Goal: Transaction & Acquisition: Purchase product/service

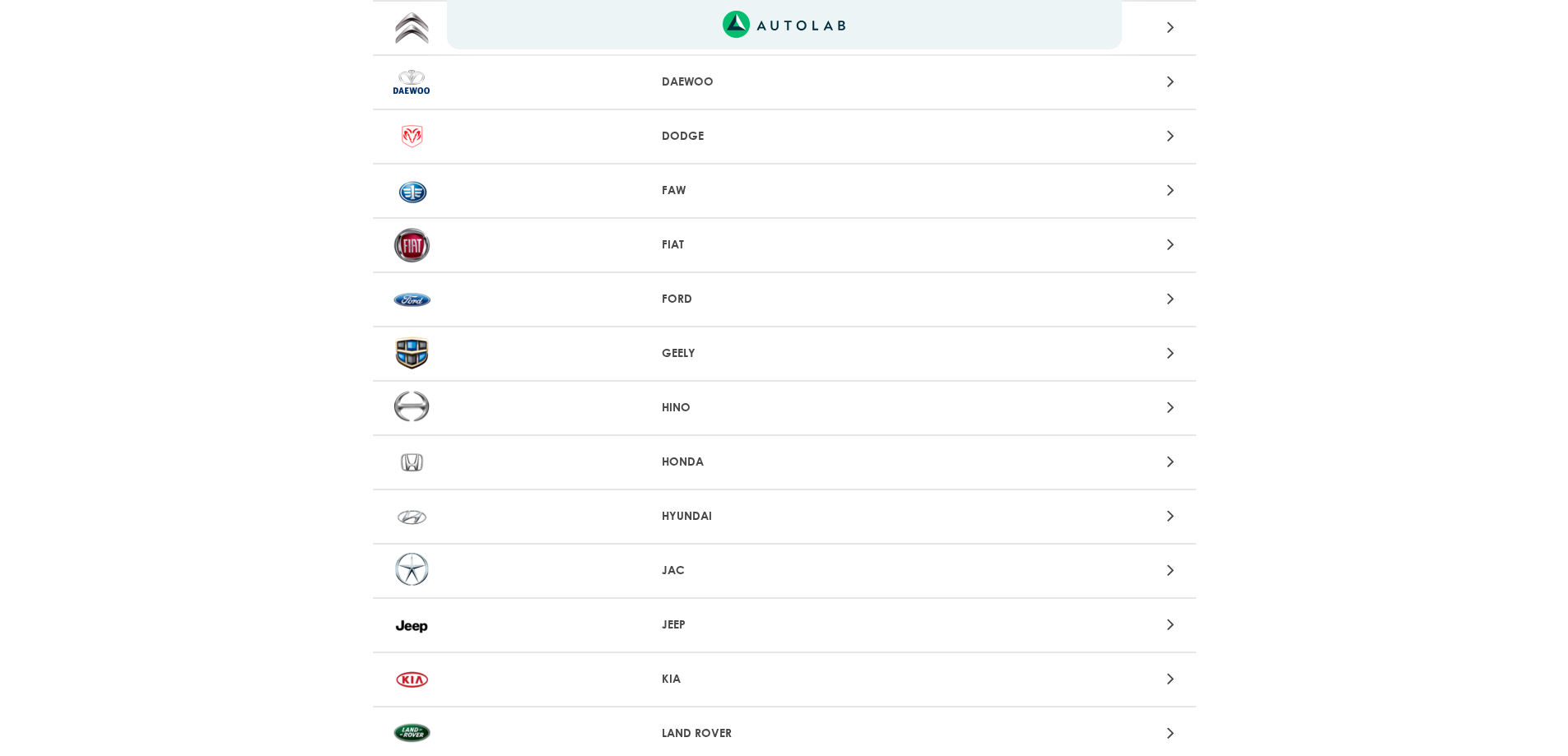
scroll to position [576, 0]
click at [1169, 296] on icon at bounding box center [1171, 300] width 8 height 22
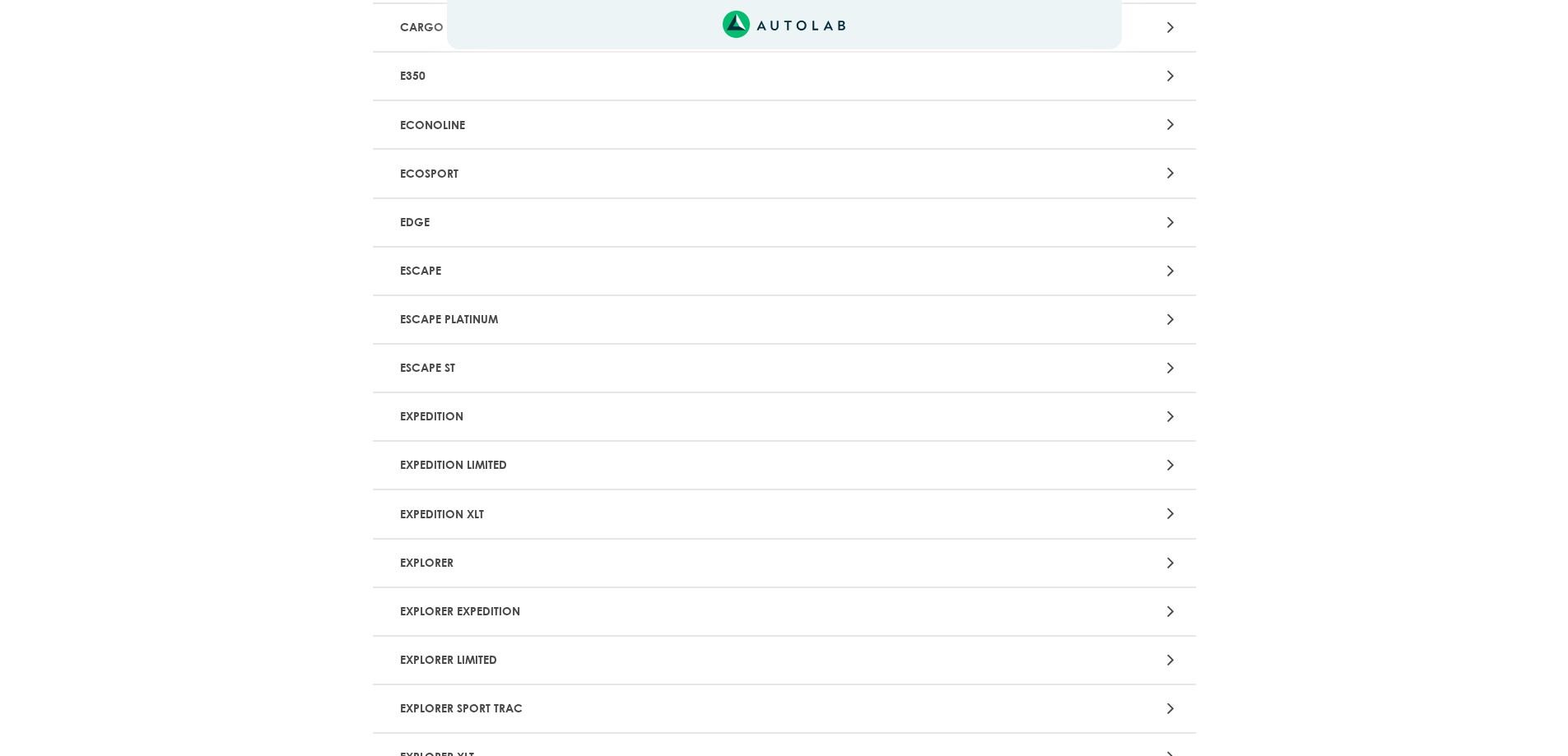
scroll to position [329, 0]
click at [1171, 273] on div "Aquí, puedes modificar la ciudad. OK .aex,.bex{fill:none!important;stroke:#50c4…" at bounding box center [784, 49] width 1568 height 756
click at [1168, 274] on icon at bounding box center [1171, 274] width 8 height 22
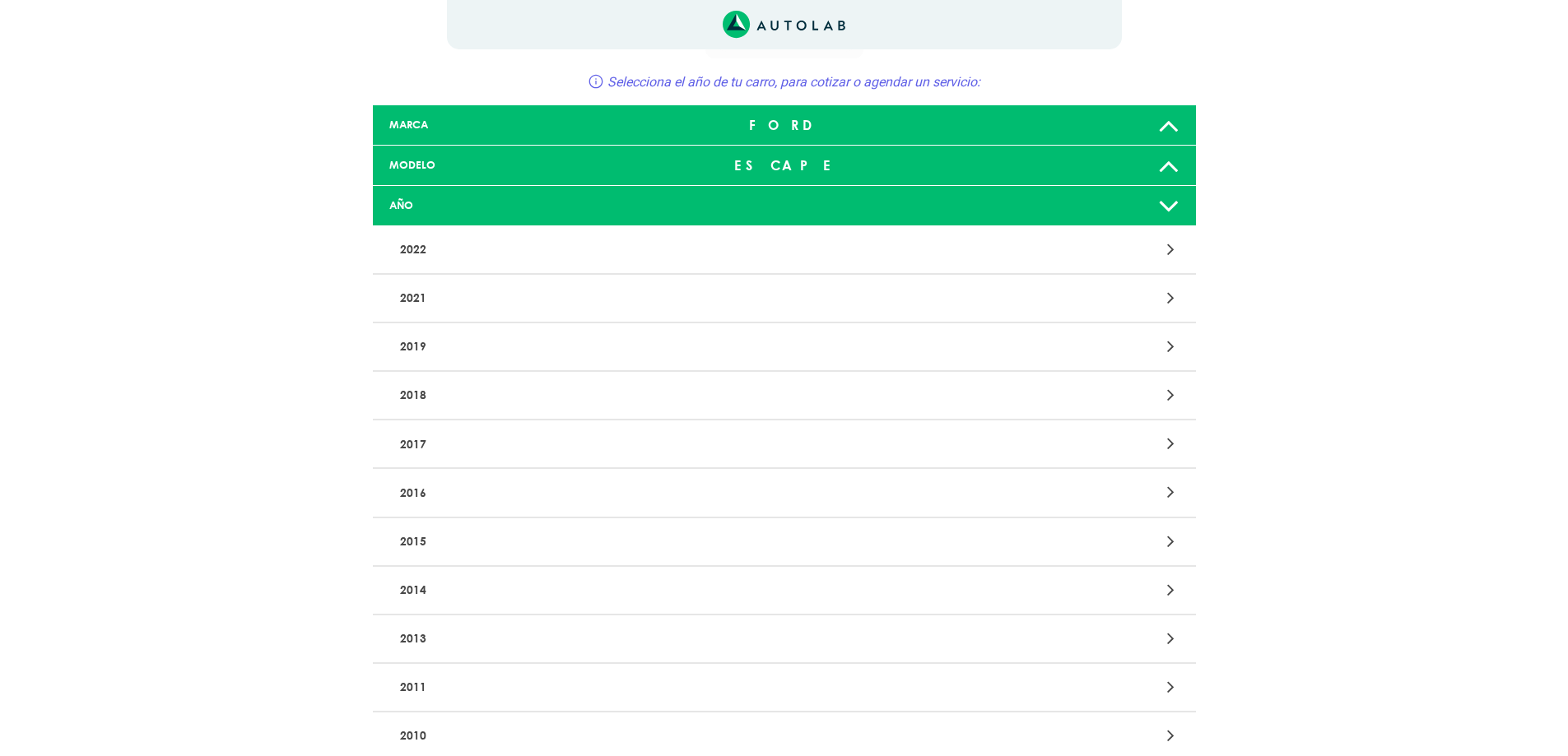
scroll to position [83, 0]
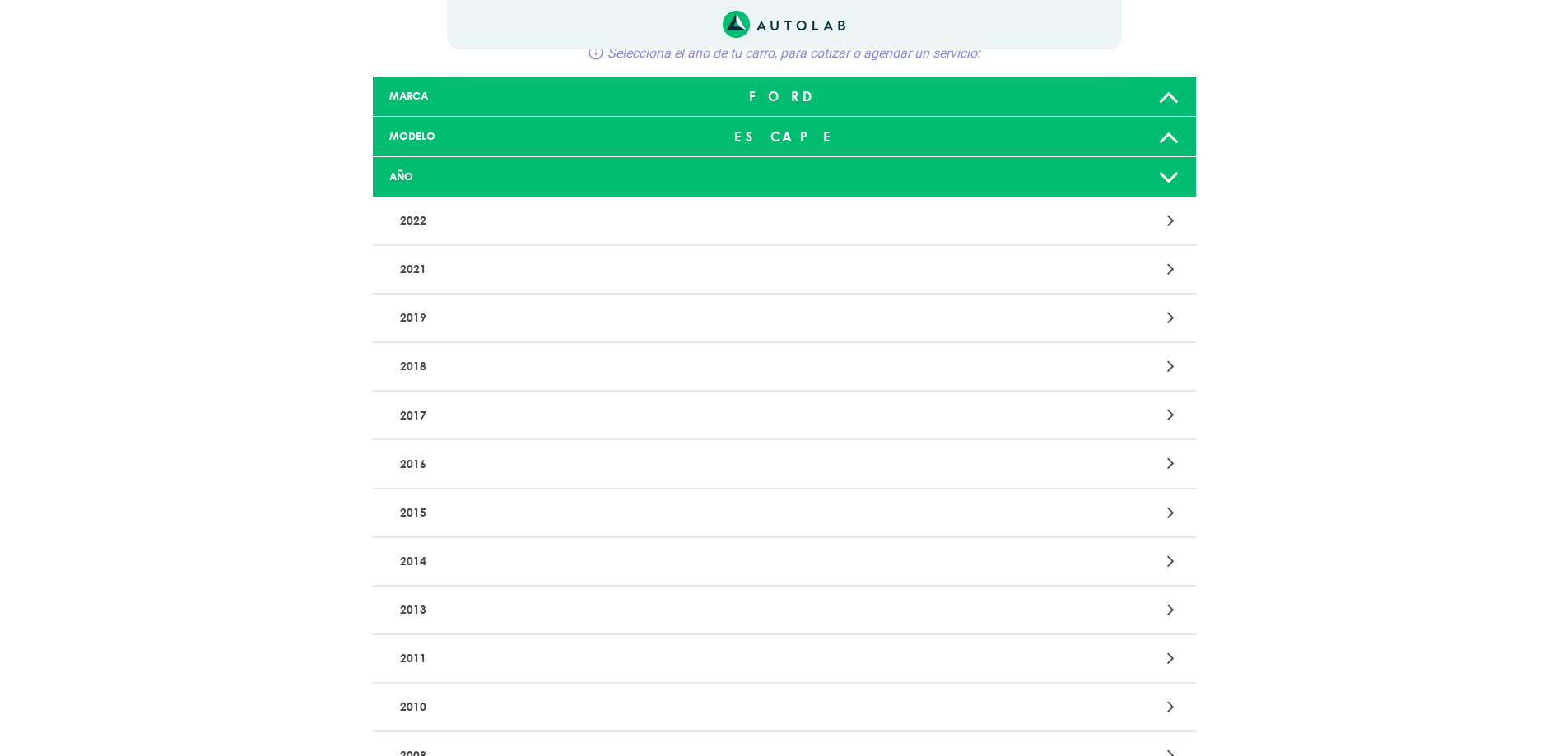
click at [1173, 412] on icon at bounding box center [1171, 414] width 8 height 22
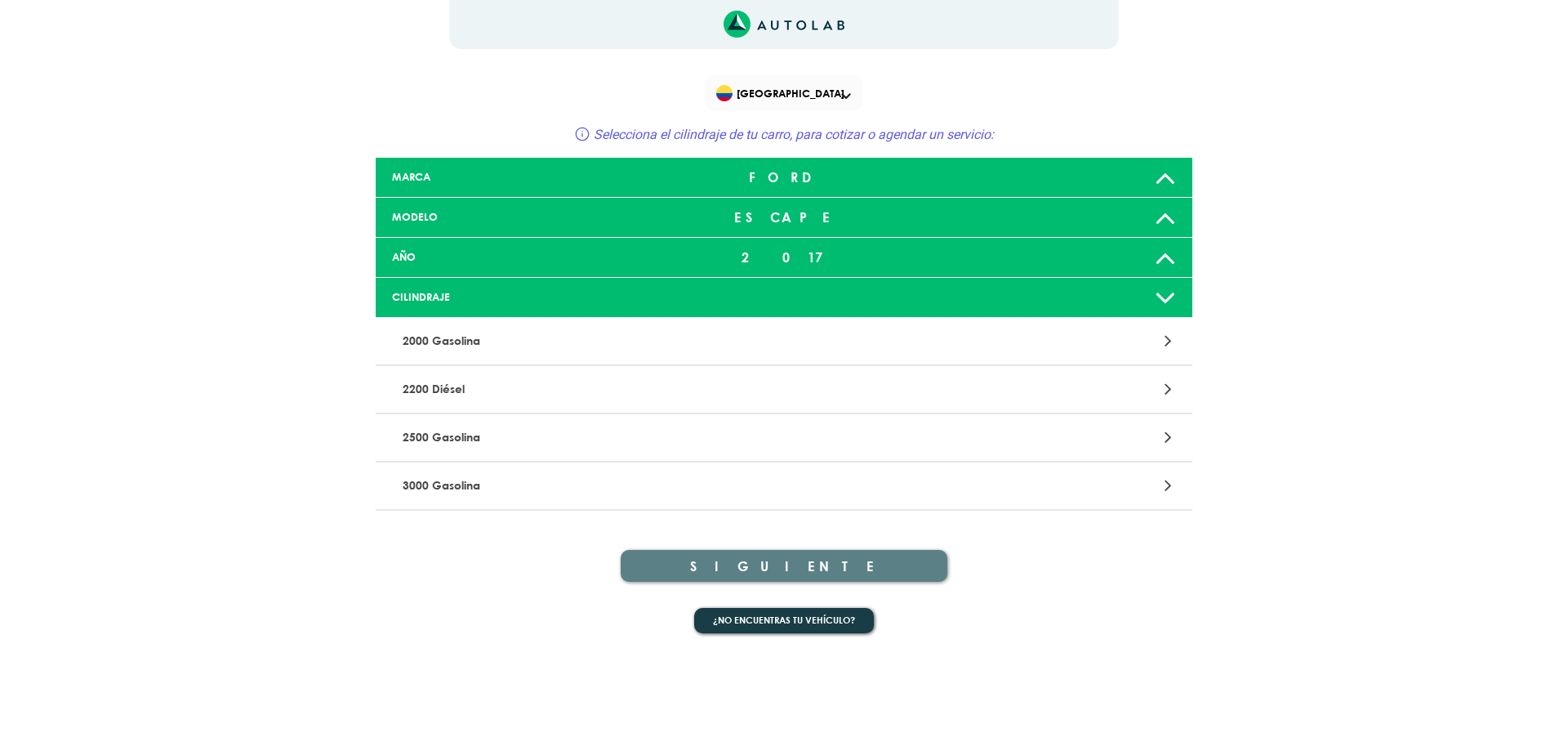
click at [1170, 340] on icon at bounding box center [1169, 341] width 8 height 22
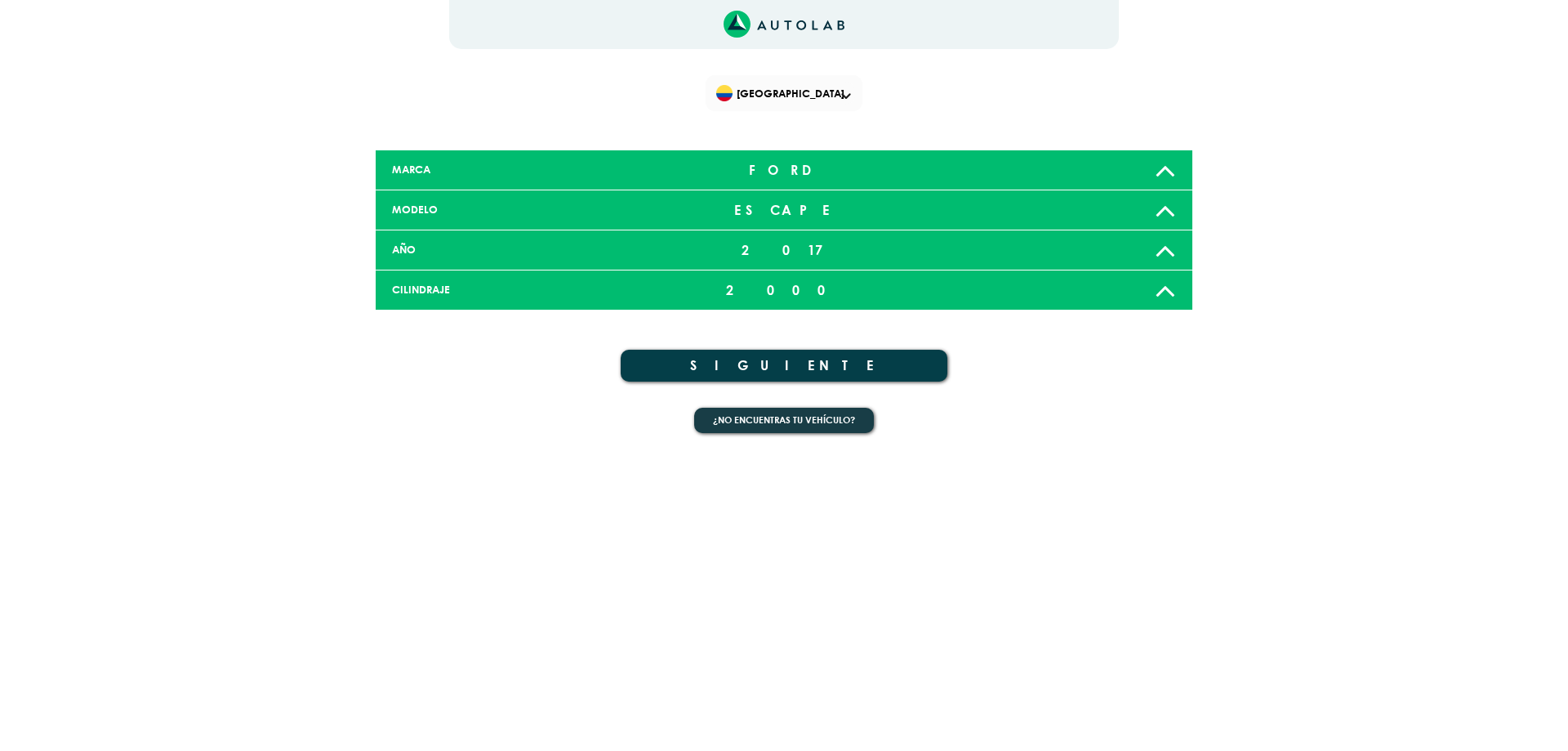
click at [814, 371] on button "SIGUIENTE" at bounding box center [784, 366] width 327 height 32
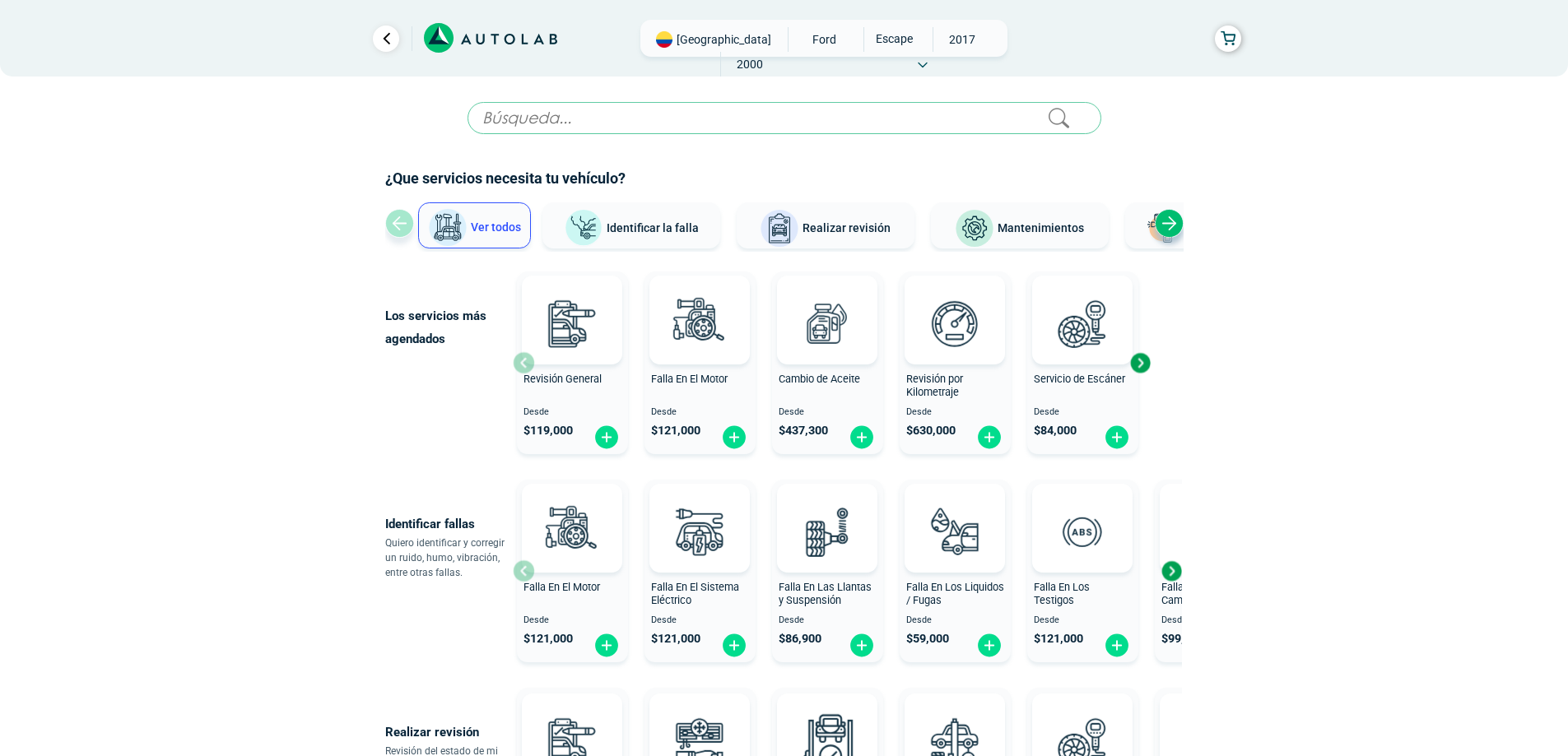
click at [992, 225] on img at bounding box center [974, 228] width 39 height 39
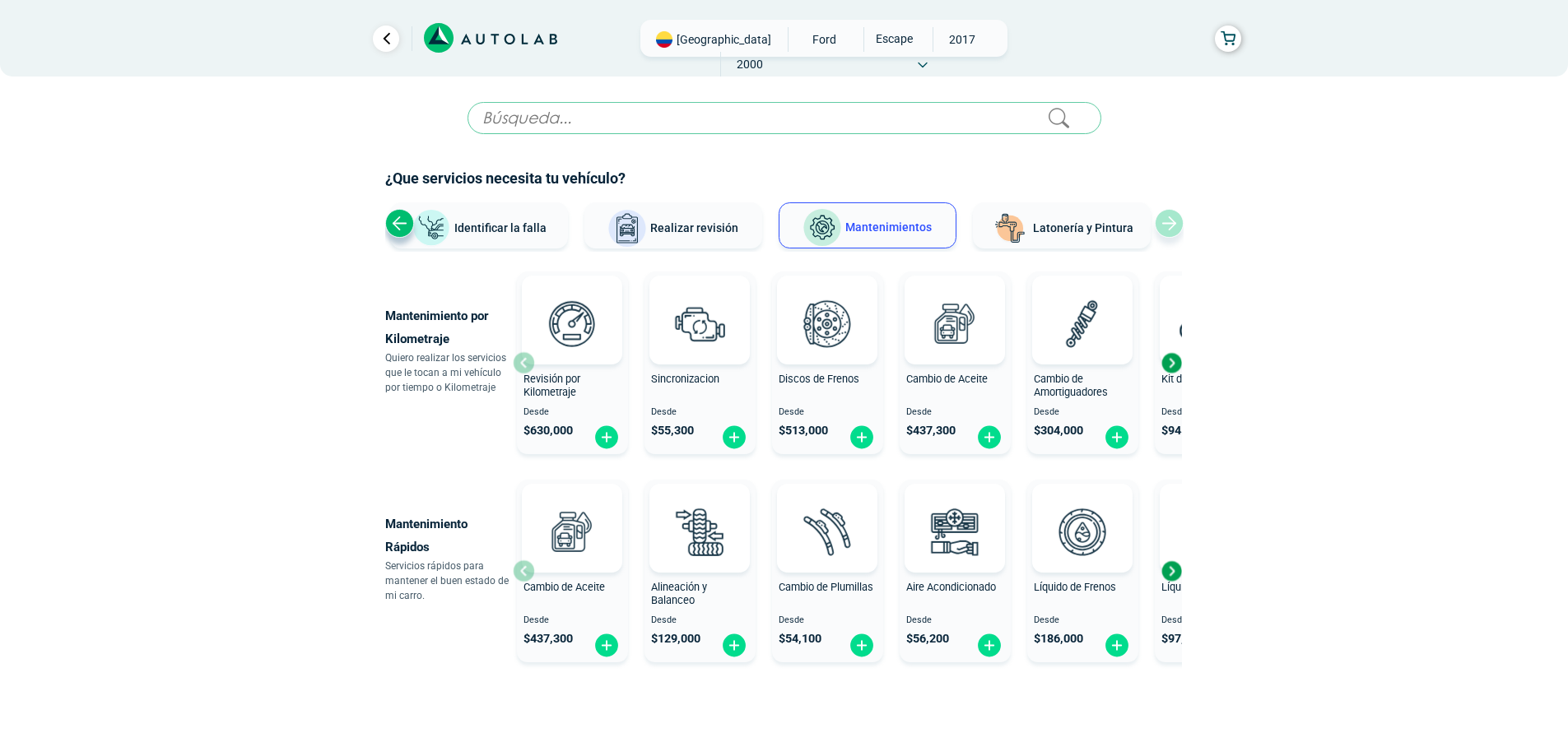
scroll to position [57, 0]
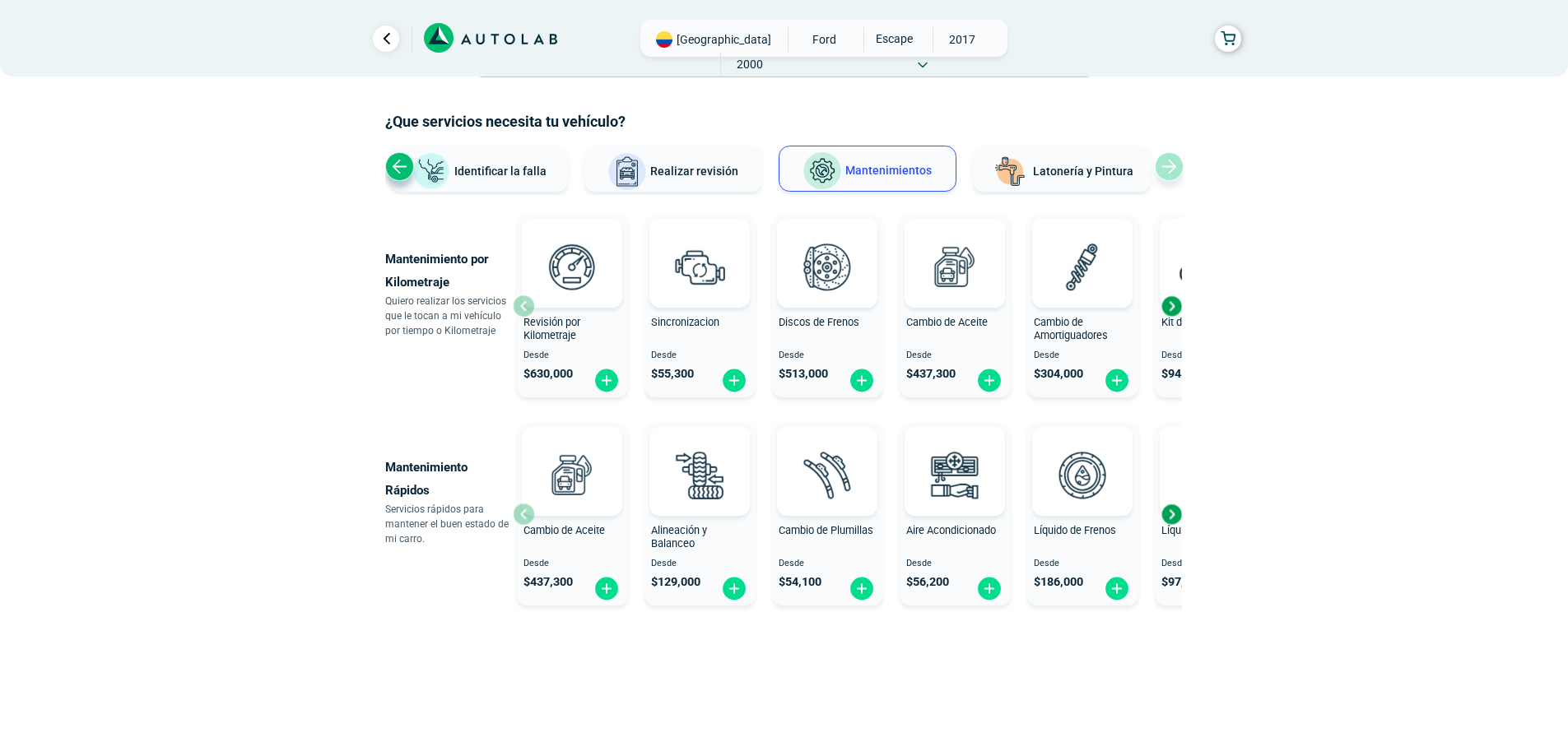
click at [685, 182] on button "Realizar revisión" at bounding box center [673, 168] width 177 height 46
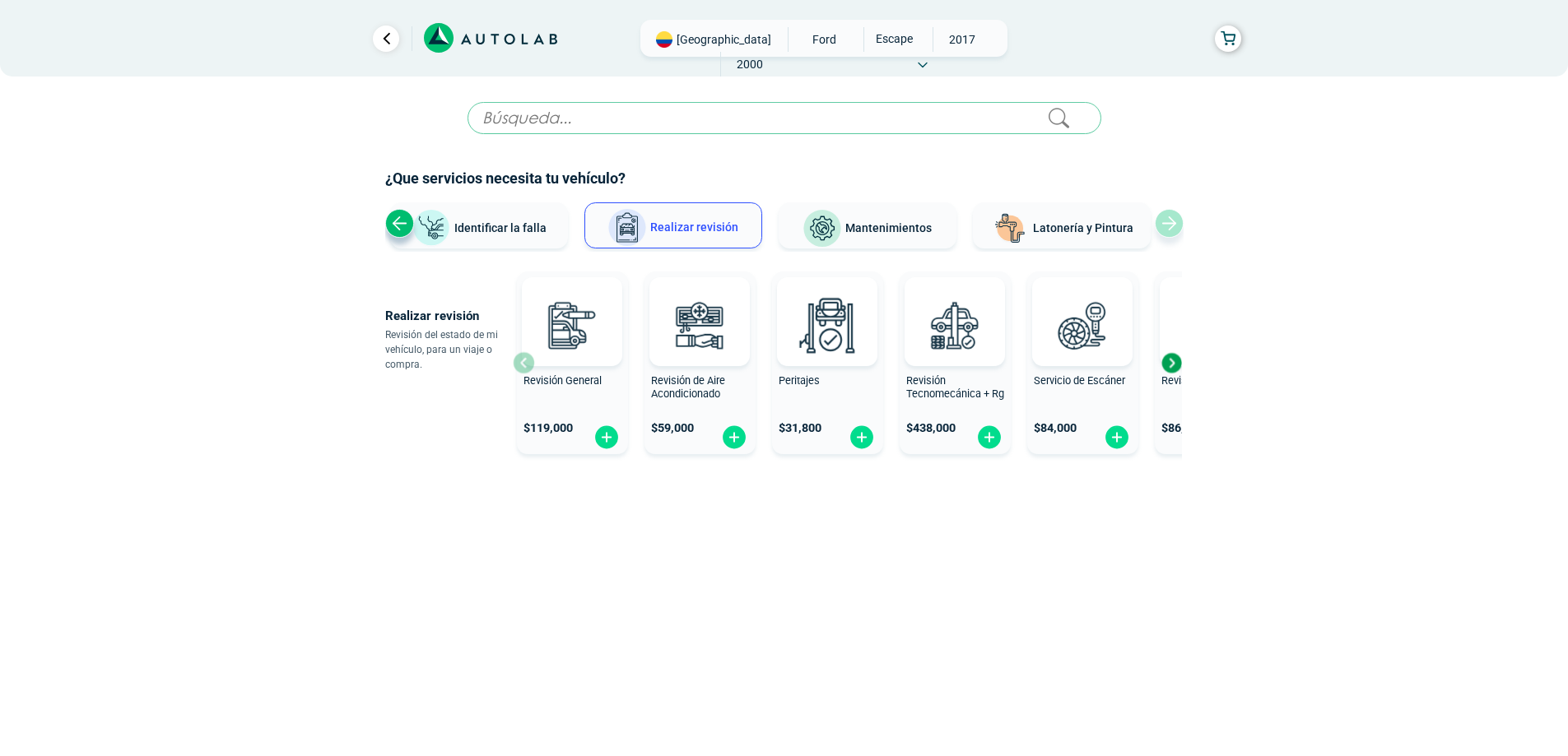
scroll to position [0, 0]
click at [1181, 360] on div "Next slide" at bounding box center [1176, 362] width 25 height 25
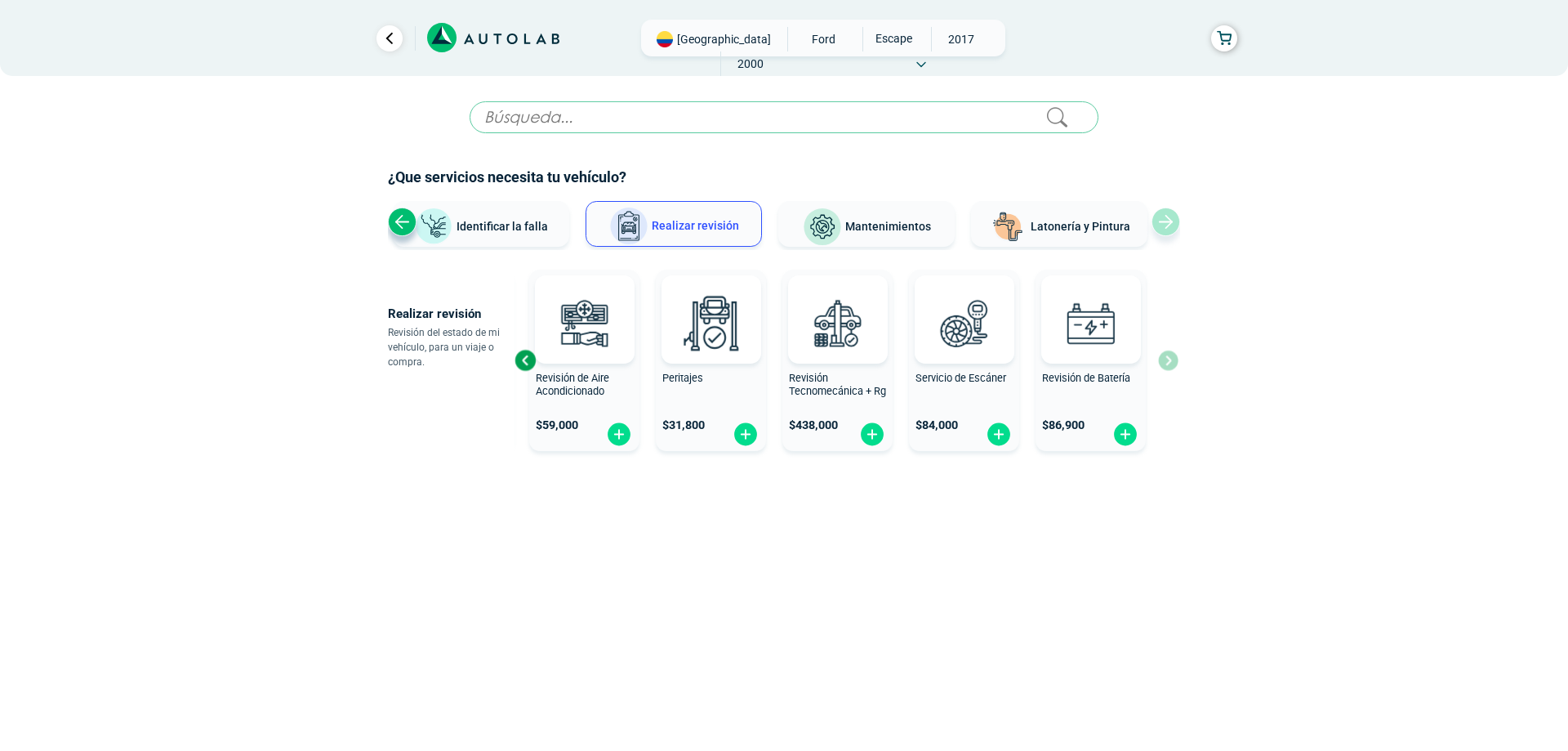
click at [1170, 375] on div "Revisión General $ 119,000 Revisión de Aire Acondicionado $ 59,000 Peritajes $ …" at bounding box center [846, 360] width 664 height 195
click at [859, 231] on span "Mantenimientos" at bounding box center [889, 226] width 86 height 13
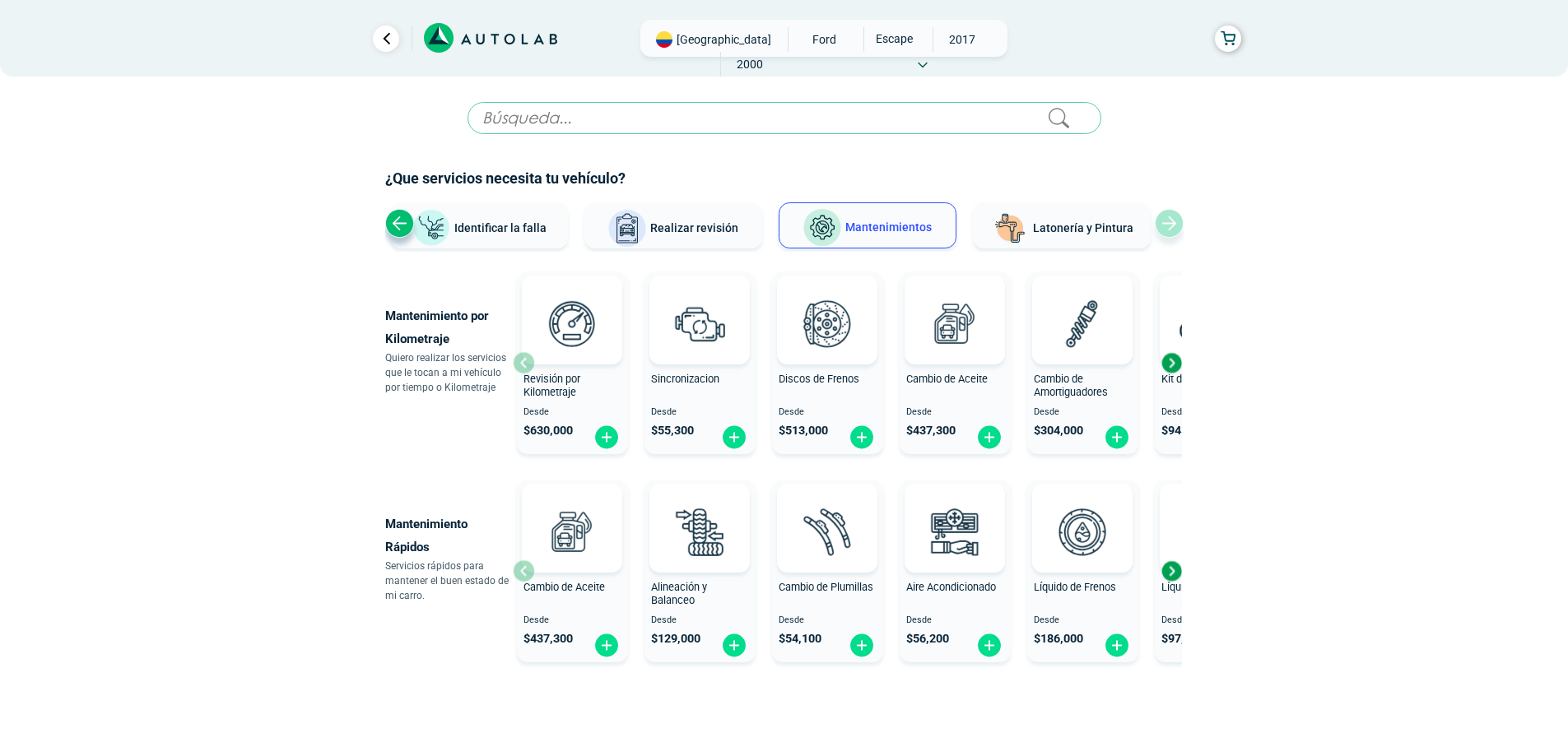
click at [1179, 362] on div "Next slide" at bounding box center [1170, 362] width 25 height 25
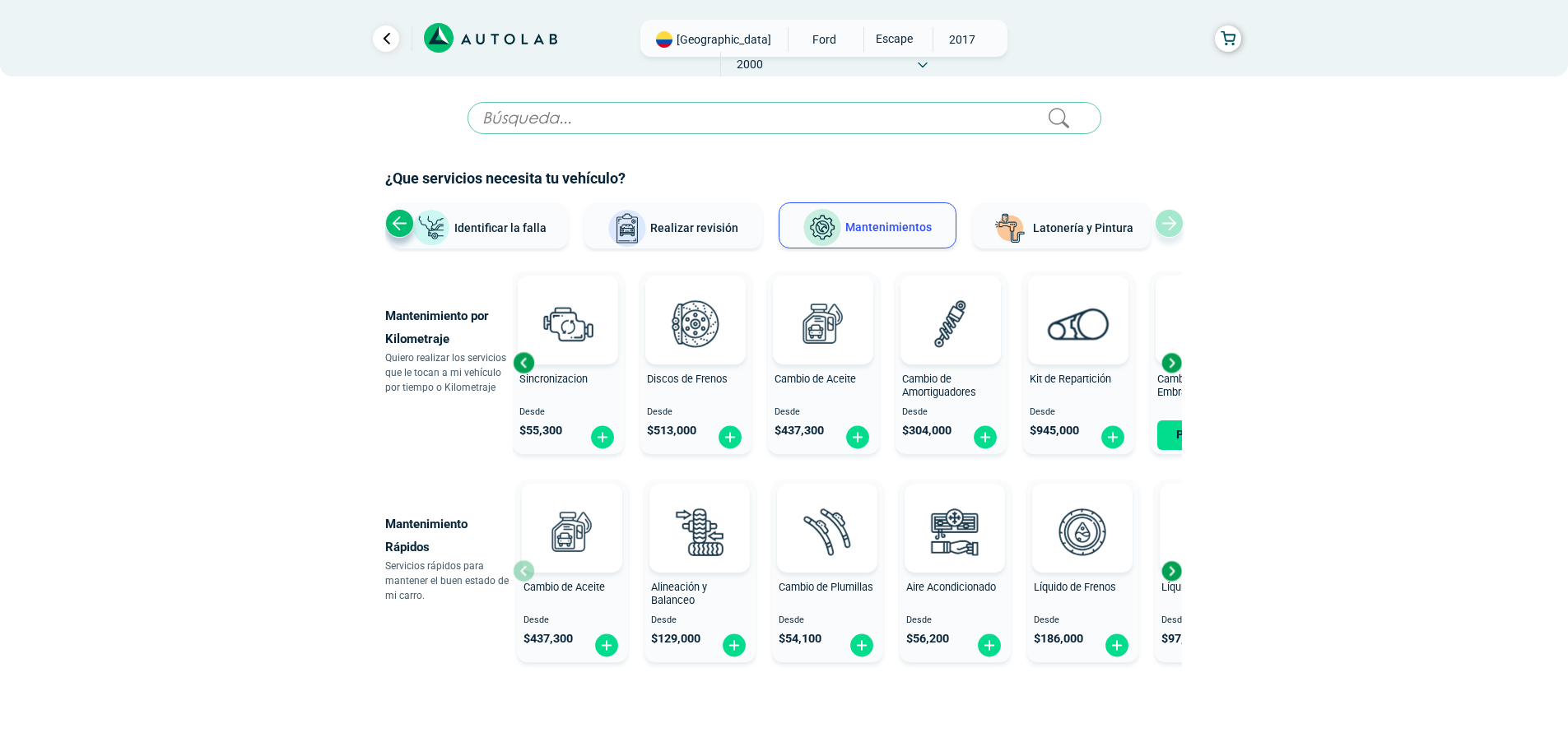
click at [1176, 364] on div "Next slide" at bounding box center [1170, 362] width 25 height 25
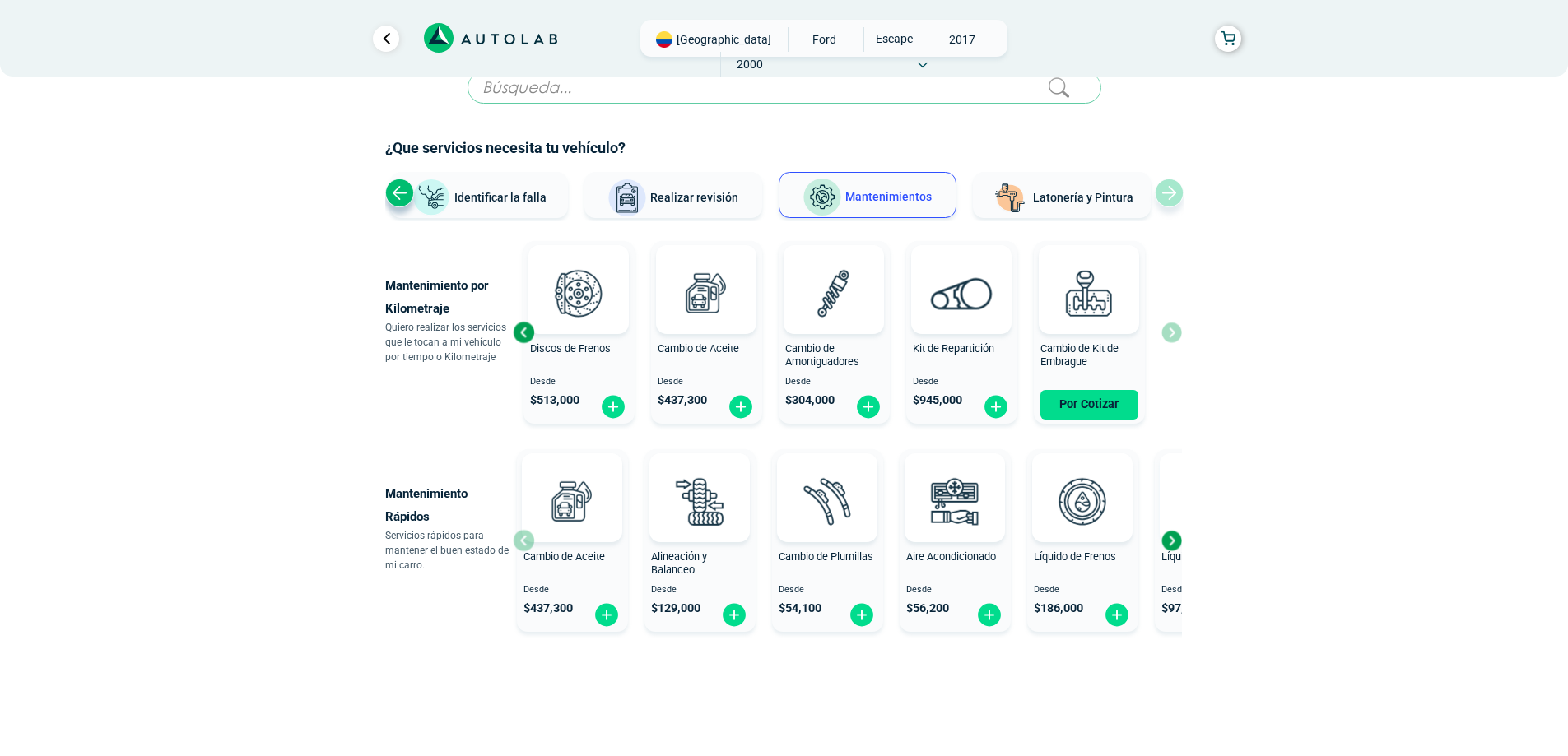
scroll to position [57, 0]
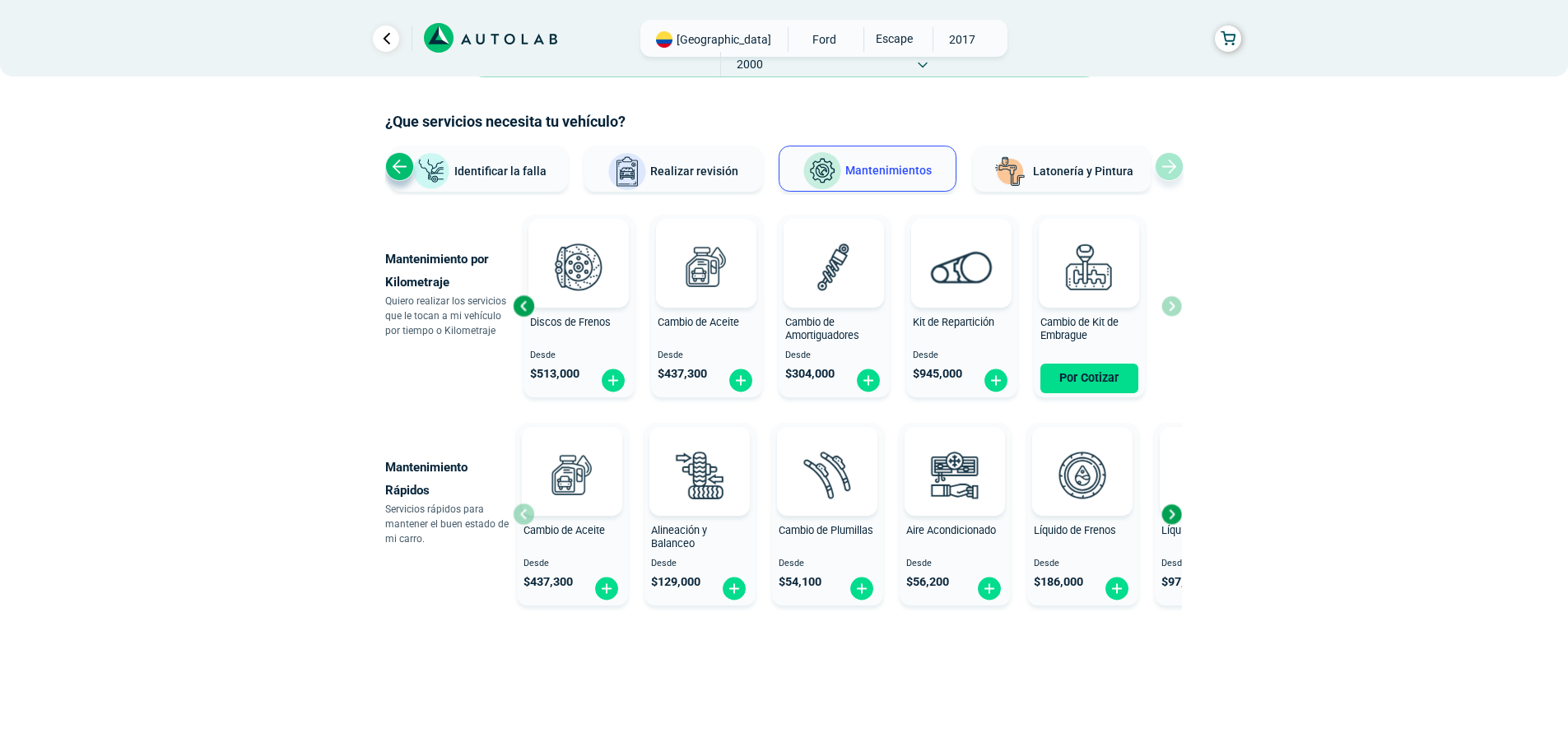
click at [1174, 515] on div "Next slide" at bounding box center [1170, 514] width 25 height 25
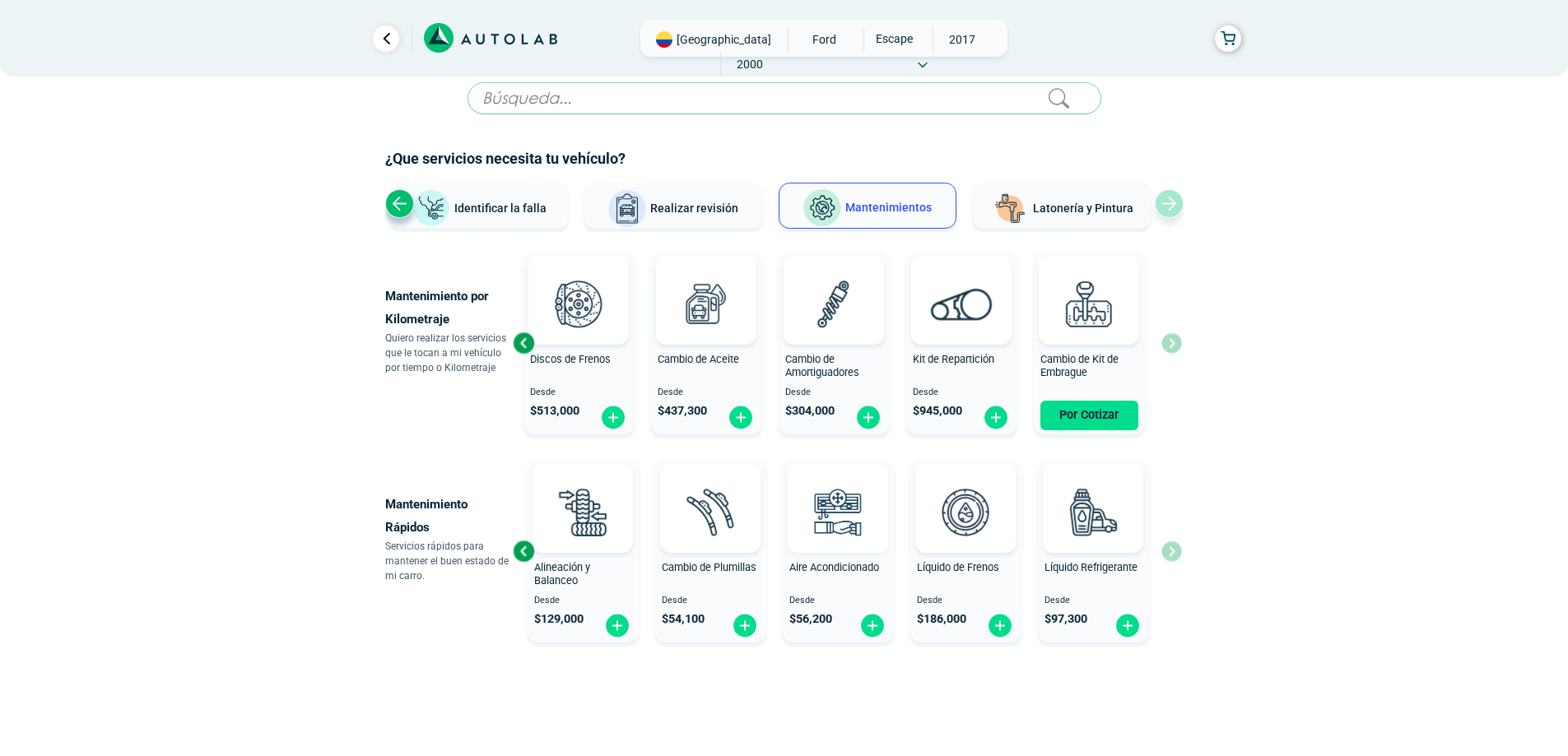
scroll to position [0, 0]
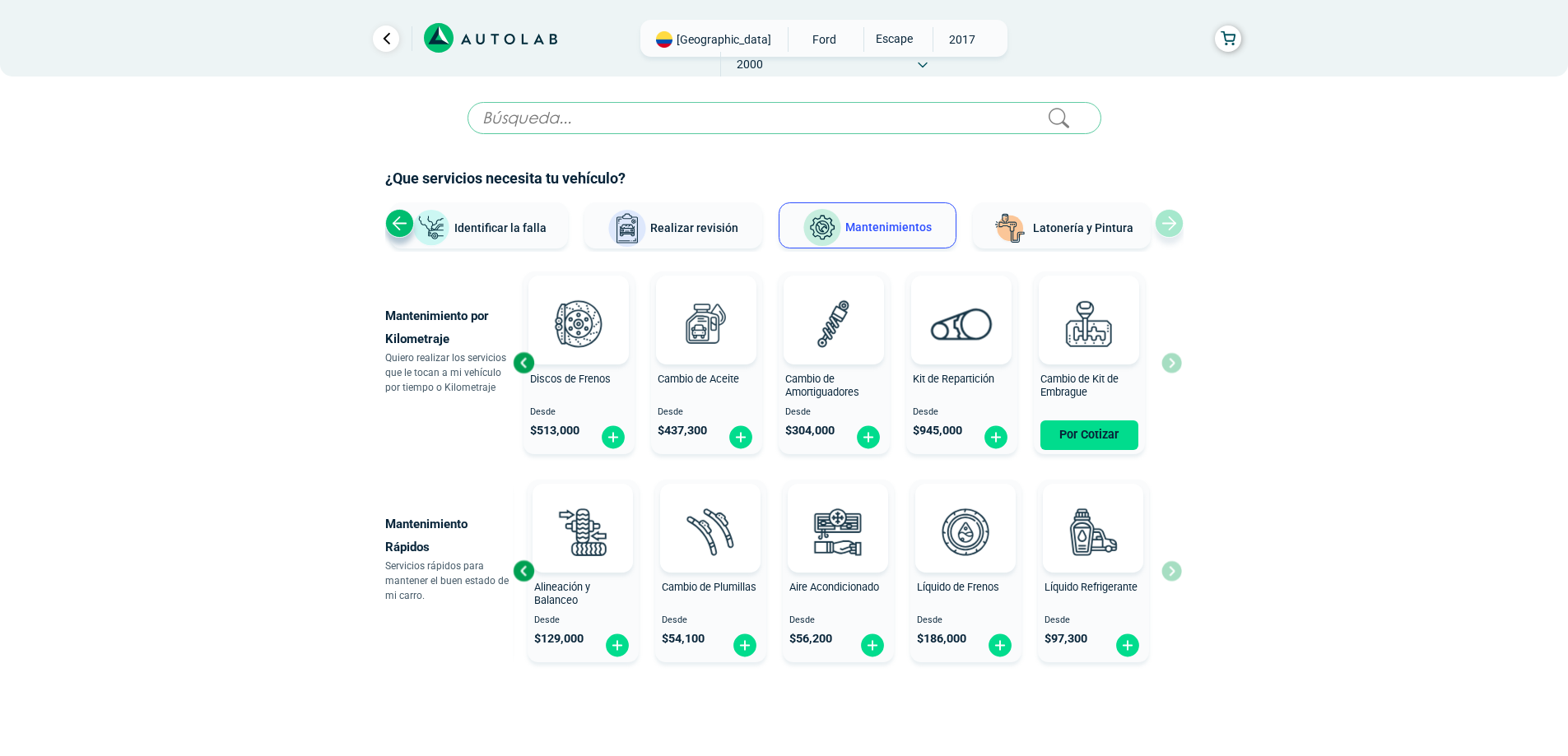
click at [633, 116] on input "text" at bounding box center [784, 118] width 633 height 32
click at [394, 36] on link "Ir al paso anterior" at bounding box center [386, 38] width 27 height 27
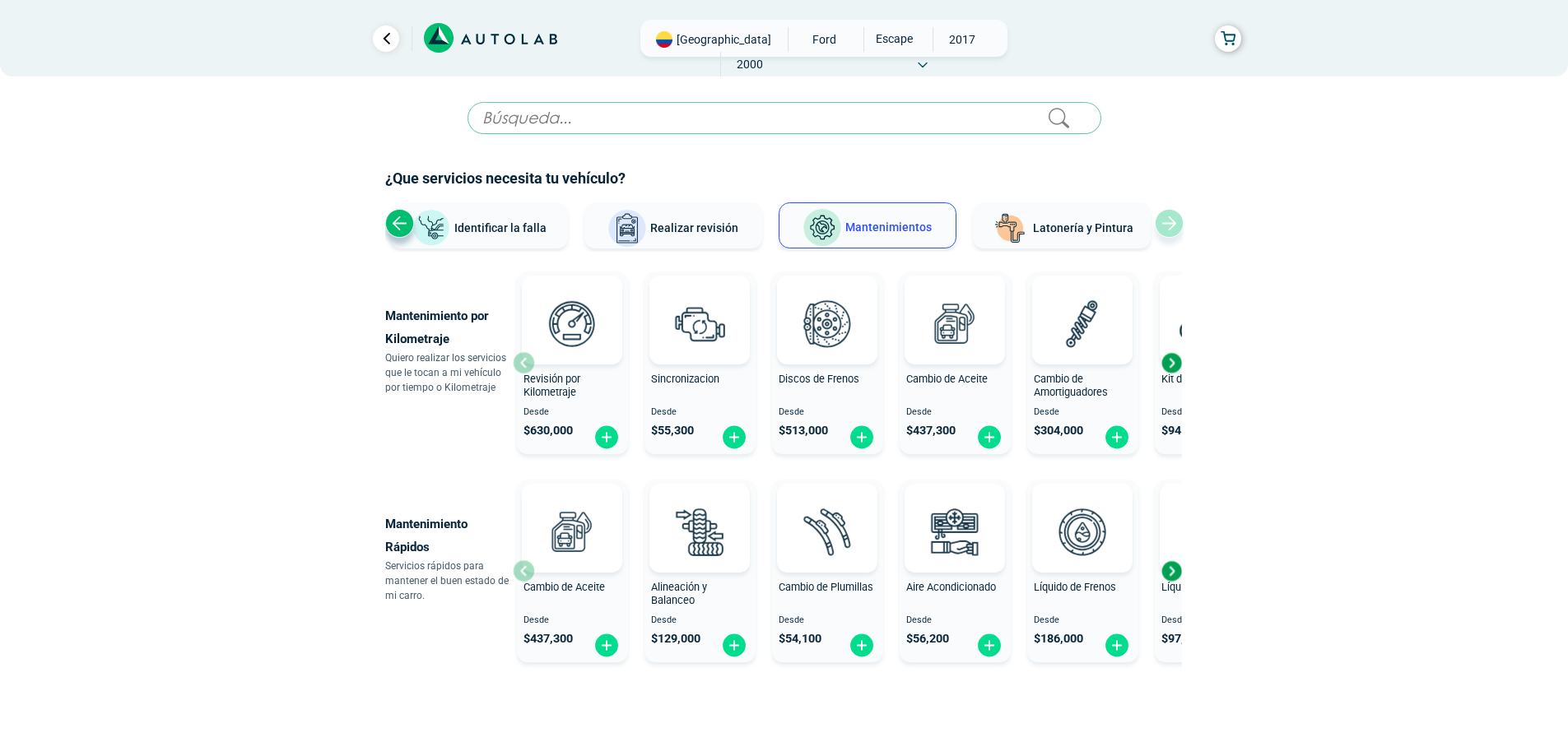
click at [524, 222] on span "Identificar la falla" at bounding box center [500, 226] width 93 height 13
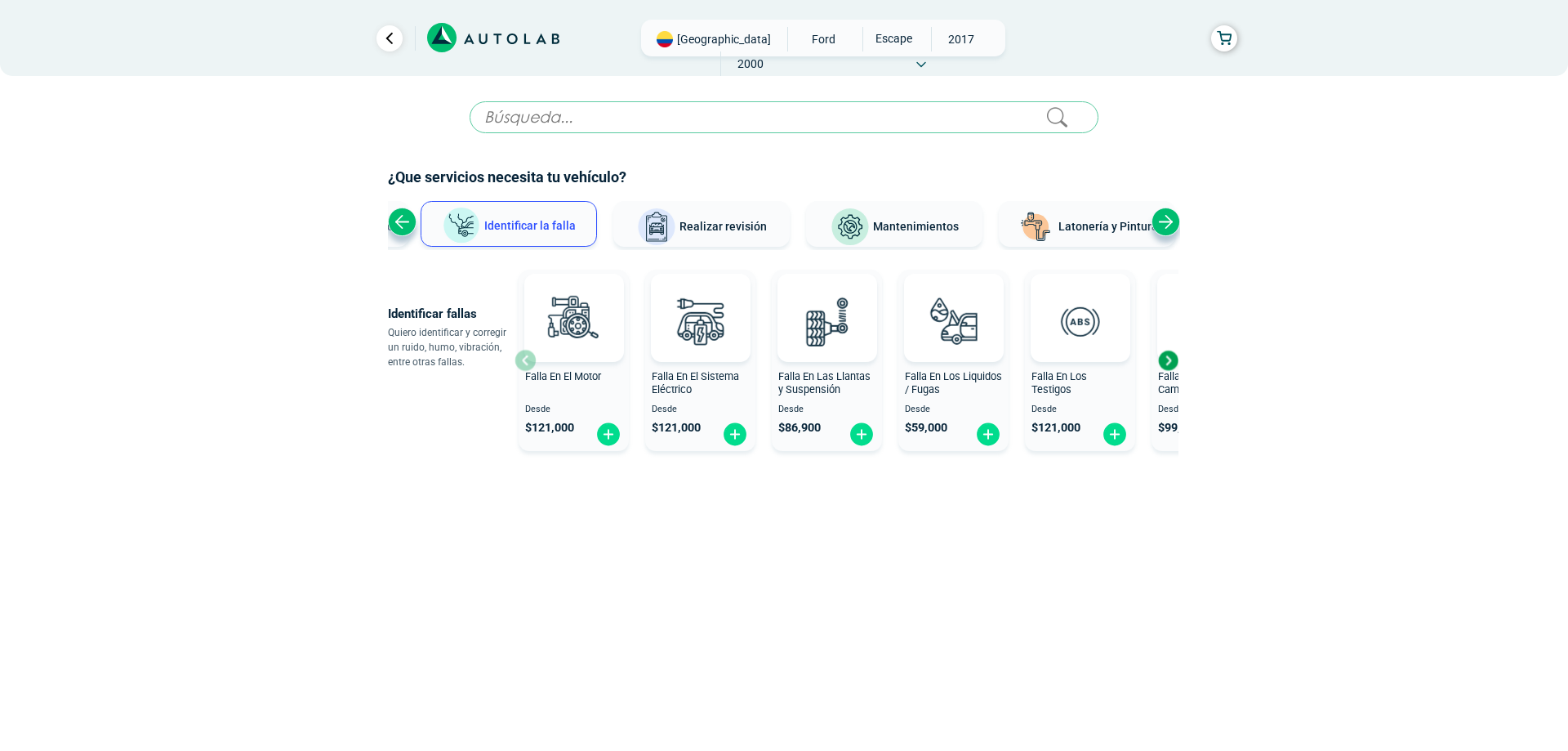
click at [1169, 362] on div "Next slide" at bounding box center [1167, 360] width 24 height 24
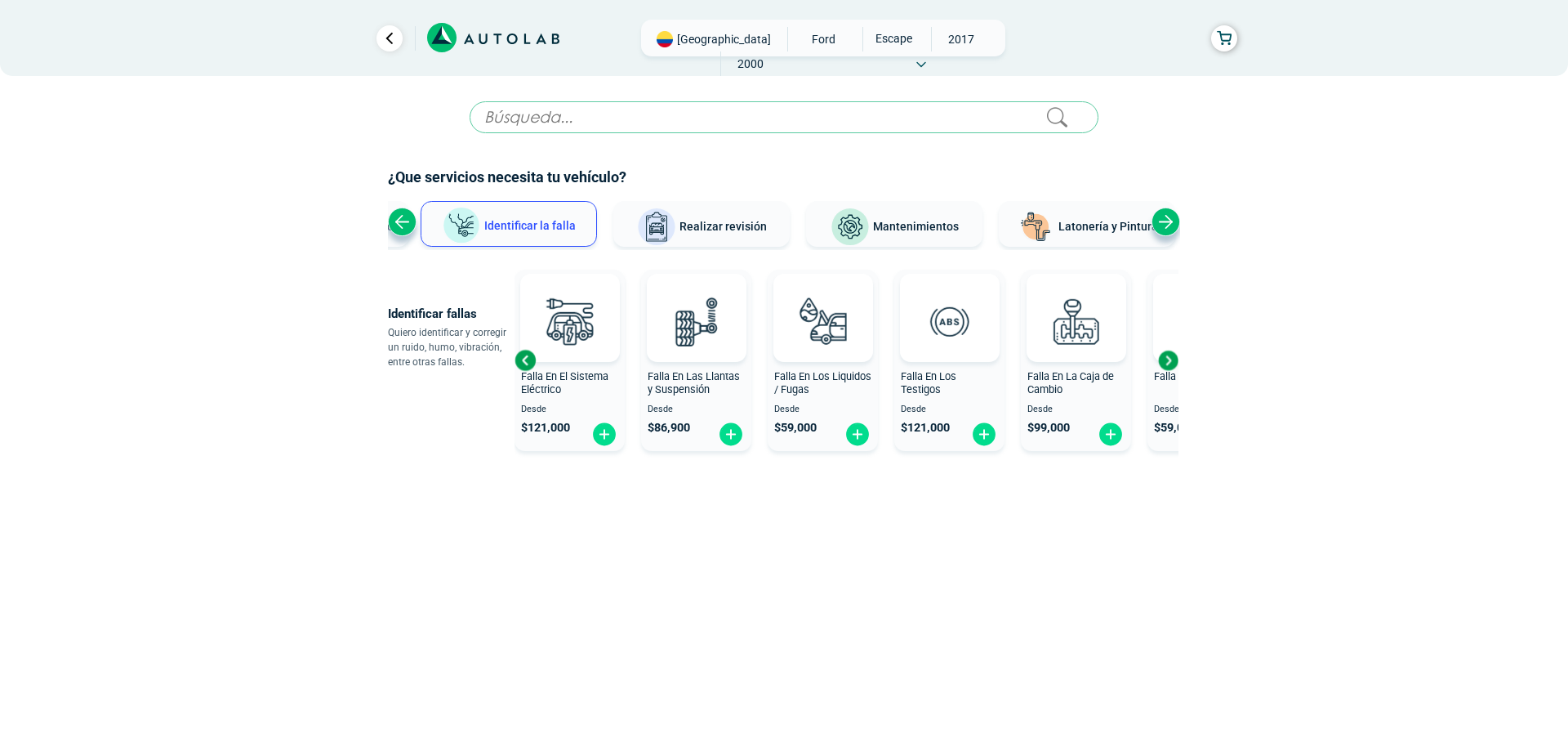
click at [1173, 368] on div "Next slide" at bounding box center [1167, 360] width 24 height 24
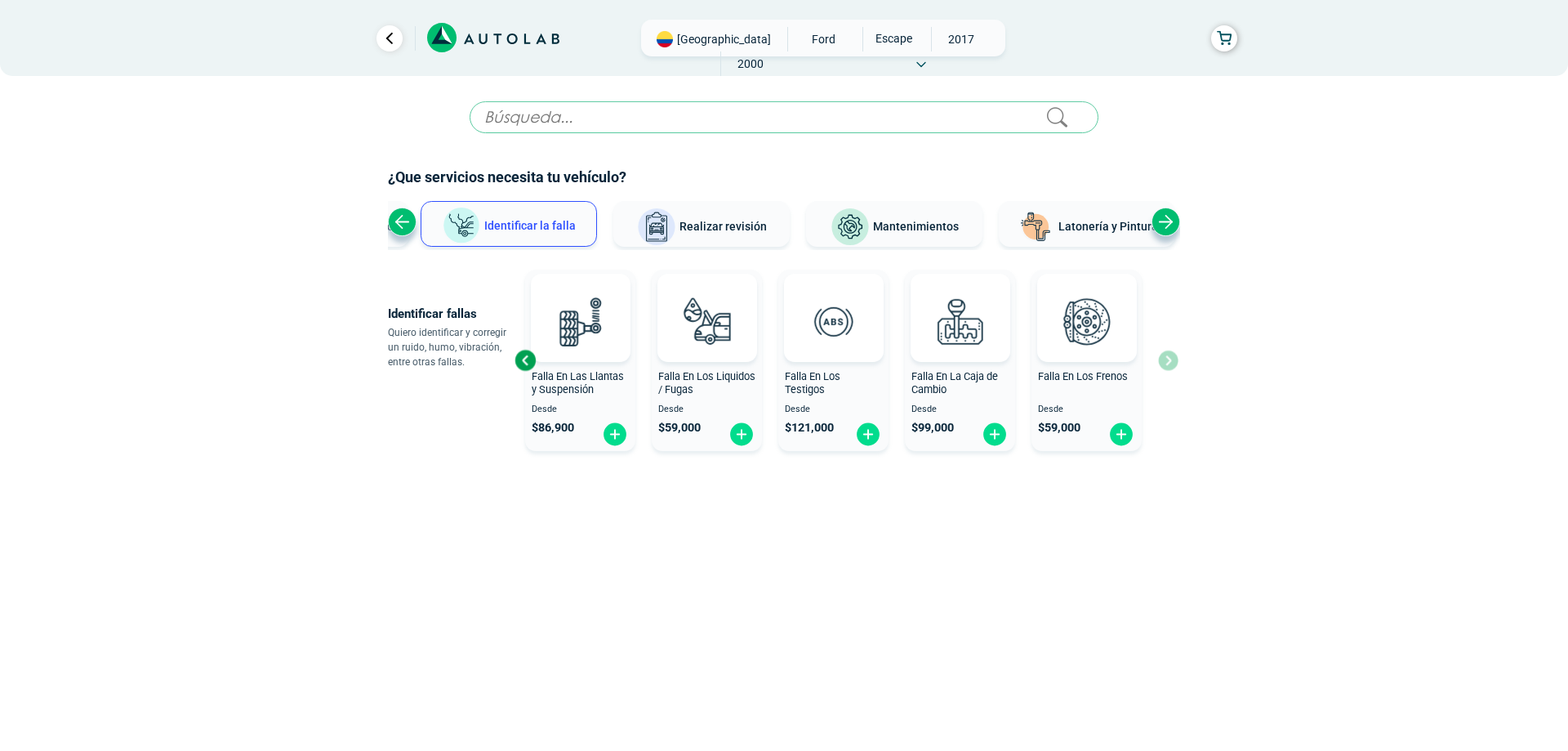
click at [688, 227] on span "Realizar revisión" at bounding box center [722, 226] width 87 height 13
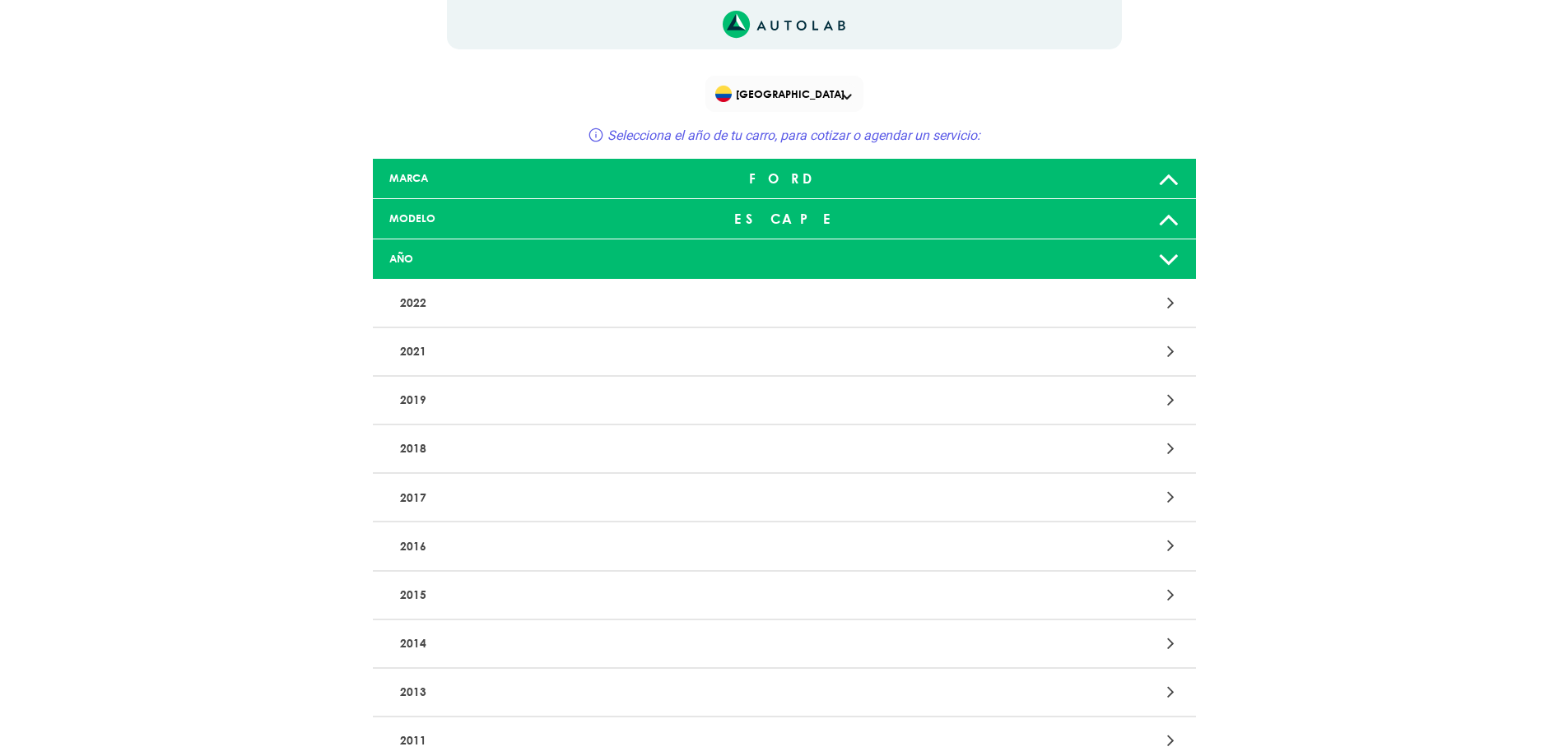
scroll to position [329, 0]
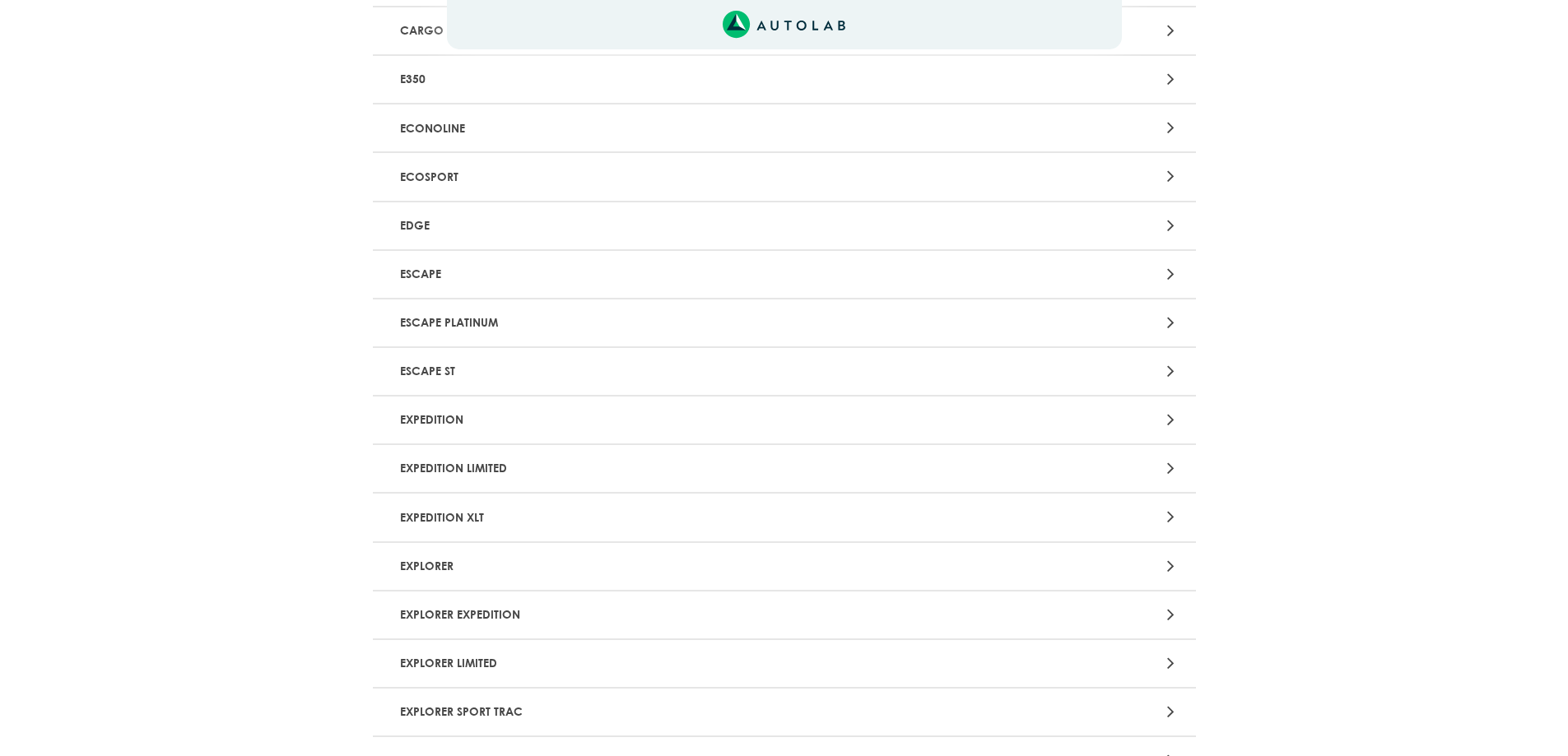
click at [1173, 324] on icon at bounding box center [1171, 323] width 8 height 22
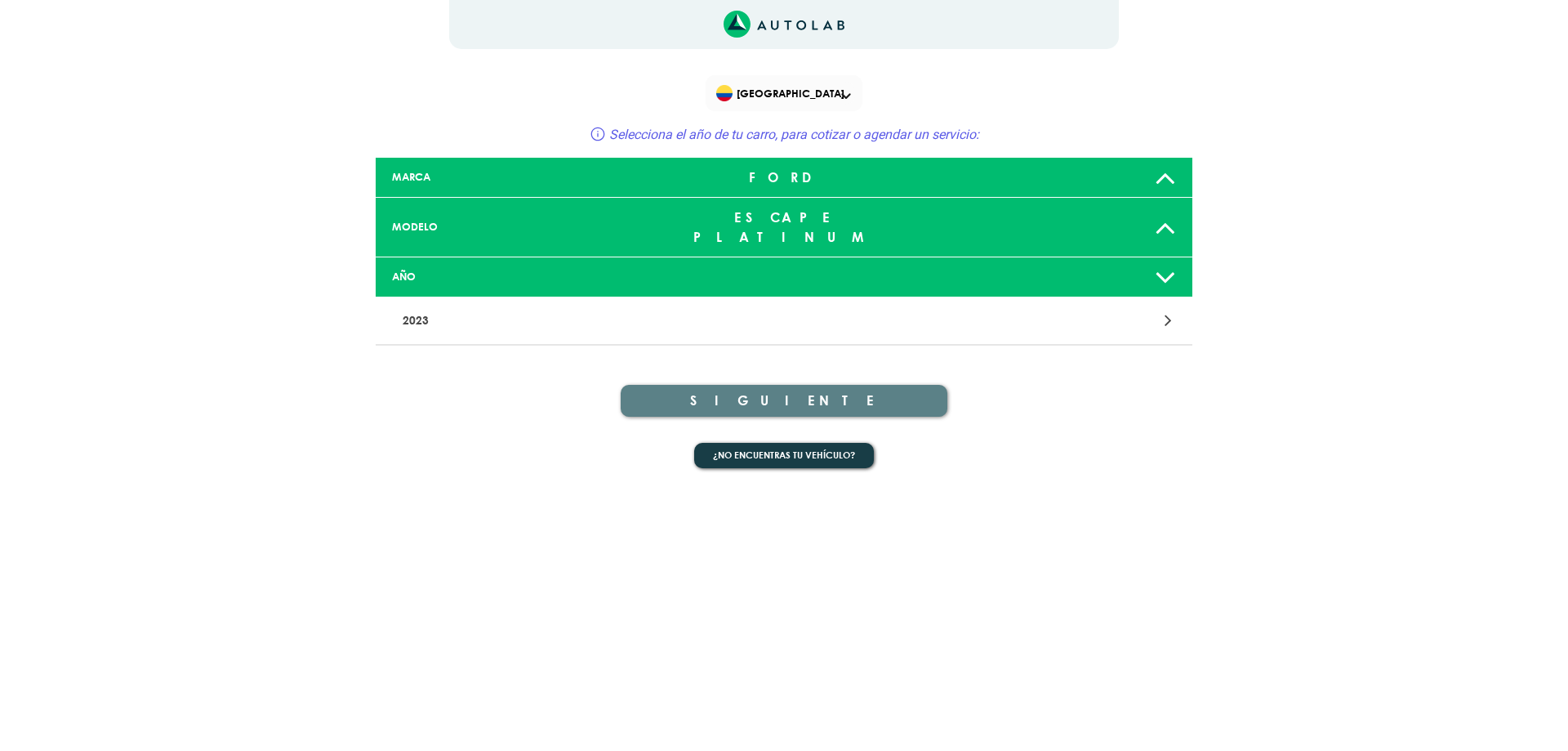
click at [1169, 220] on icon at bounding box center [1166, 227] width 22 height 32
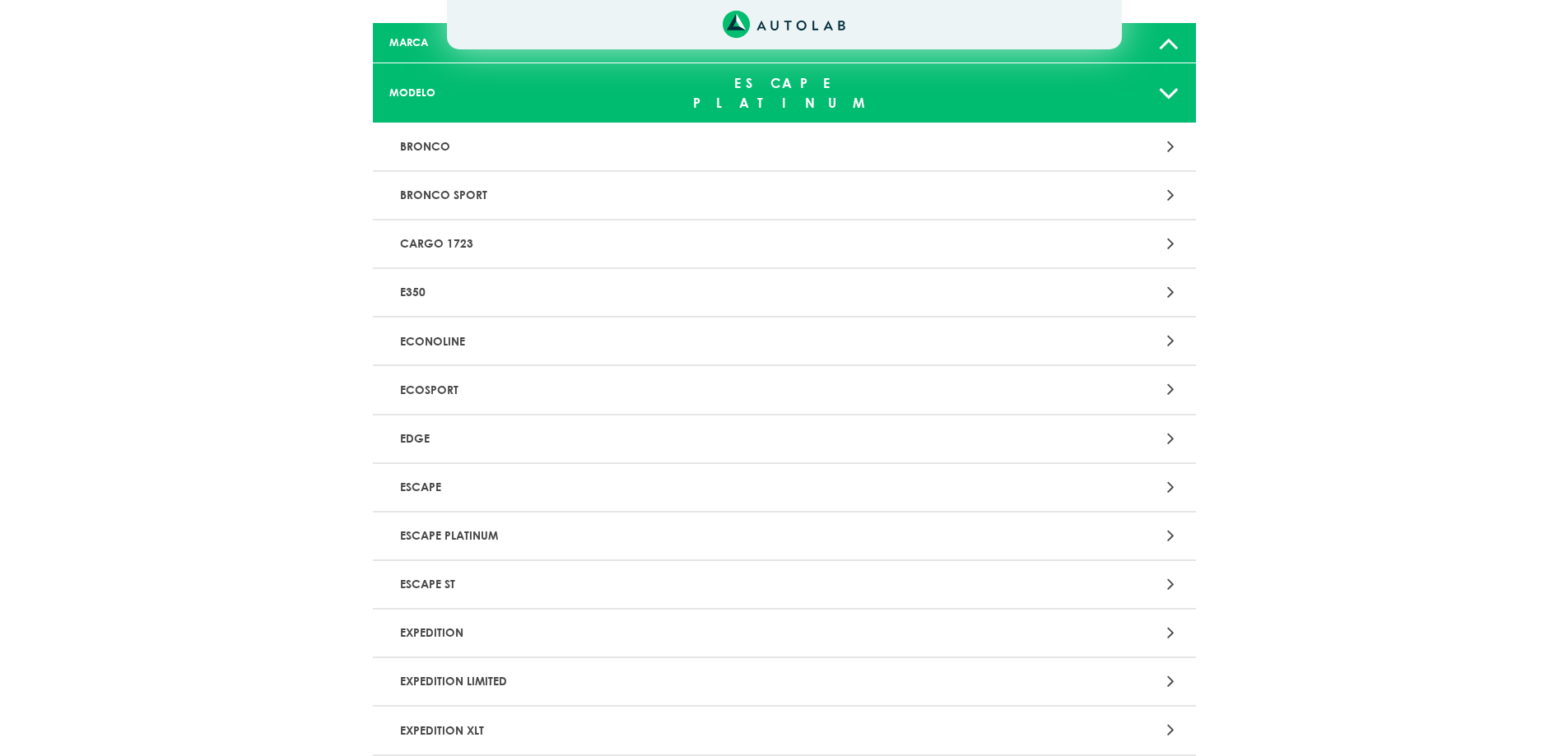
scroll to position [164, 0]
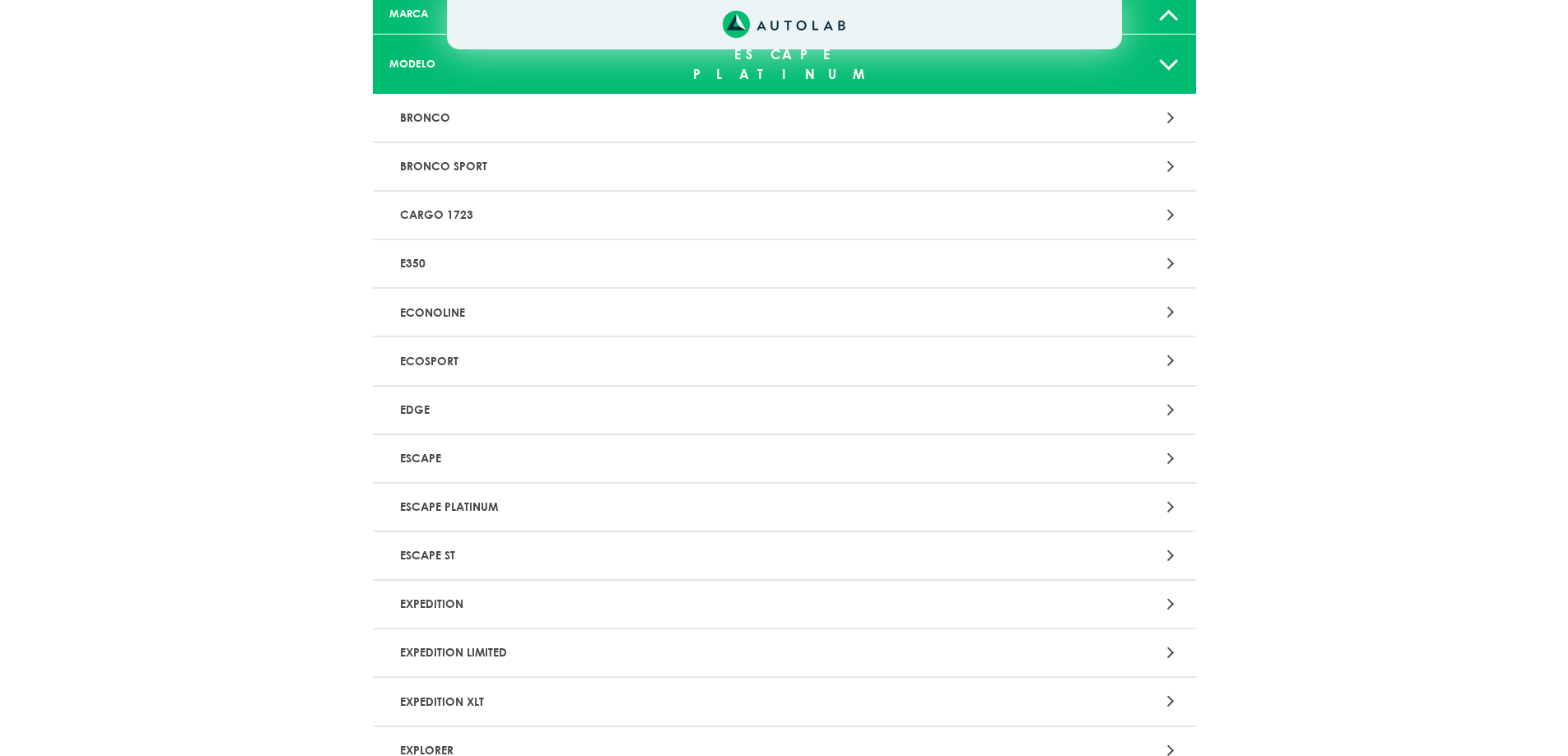
click at [1171, 544] on icon at bounding box center [1171, 555] width 8 height 22
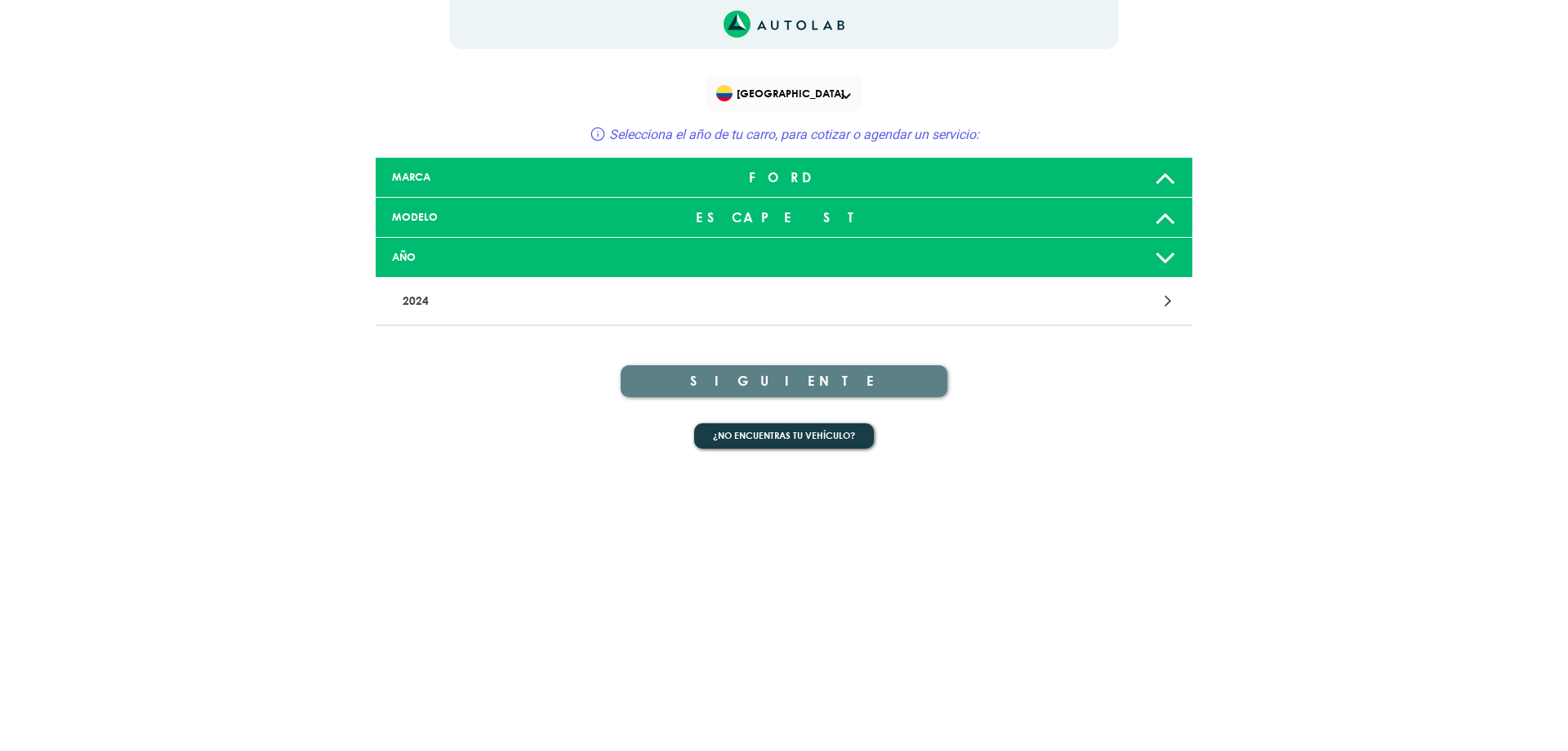
click at [1169, 257] on icon at bounding box center [1166, 256] width 22 height 32
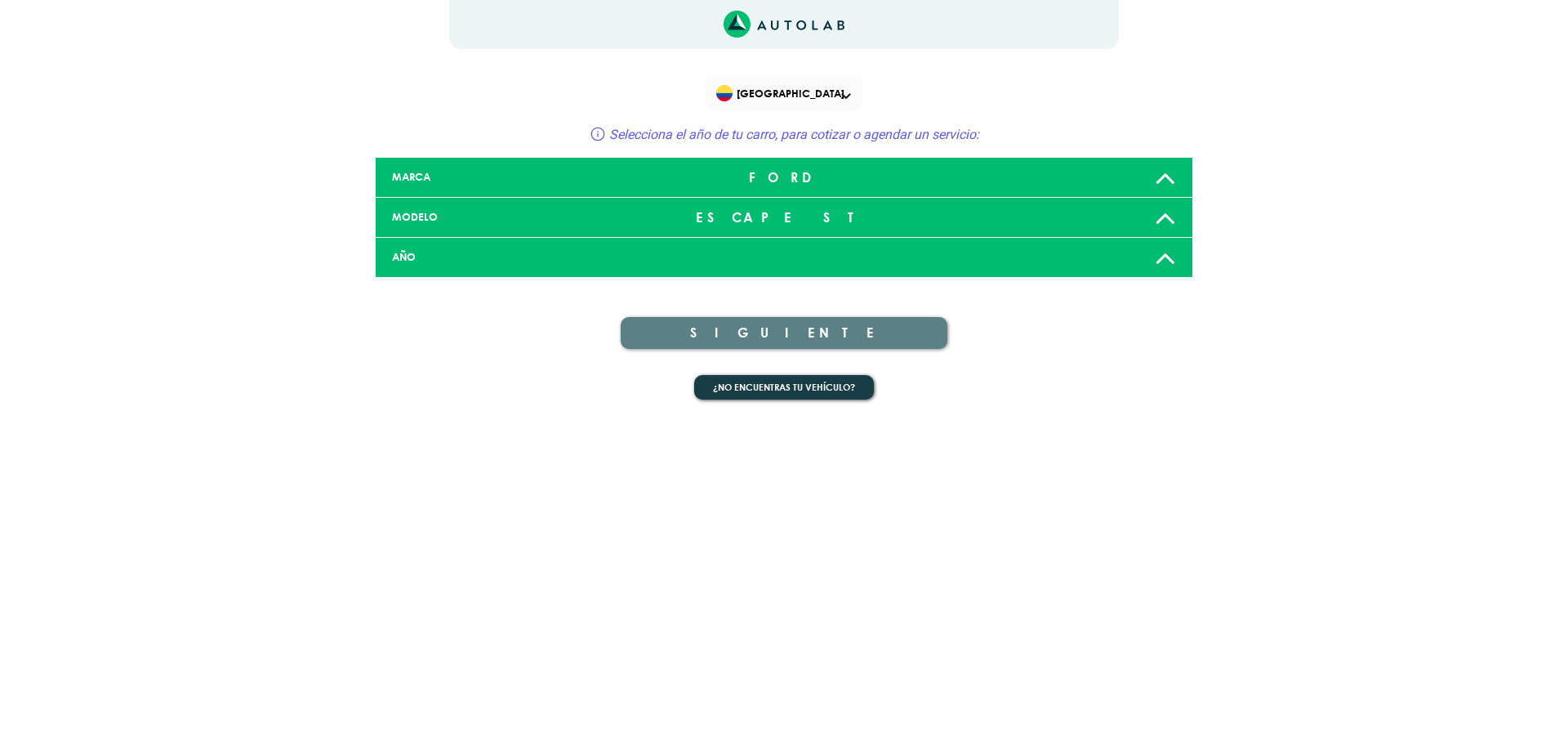
click at [1169, 257] on icon at bounding box center [1166, 256] width 22 height 32
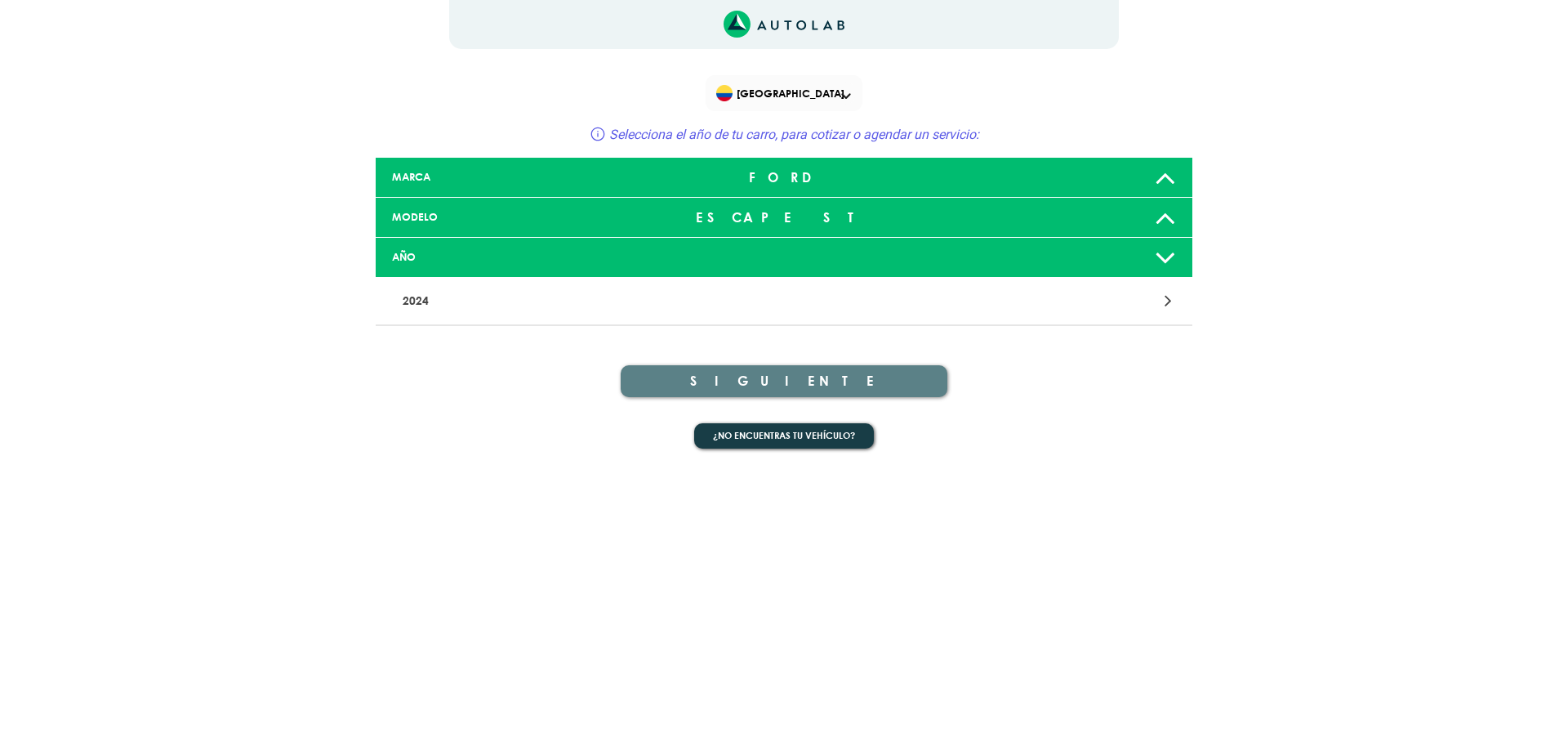
click at [1164, 303] on div at bounding box center [1050, 301] width 267 height 22
click at [1170, 221] on icon at bounding box center [1166, 217] width 22 height 32
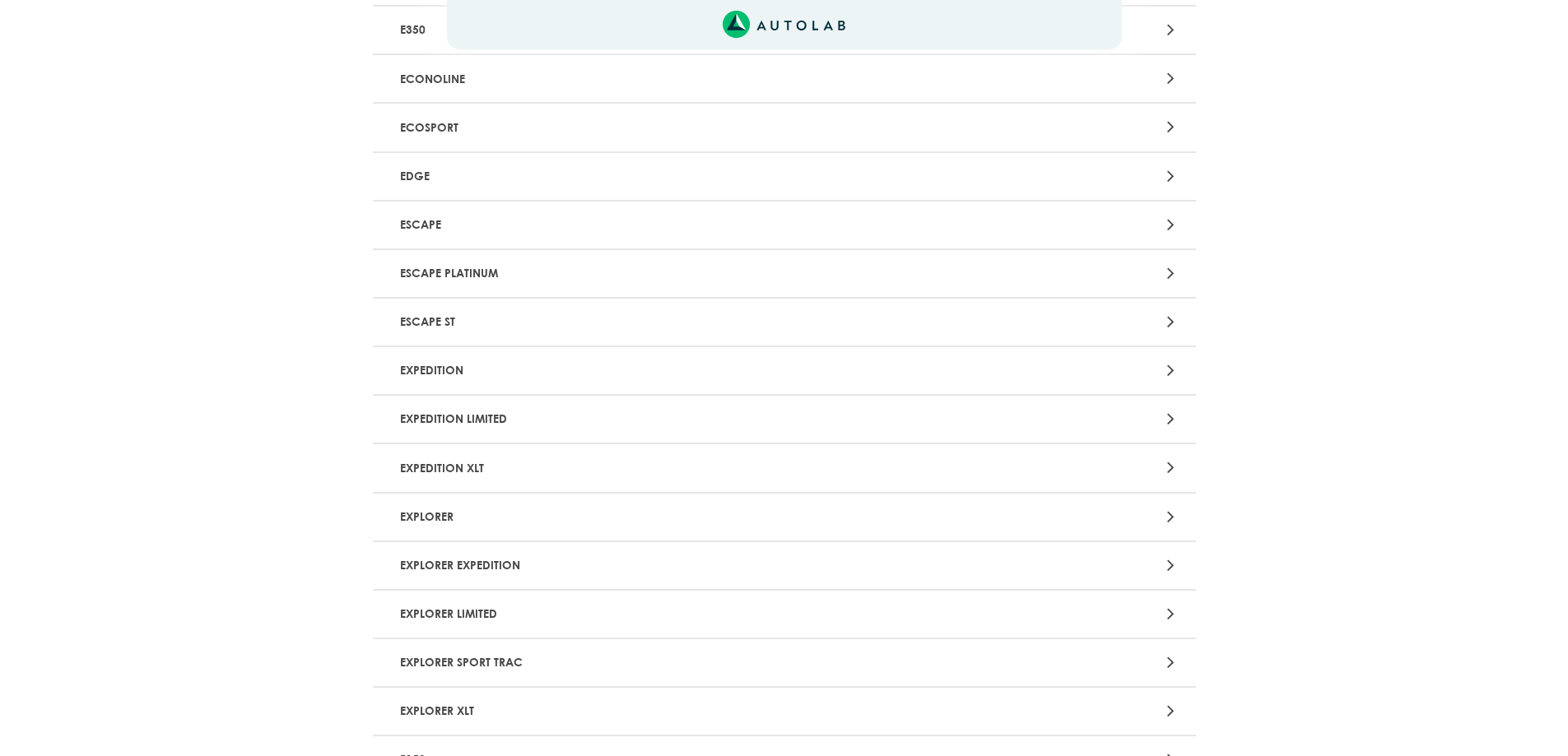
scroll to position [329, 0]
click at [1171, 322] on icon at bounding box center [1171, 323] width 8 height 22
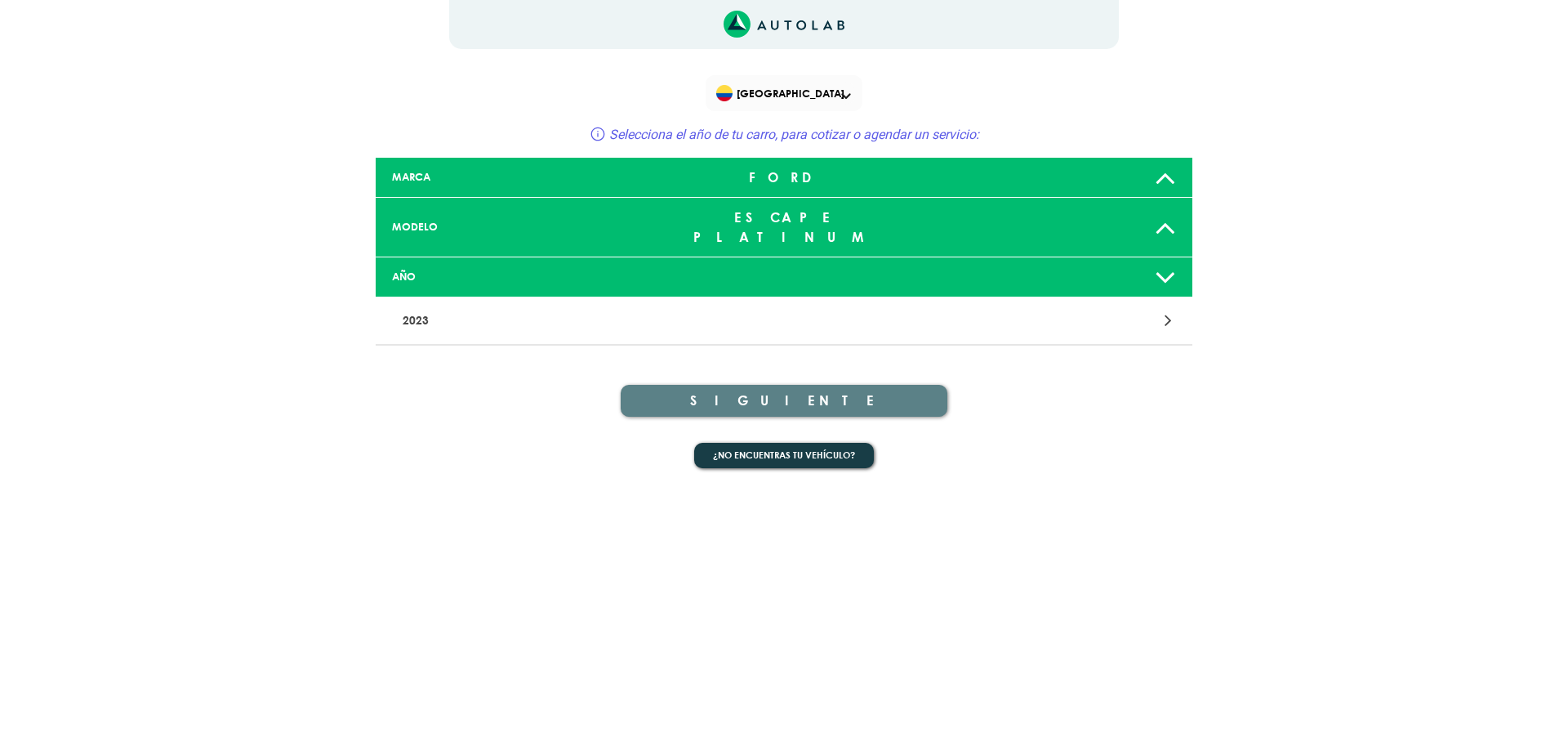
click at [1163, 310] on div at bounding box center [1050, 321] width 267 height 22
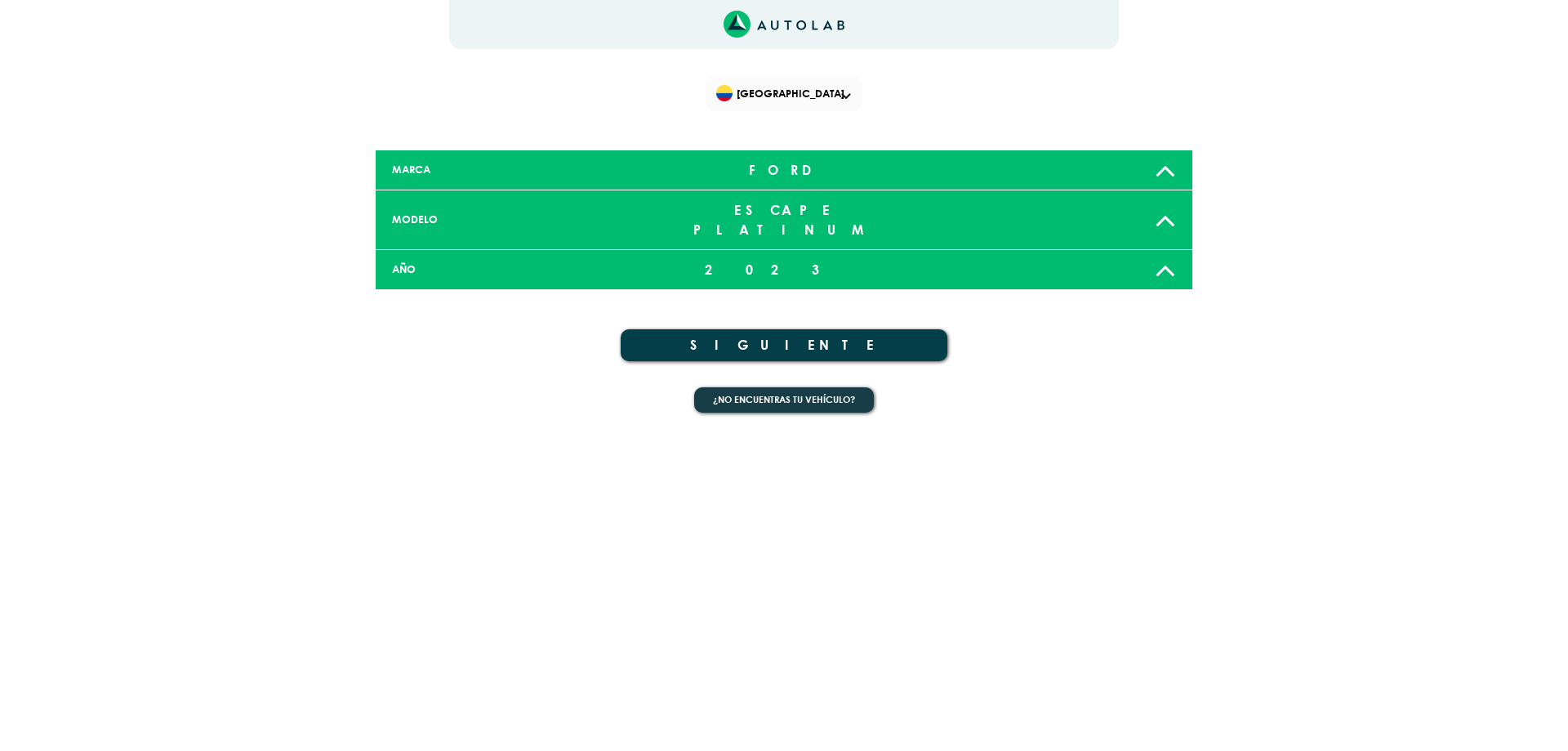
click at [778, 330] on button "SIGUIENTE" at bounding box center [784, 345] width 327 height 32
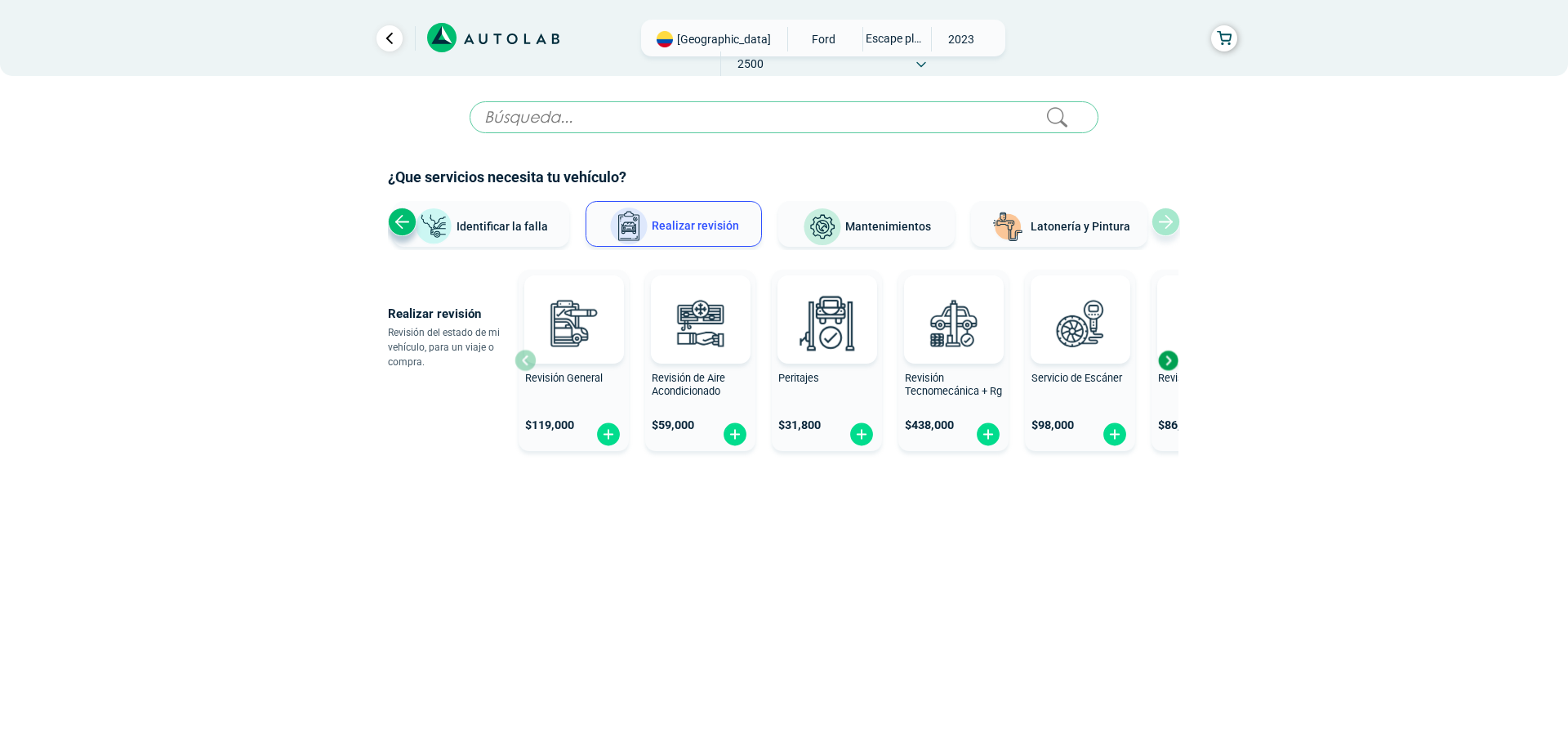
click at [867, 226] on span "Mantenimientos" at bounding box center [889, 226] width 86 height 13
click at [864, 223] on img at bounding box center [850, 227] width 39 height 39
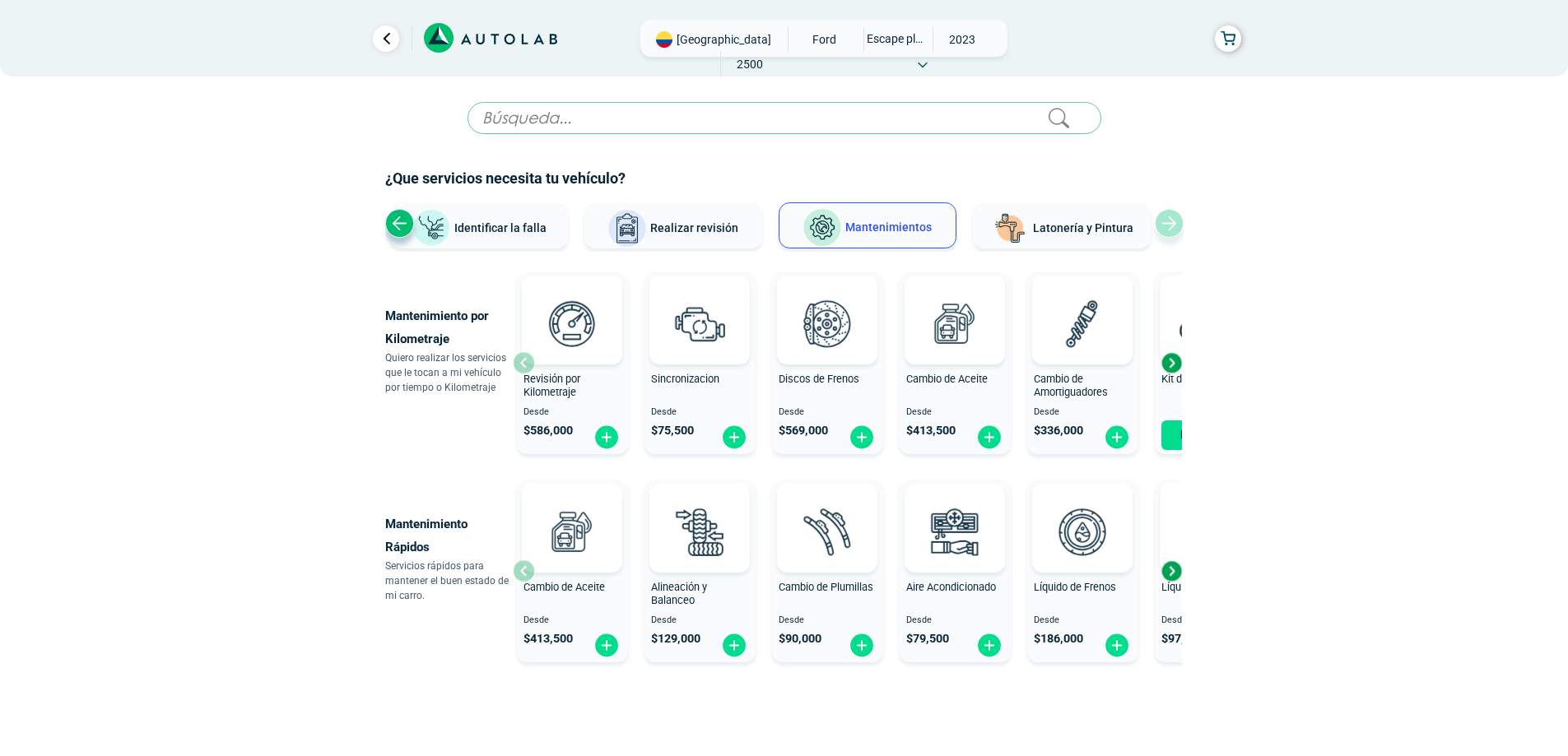
click at [1177, 568] on div "Next slide" at bounding box center [1170, 570] width 25 height 25
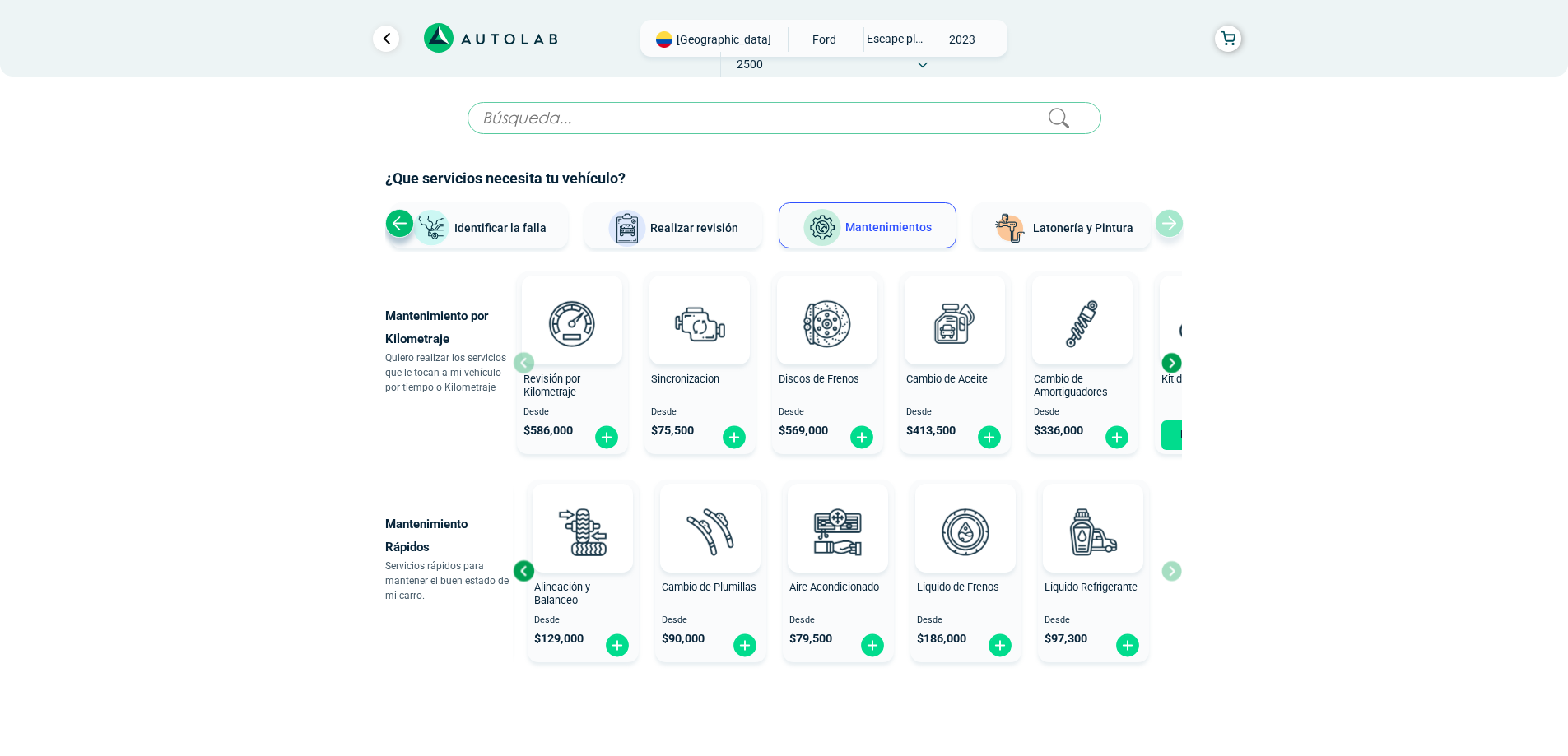
click at [526, 573] on div "Previous slide" at bounding box center [523, 570] width 25 height 25
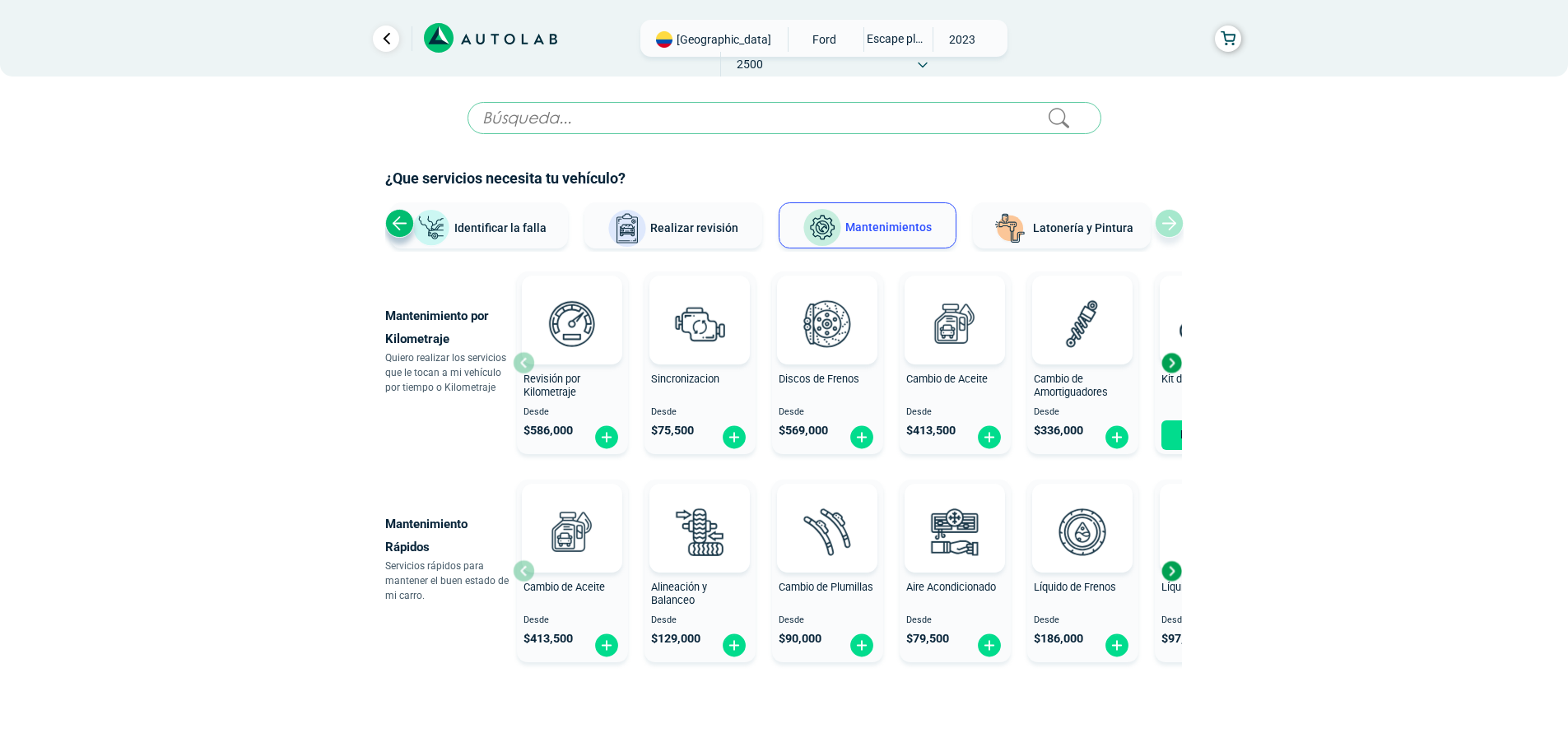
click at [527, 573] on div "Cambio de Aceite Desde $ 413,500" at bounding box center [572, 571] width 111 height 175
click at [1176, 360] on div "Next slide" at bounding box center [1170, 362] width 25 height 25
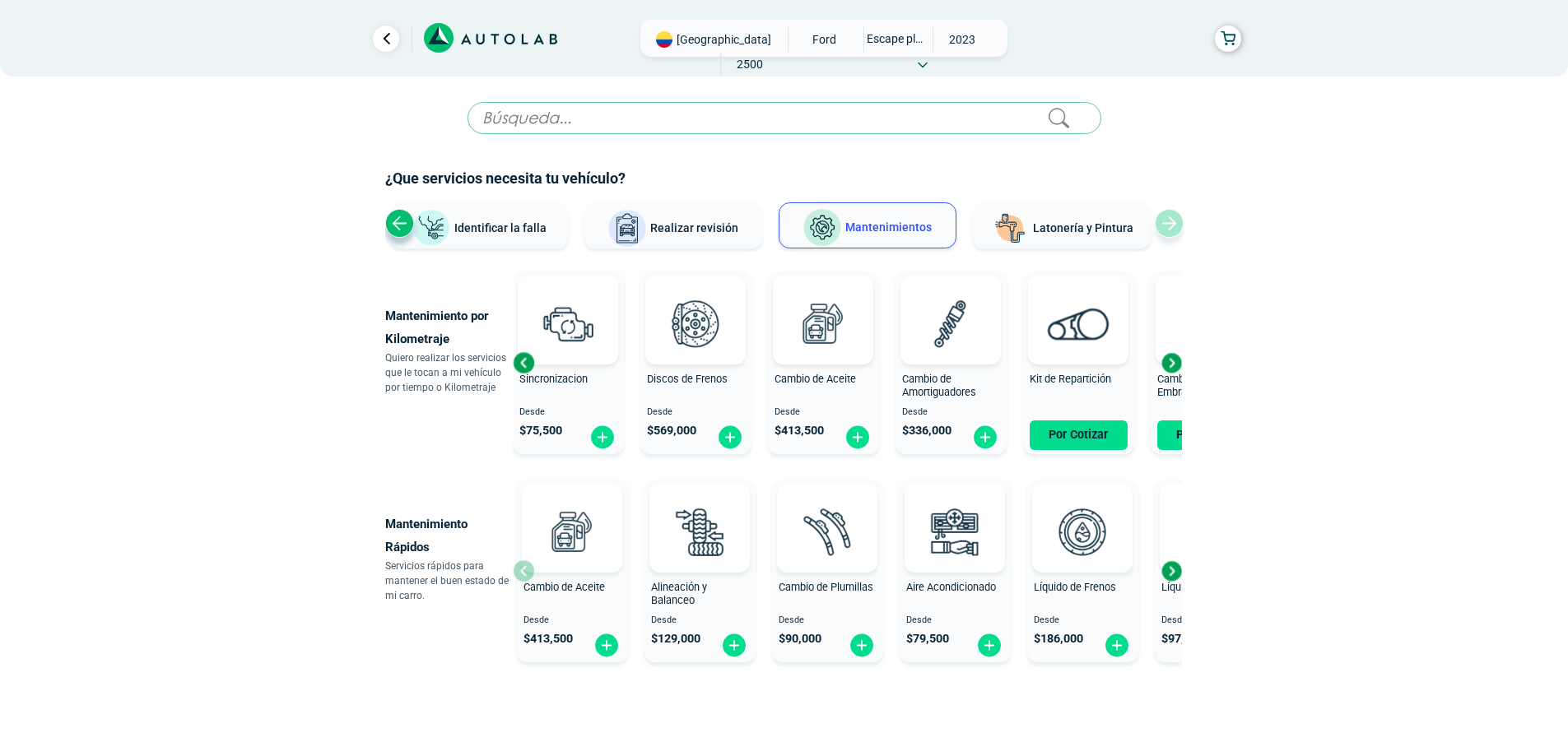
click at [1163, 362] on div "Next slide" at bounding box center [1170, 362] width 25 height 25
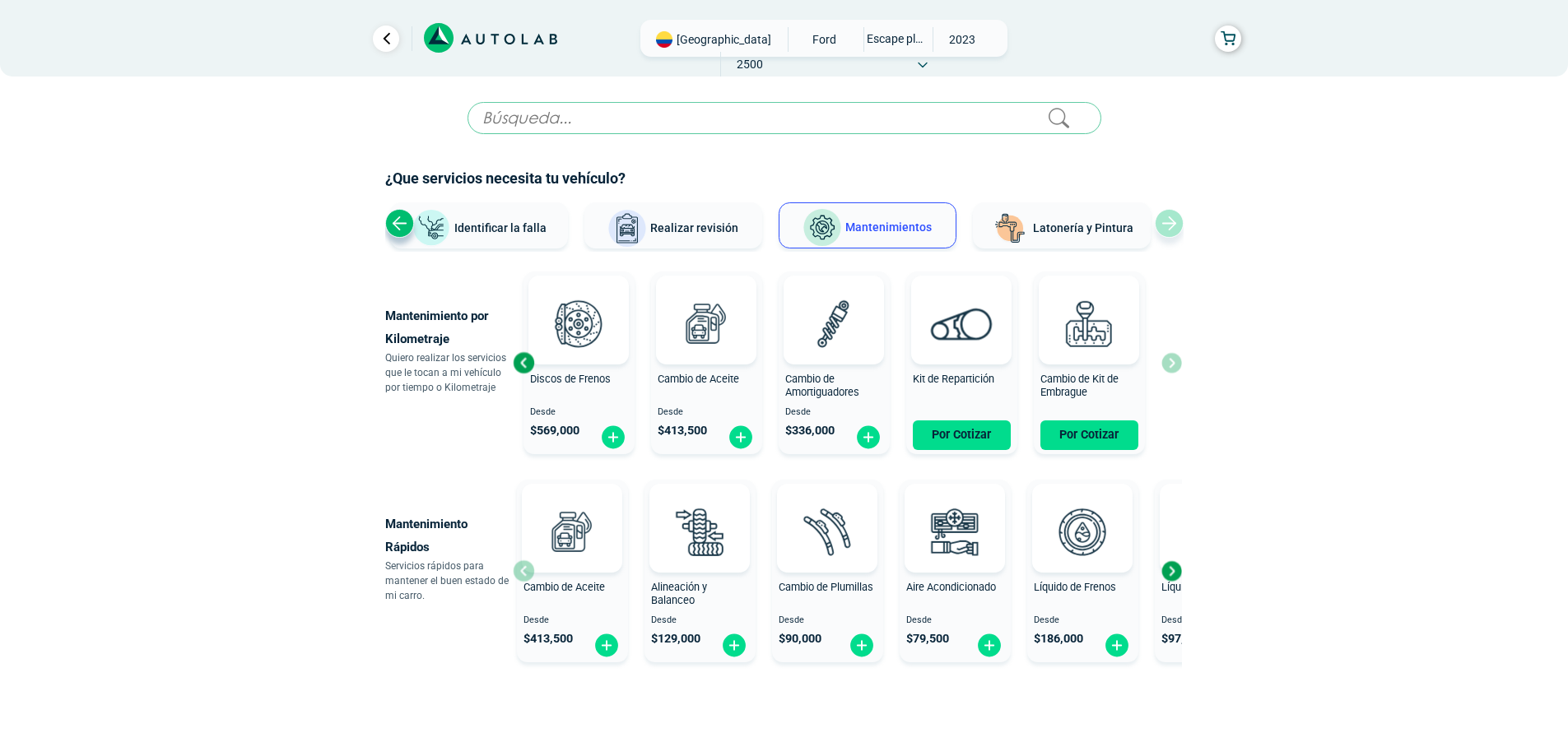
click at [1073, 370] on div "Cambio de Kit de Embrague Por Cotizar" at bounding box center [1088, 362] width 111 height 174
click at [823, 343] on img at bounding box center [834, 324] width 73 height 73
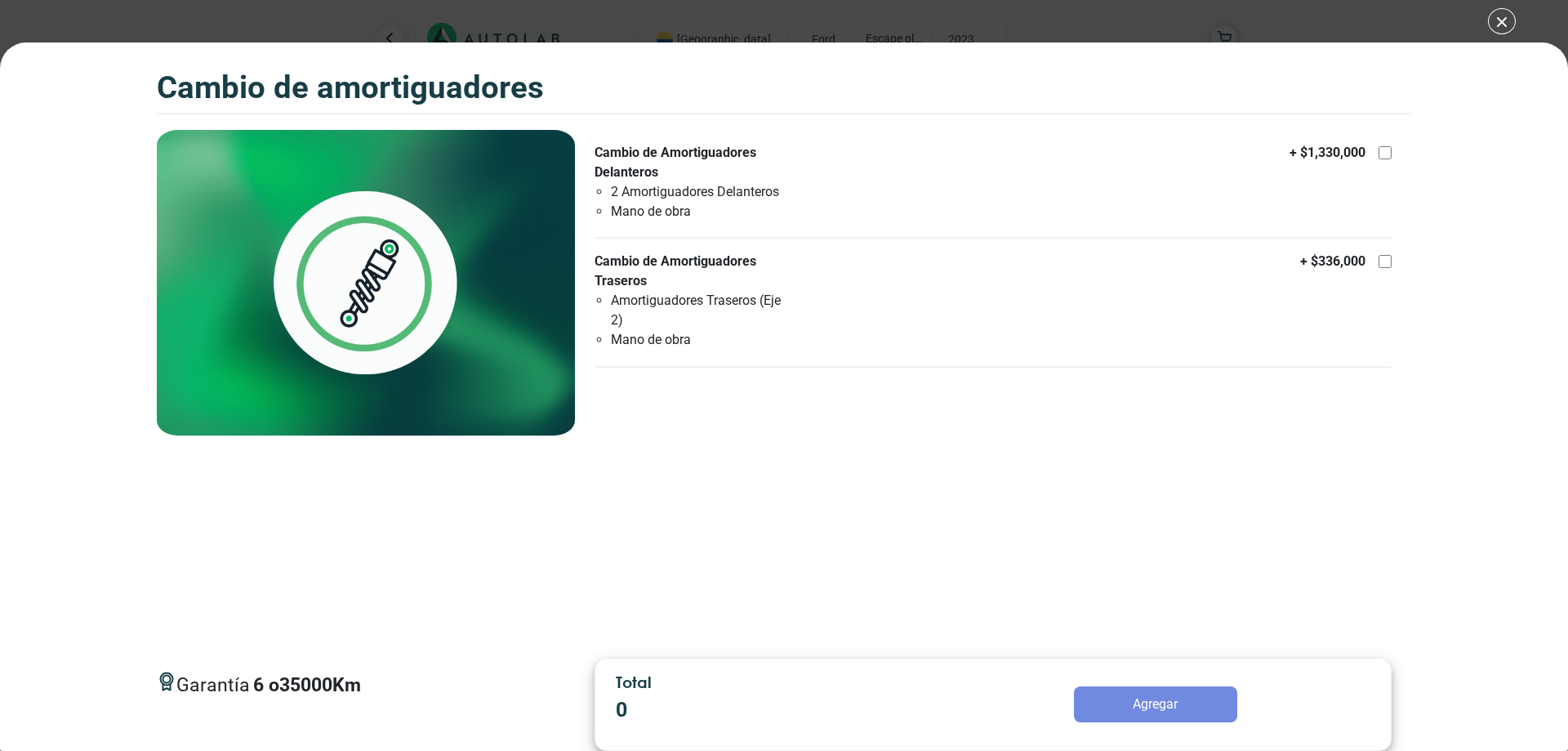
click at [1385, 153] on div at bounding box center [1384, 153] width 13 height 13
click at [1385, 153] on input "Cambio de Amortiguadores Delanteros 2 Amortiguadores Delanteros Mano de obra + …" at bounding box center [1384, 153] width 13 height 13
checkbox input "true"
click at [1385, 258] on div at bounding box center [1384, 261] width 13 height 13
click at [1385, 258] on input "Cambio de Amortiguadores Traseros Amortiguadores Traseros (Eje 2) Mano de obra …" at bounding box center [1384, 261] width 13 height 13
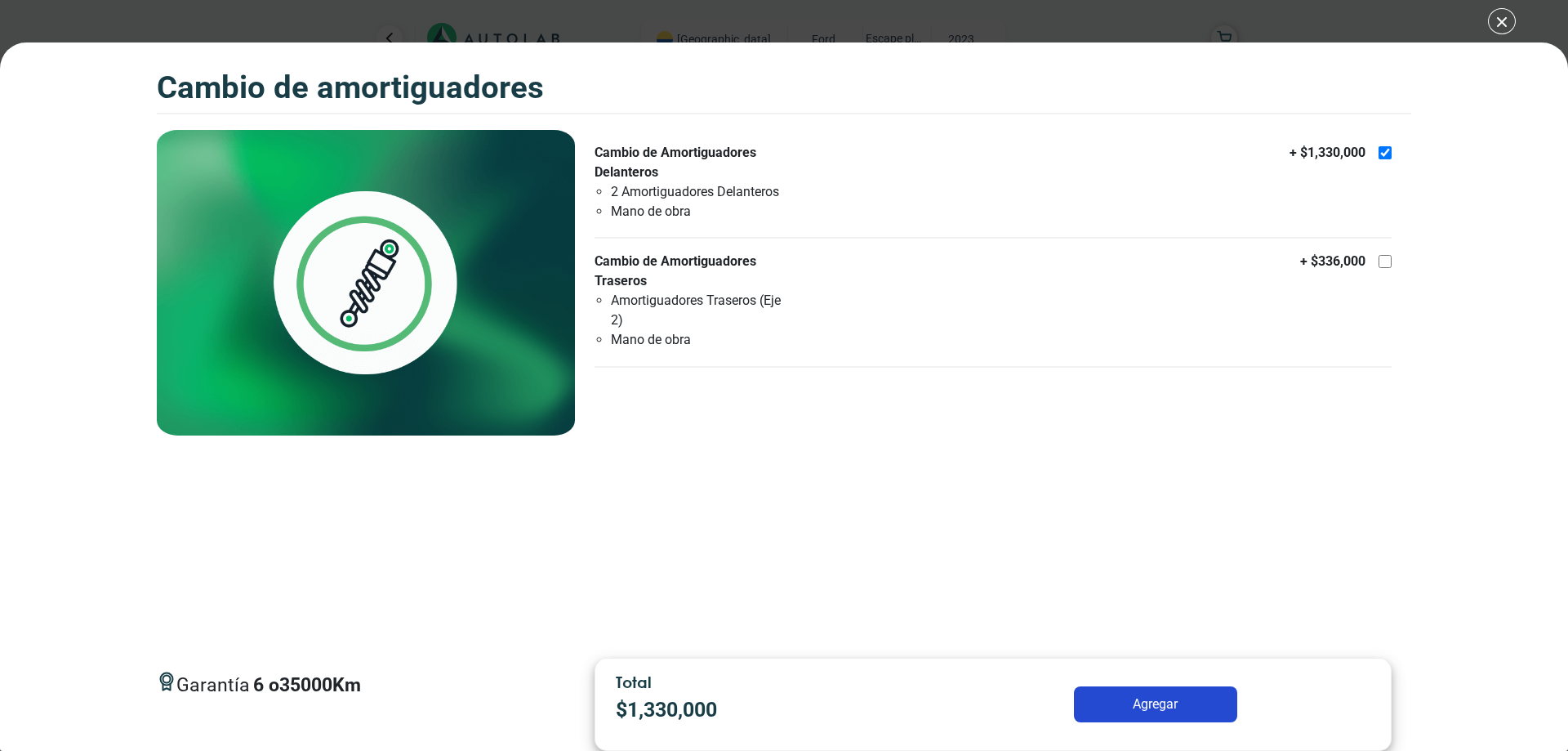
checkbox input "true"
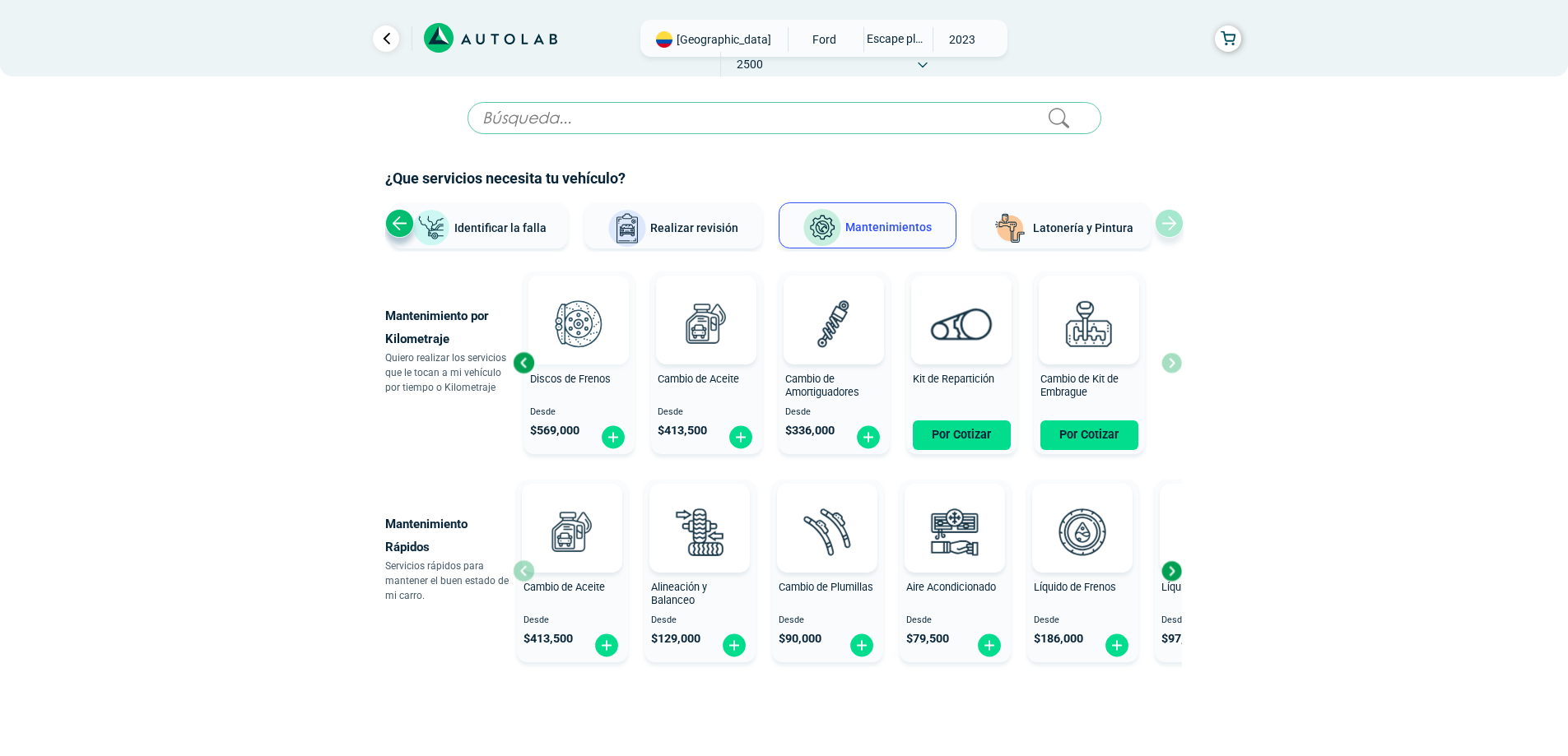
click at [565, 342] on img at bounding box center [579, 324] width 73 height 73
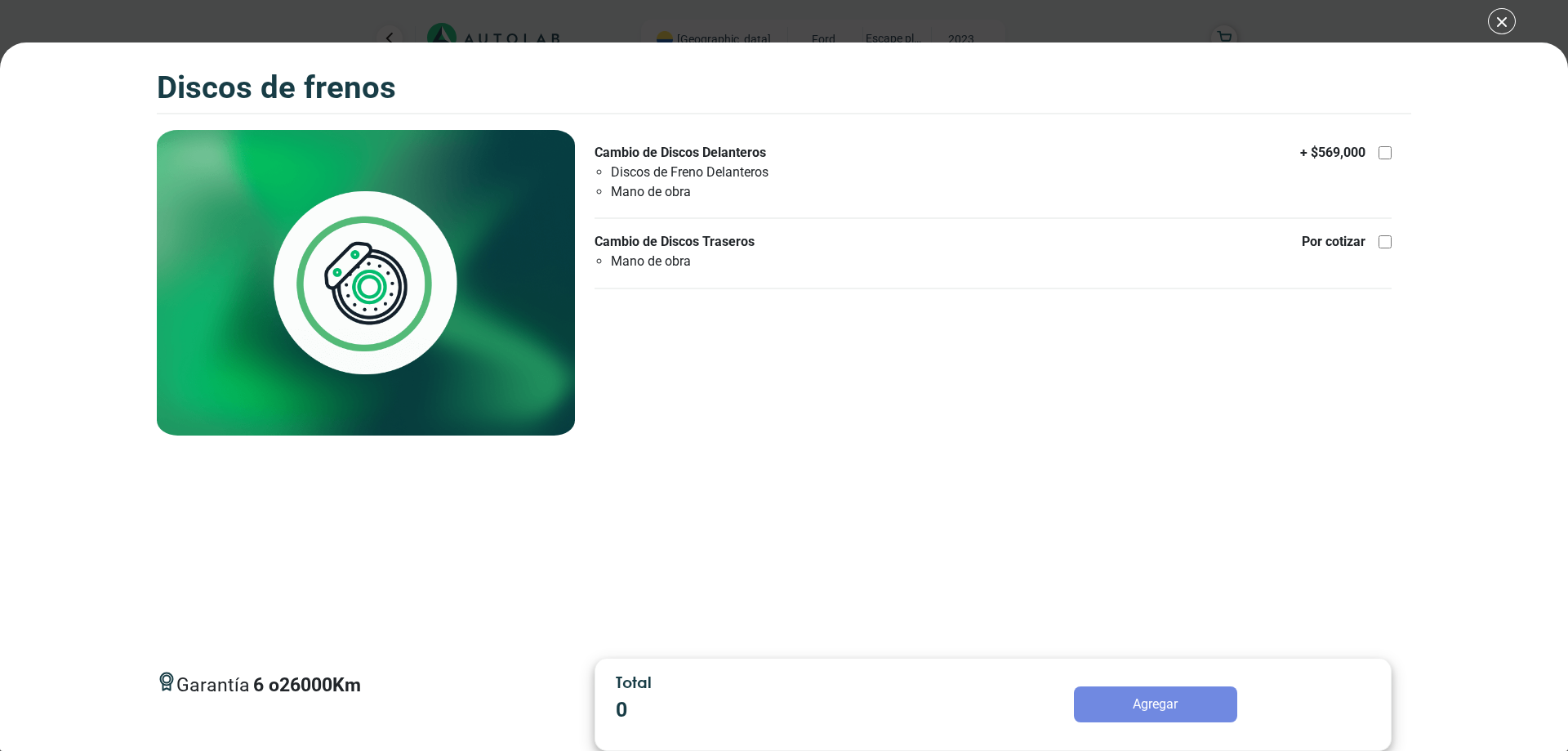
click at [1388, 151] on div at bounding box center [1384, 153] width 13 height 13
click at [1388, 151] on input "Cambio de Discos Delanteros Discos de Freno Delanteros Mano de obra + $ 569,000" at bounding box center [1384, 153] width 13 height 13
checkbox input "true"
click at [1385, 241] on div at bounding box center [1384, 242] width 13 height 13
click at [1385, 241] on input "Cambio de Discos Traseros Mano de obra Por cotizar" at bounding box center [1384, 242] width 13 height 13
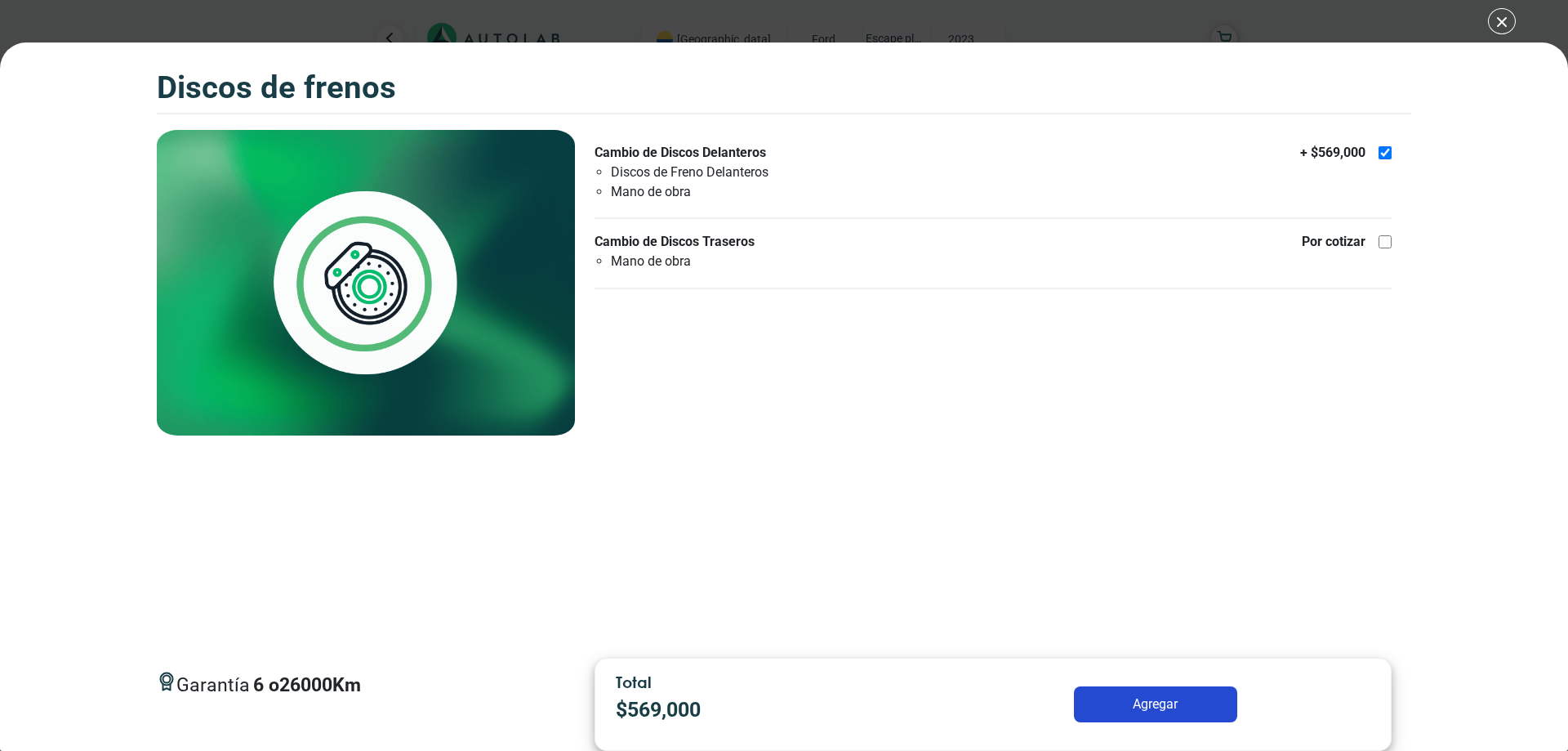
checkbox input "true"
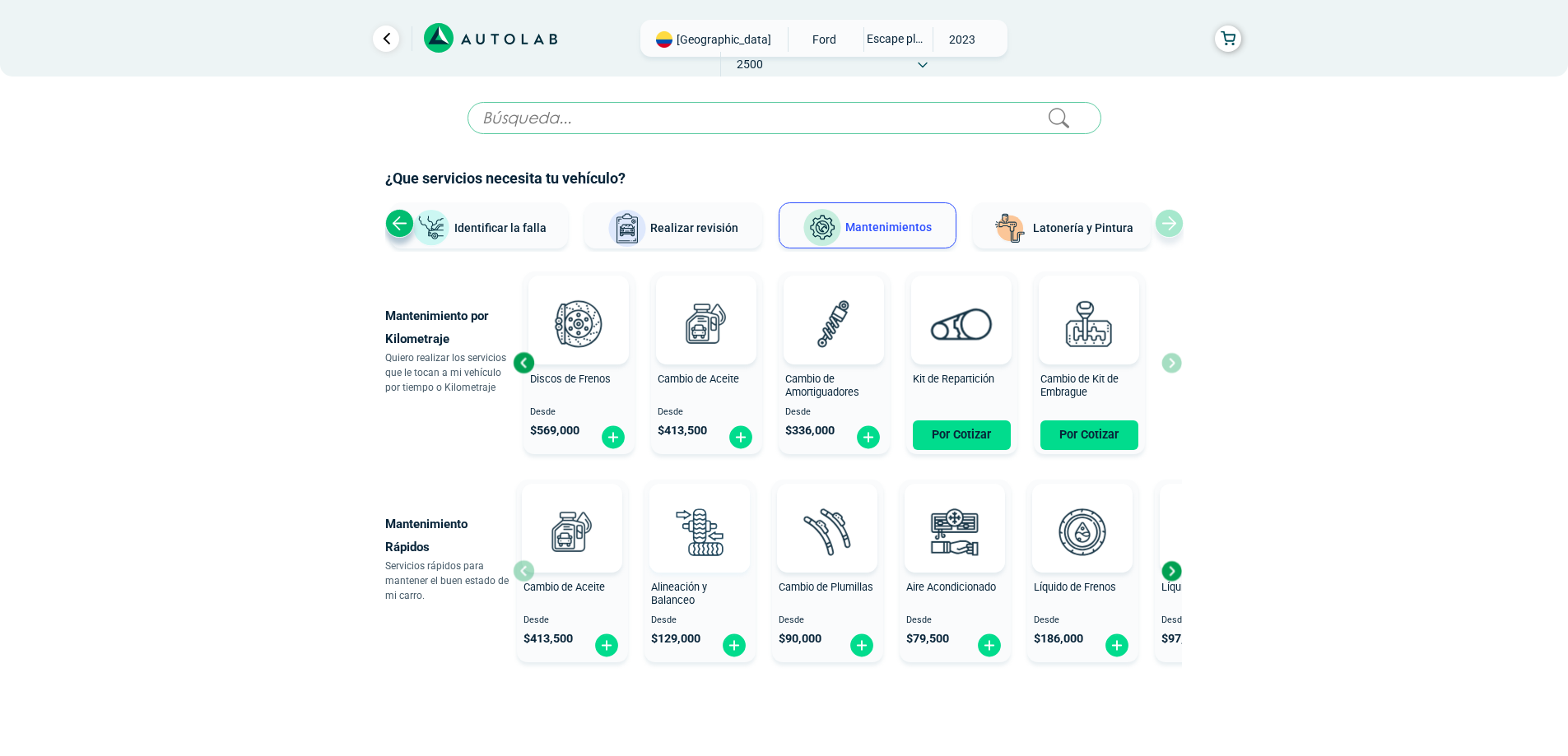
click at [719, 558] on img at bounding box center [699, 532] width 73 height 73
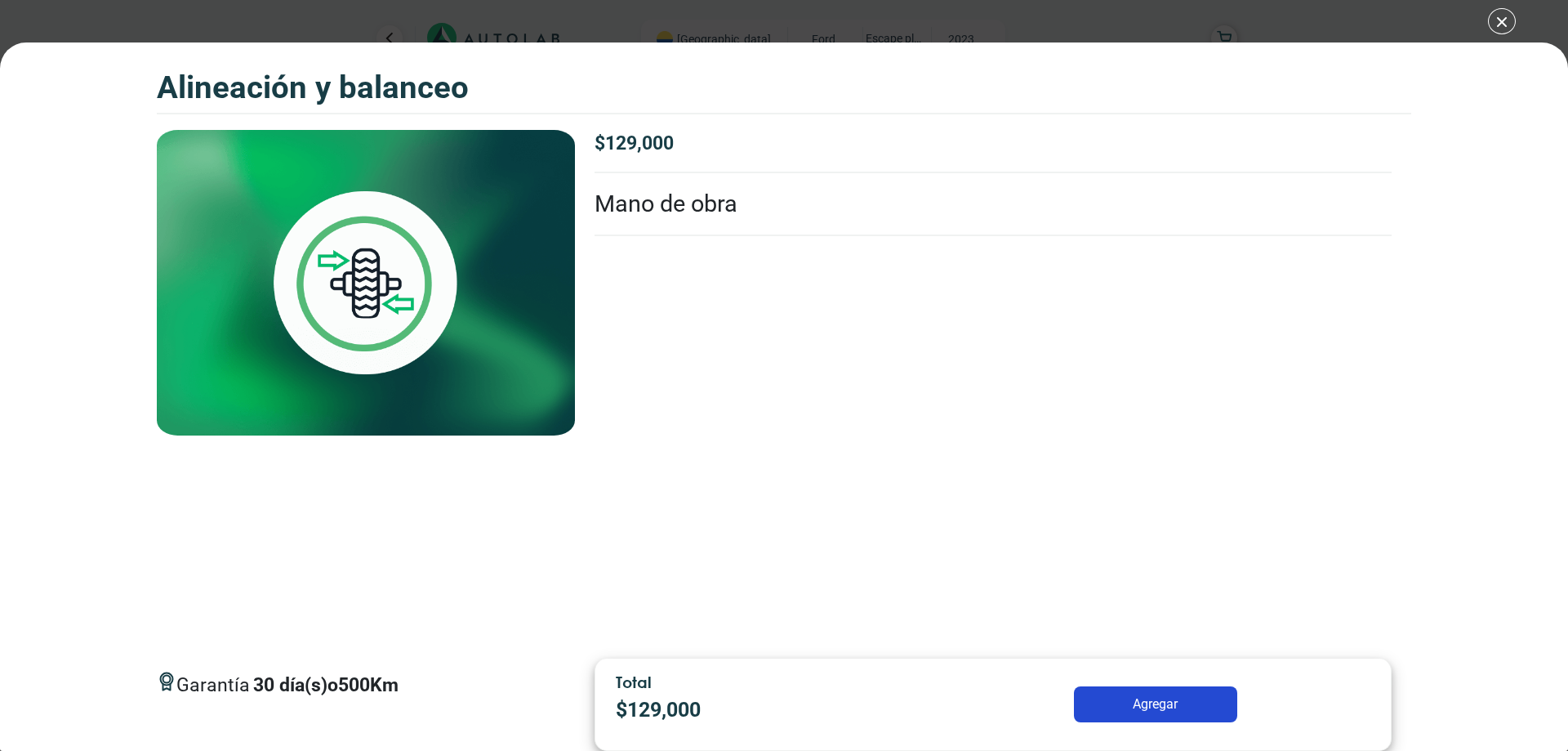
click at [774, 159] on div "$ 129,000" at bounding box center [993, 152] width 798 height 43
click at [773, 201] on li "Mano de obra" at bounding box center [993, 204] width 798 height 63
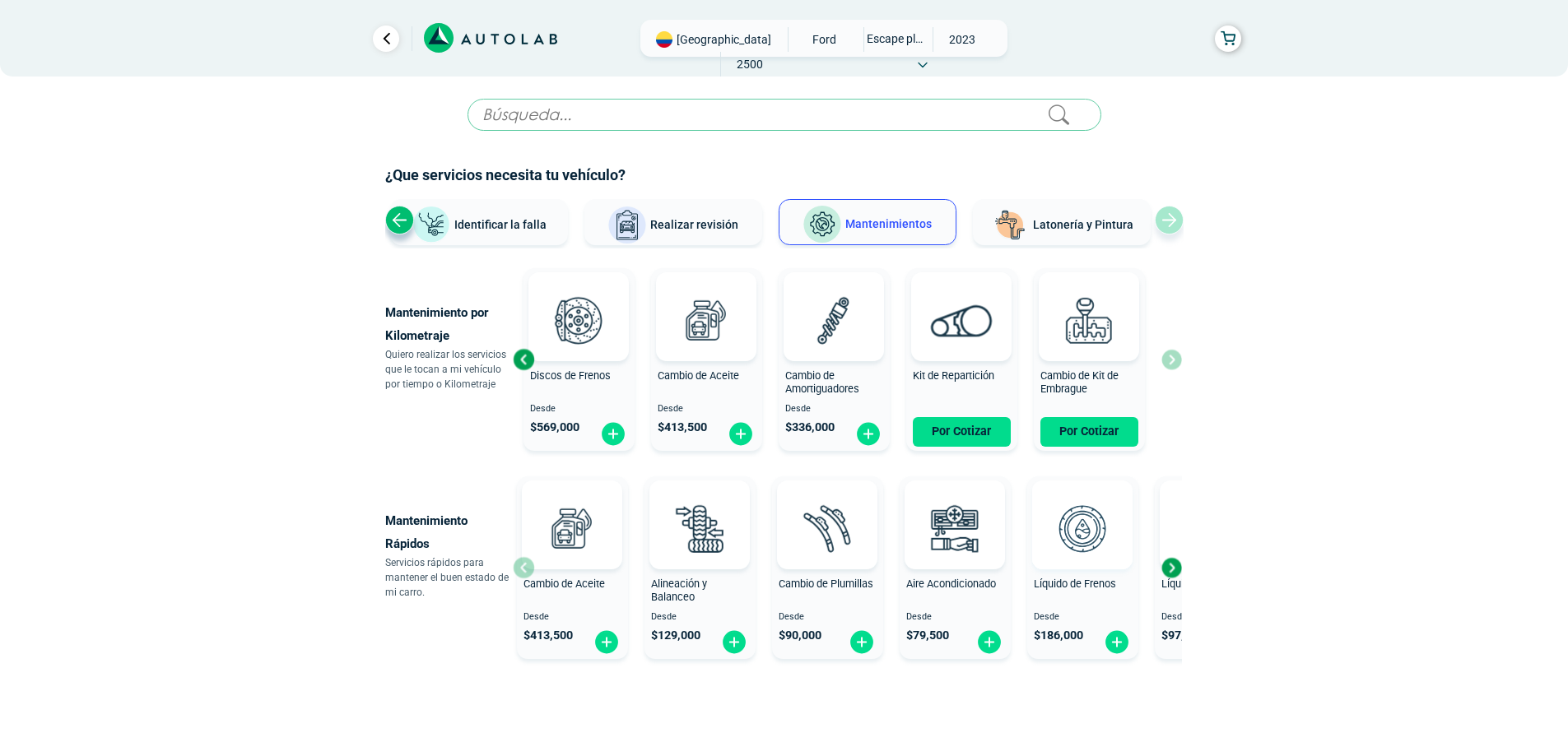
scroll to position [57, 0]
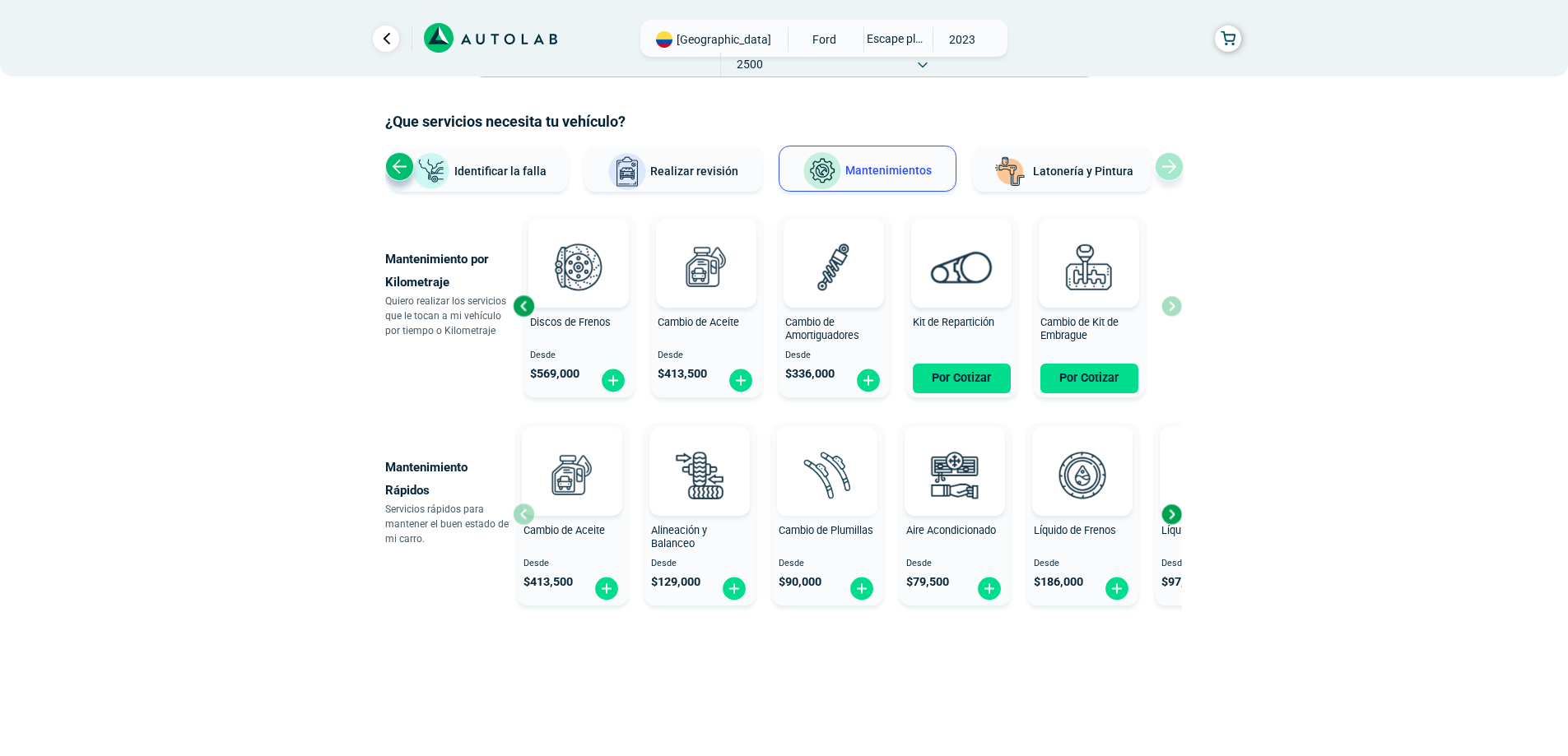
click at [818, 513] on span at bounding box center [826, 472] width 56 height 89
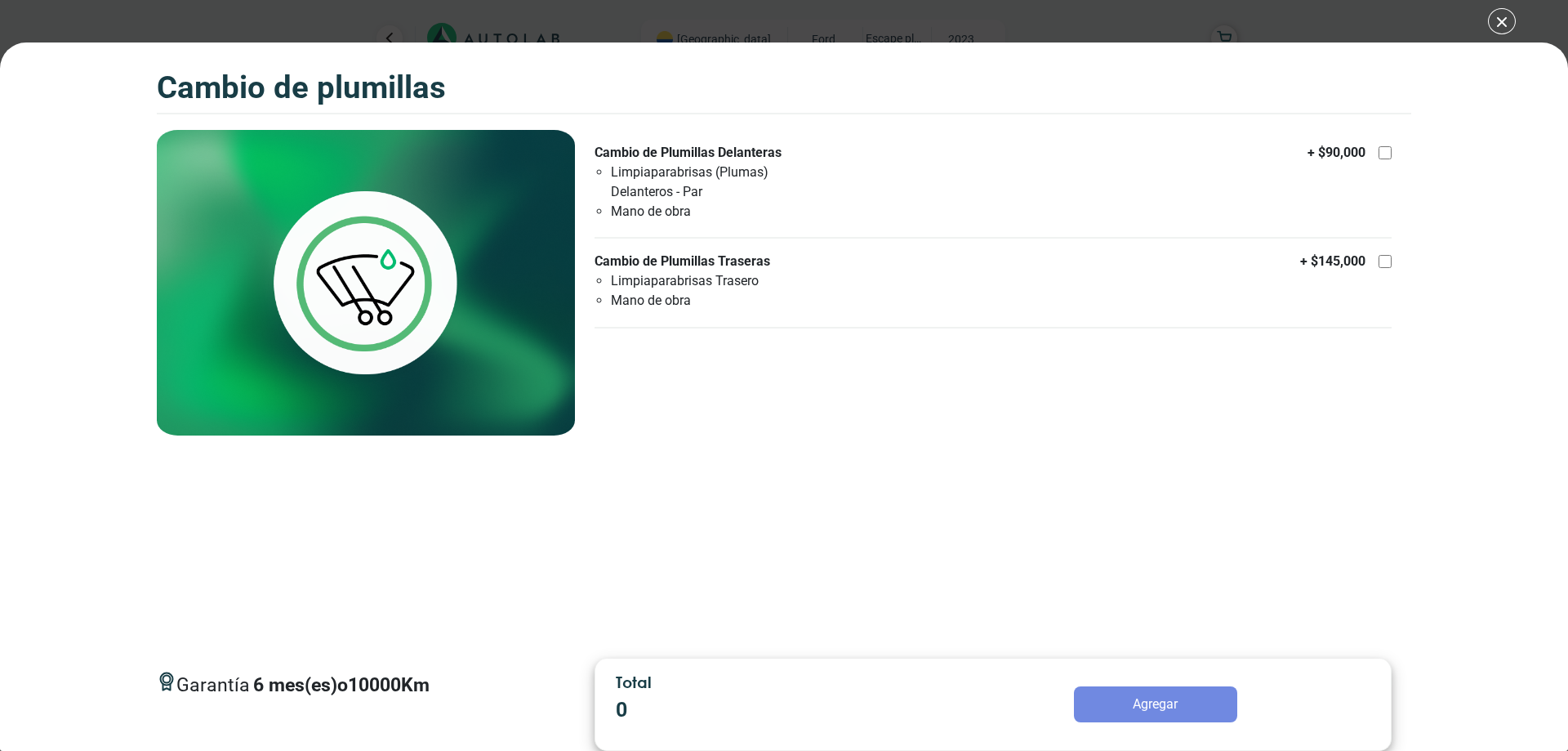
click at [1386, 153] on div at bounding box center [1384, 153] width 13 height 13
click at [1386, 153] on input "Cambio de Plumillas Delanteras Limpiaparabrisas (Plumas) Delanteros - Par Mano …" at bounding box center [1384, 153] width 13 height 13
checkbox input "true"
click at [1383, 258] on div at bounding box center [1384, 261] width 13 height 13
click at [1383, 258] on input "Cambio de Plumillas Traseras Limpiaparabrisas Trasero Mano de obra + $ 145,000" at bounding box center [1384, 261] width 13 height 13
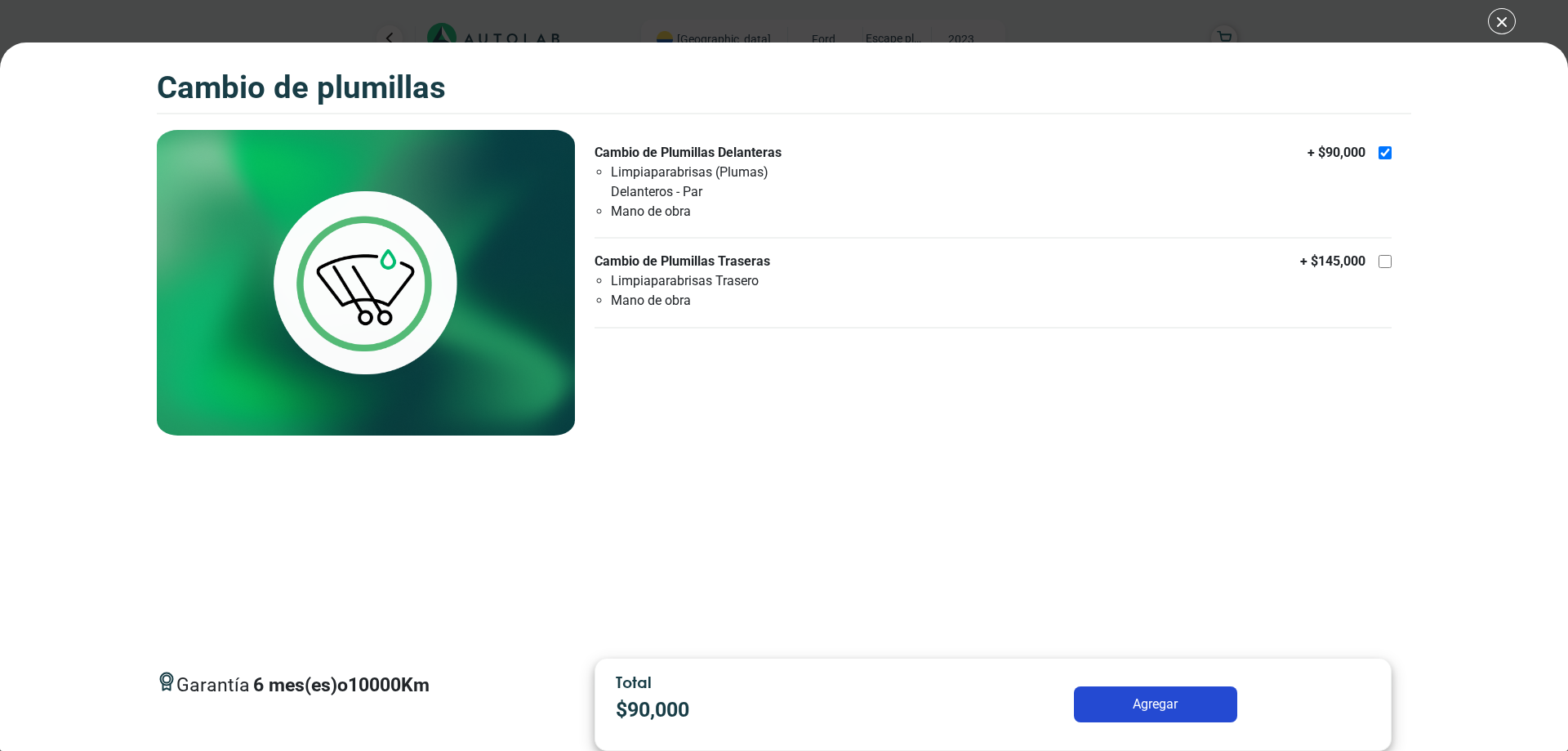
checkbox input "true"
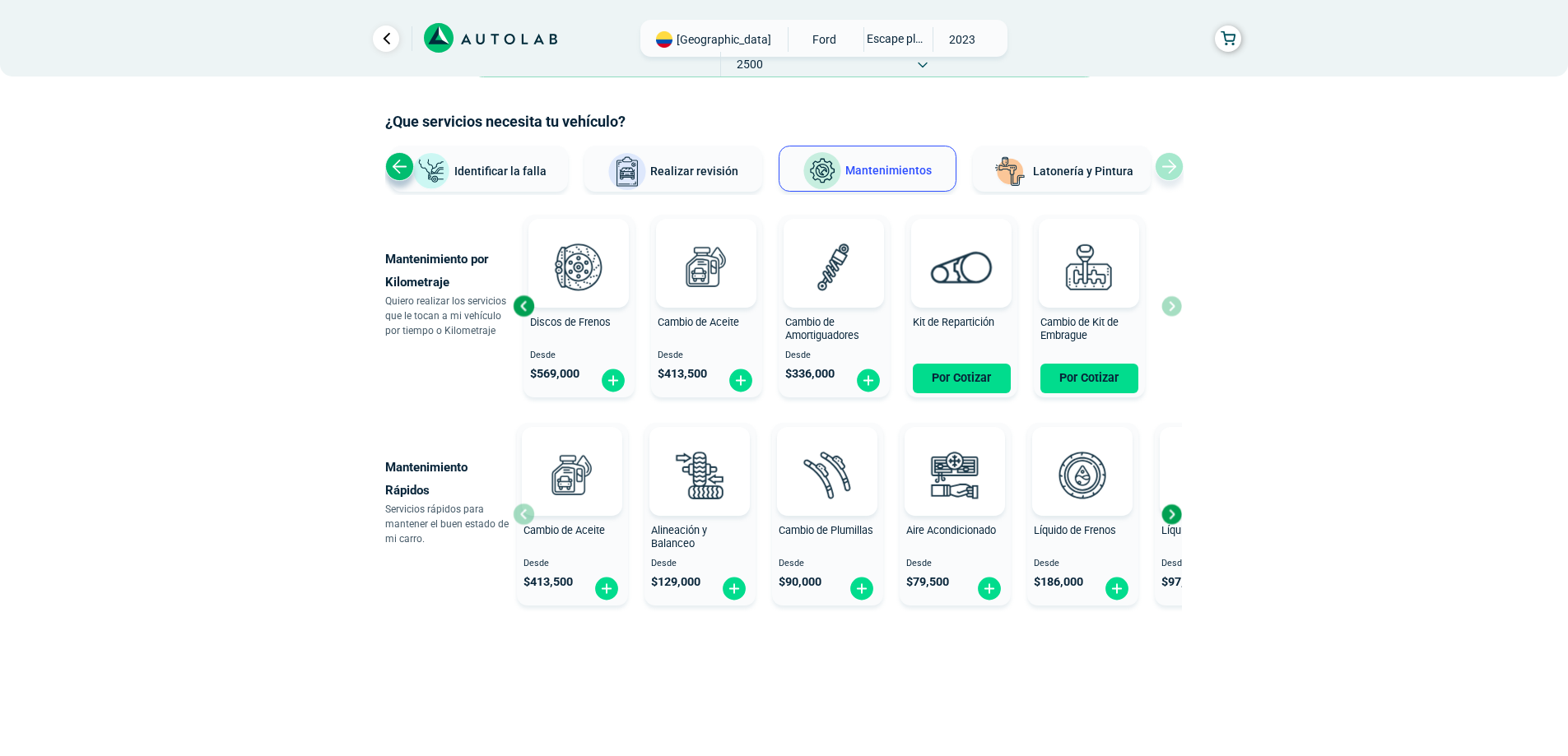
click at [1074, 518] on div "Líquido de Frenos Desde $ 186,000" at bounding box center [1082, 515] width 111 height 175
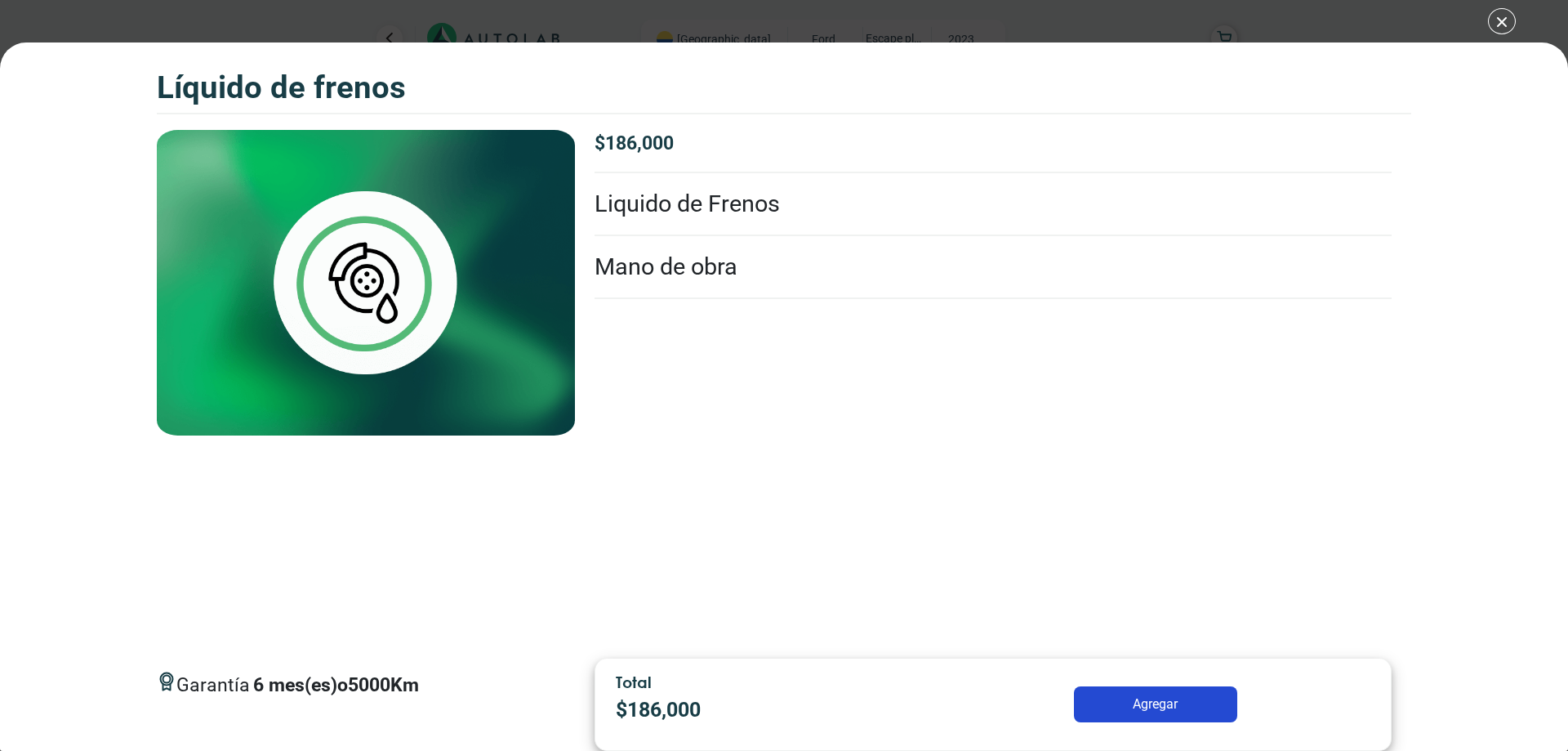
click at [762, 137] on p "$ 186,000" at bounding box center [993, 144] width 798 height 28
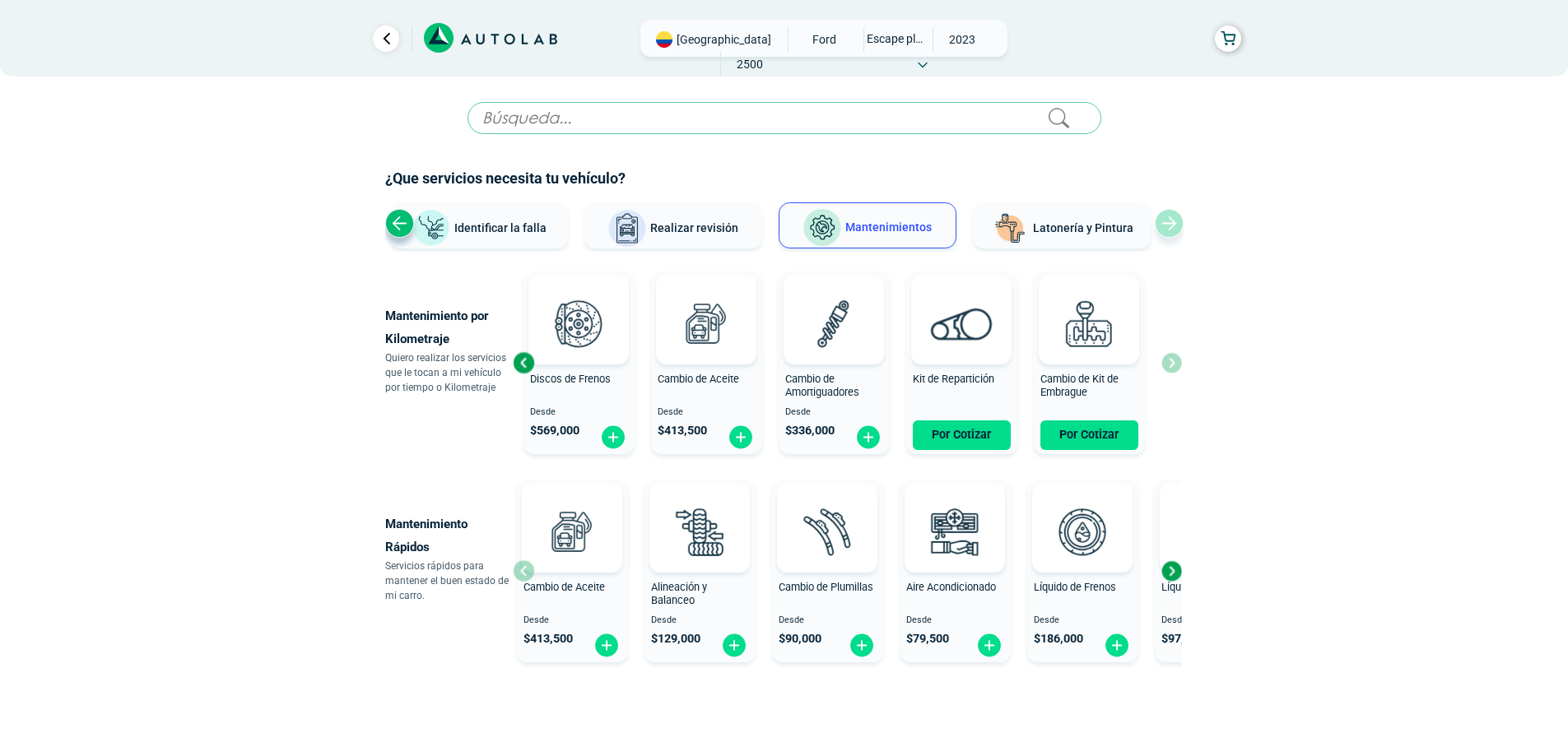
click at [1169, 227] on div "Ver todos Identificar la falla Realizar revisión Mantenimientos Latonería y Pin…" at bounding box center [784, 227] width 799 height 49
click at [1169, 230] on div "Ver todos Identificar la falla Realizar revisión Mantenimientos Latonería y Pin…" at bounding box center [784, 227] width 799 height 49
click at [478, 223] on span "Identificar la falla" at bounding box center [500, 226] width 93 height 13
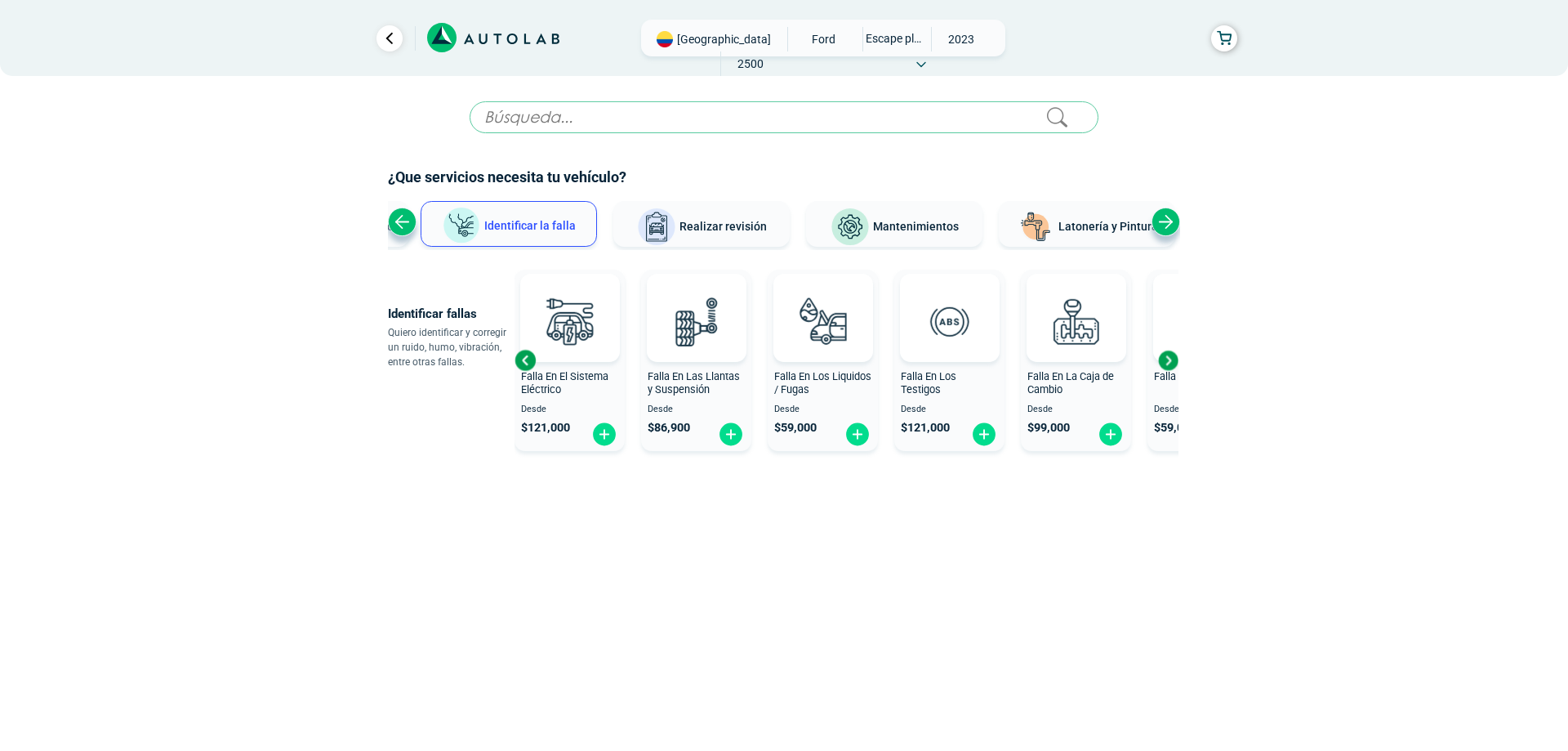
click at [683, 224] on span "Realizar revisión" at bounding box center [722, 226] width 87 height 13
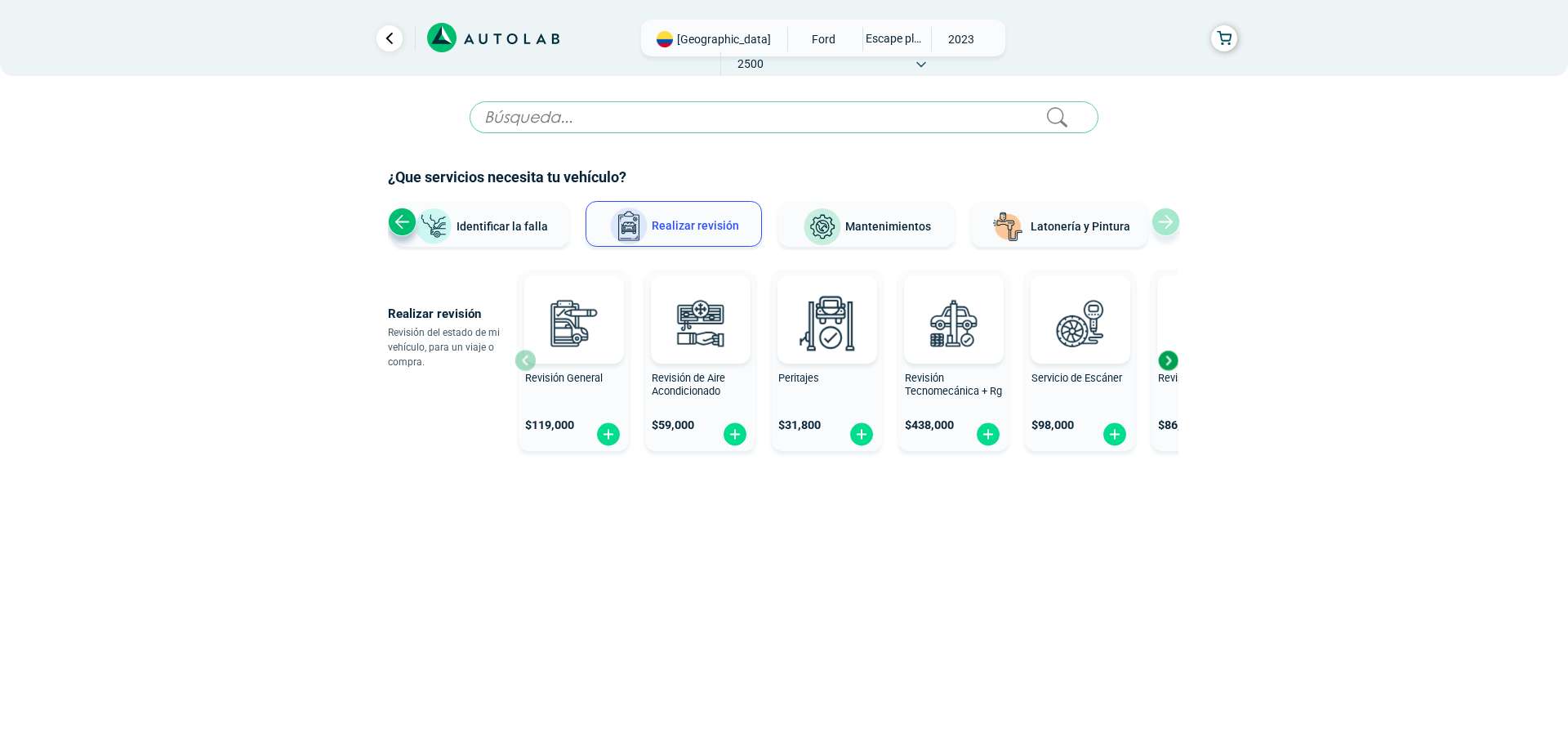
click at [889, 236] on button "Mantenimientos" at bounding box center [866, 224] width 176 height 46
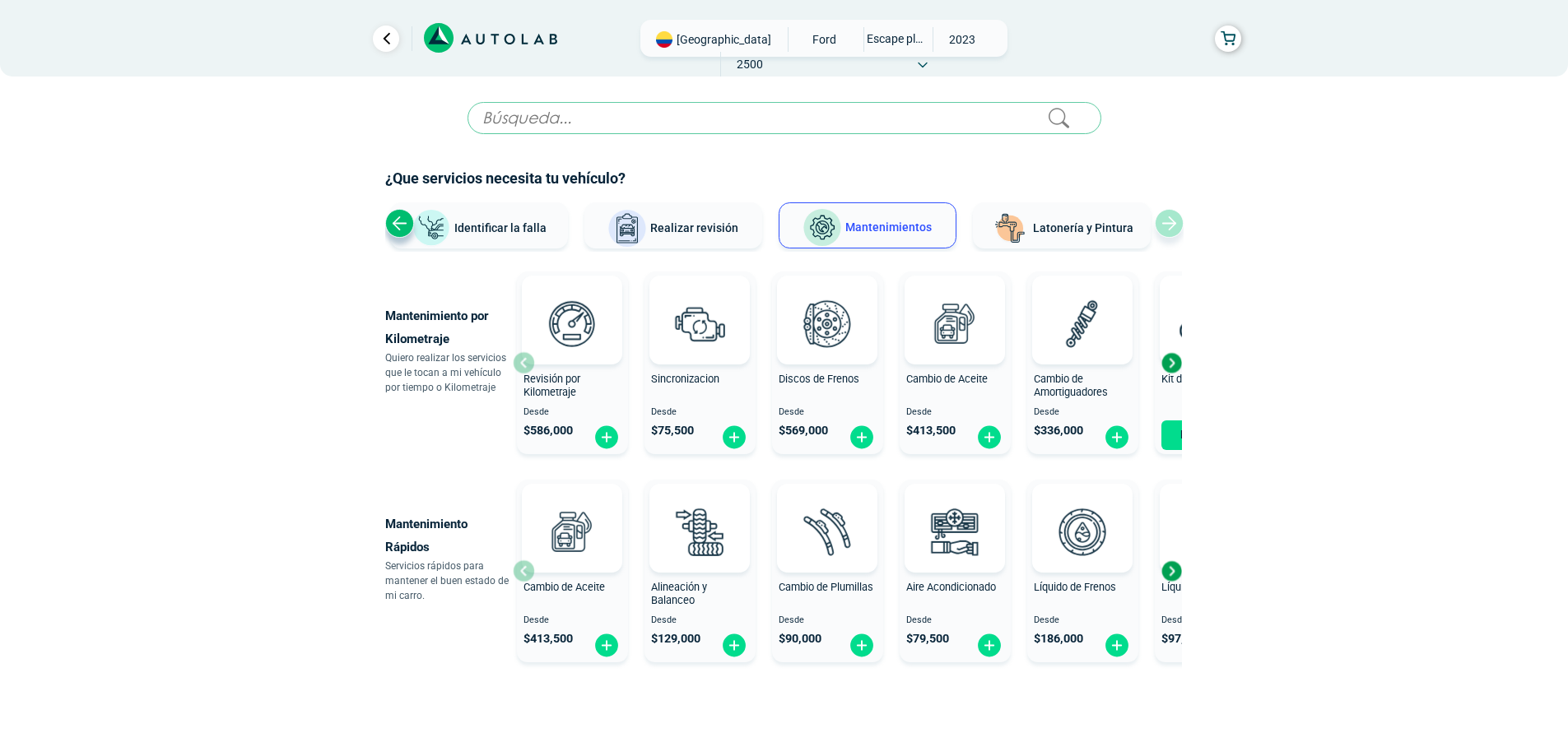
click at [1059, 229] on span "Latonería y Pintura" at bounding box center [1083, 227] width 100 height 13
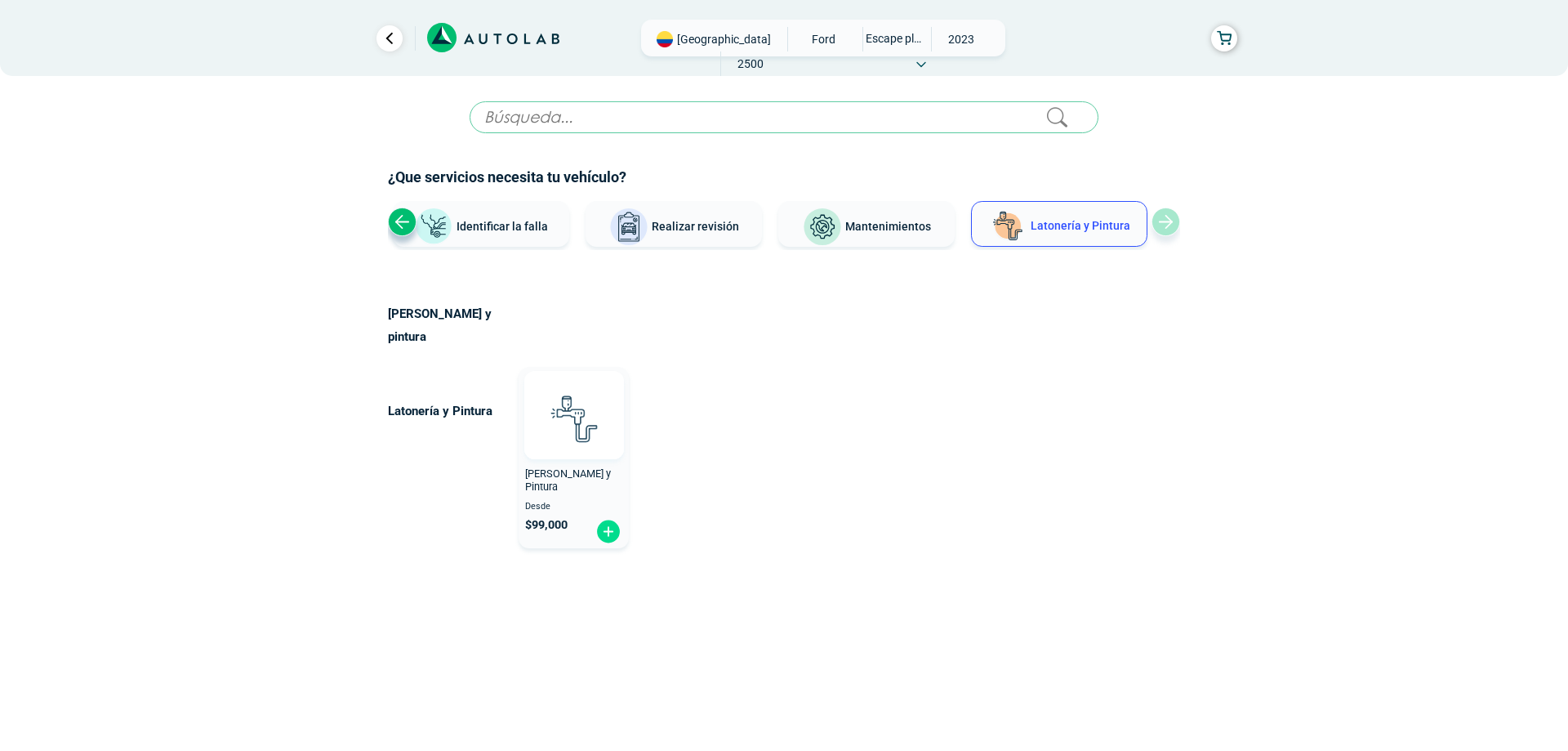
click at [583, 428] on img at bounding box center [574, 419] width 72 height 72
click at [852, 234] on button "Mantenimientos" at bounding box center [866, 224] width 176 height 46
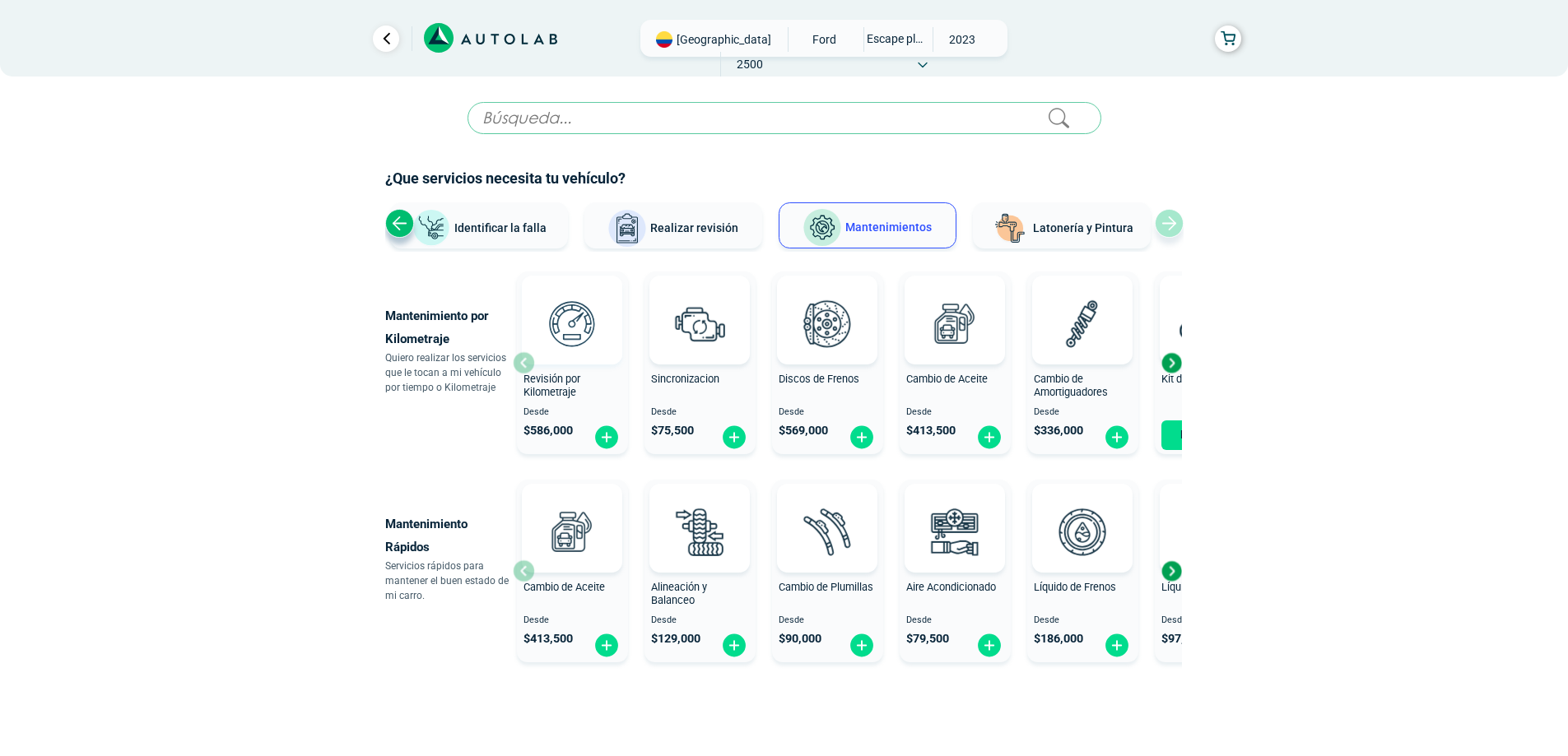
click at [558, 357] on img at bounding box center [572, 324] width 73 height 73
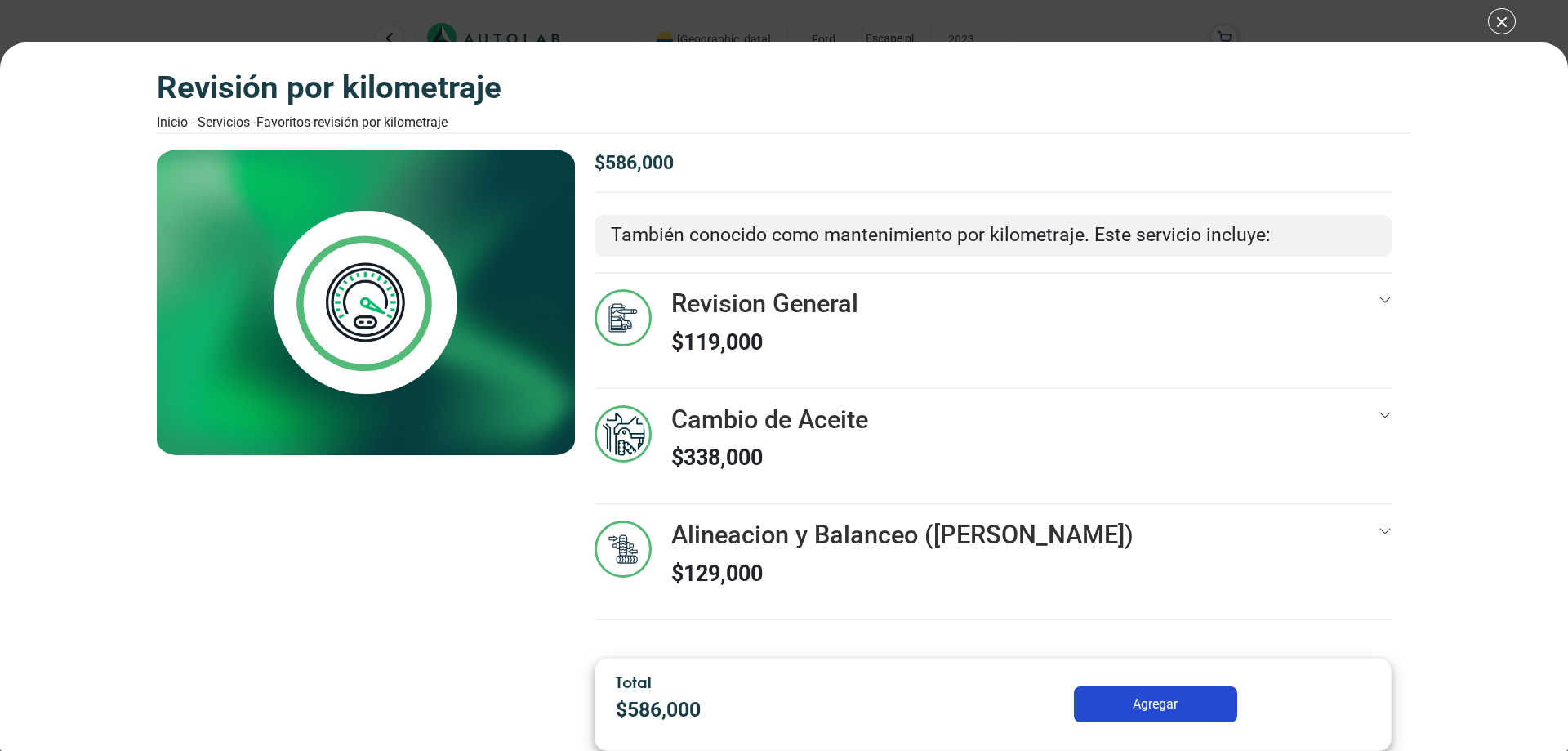
click at [1383, 415] on icon at bounding box center [1384, 416] width 11 height 6
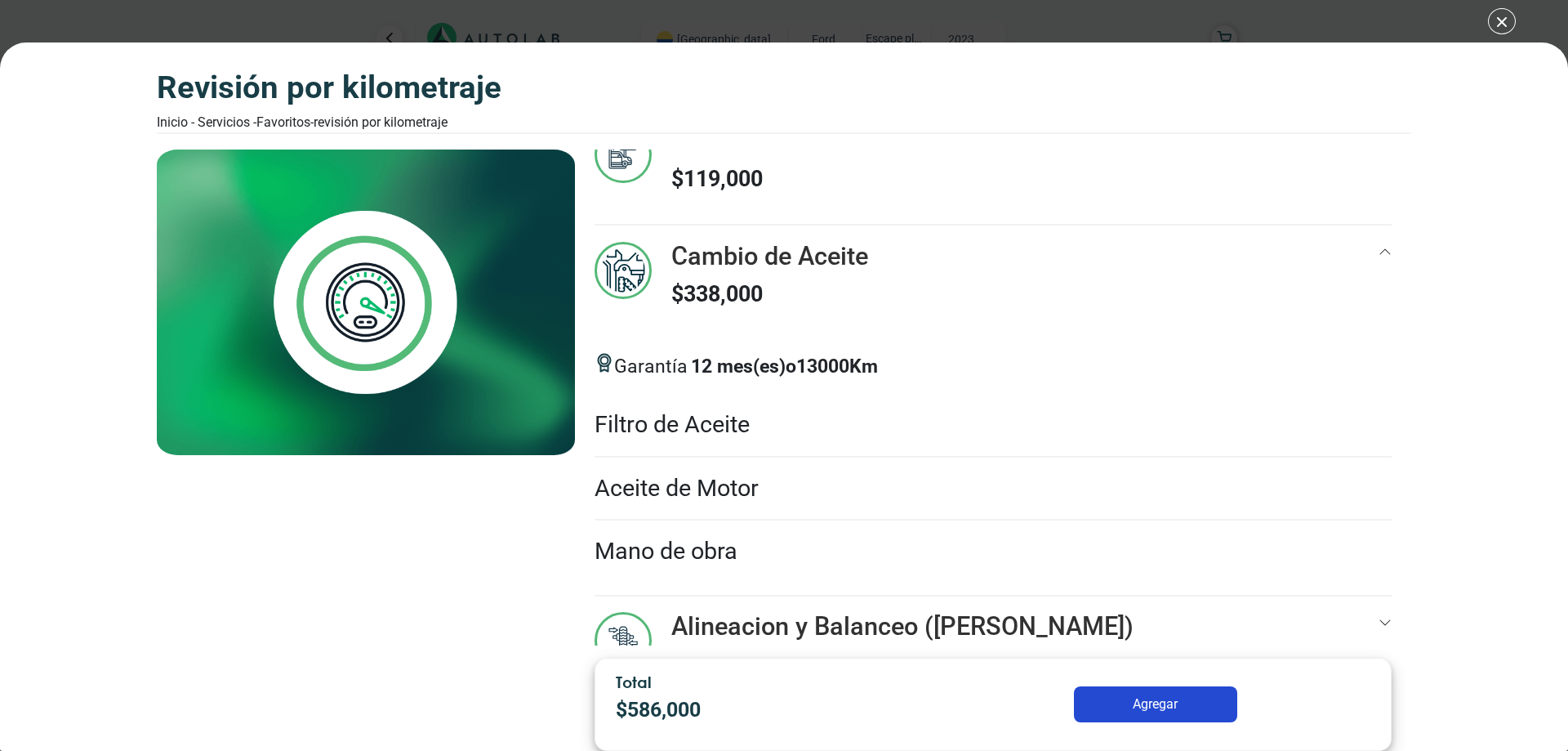
scroll to position [230, 0]
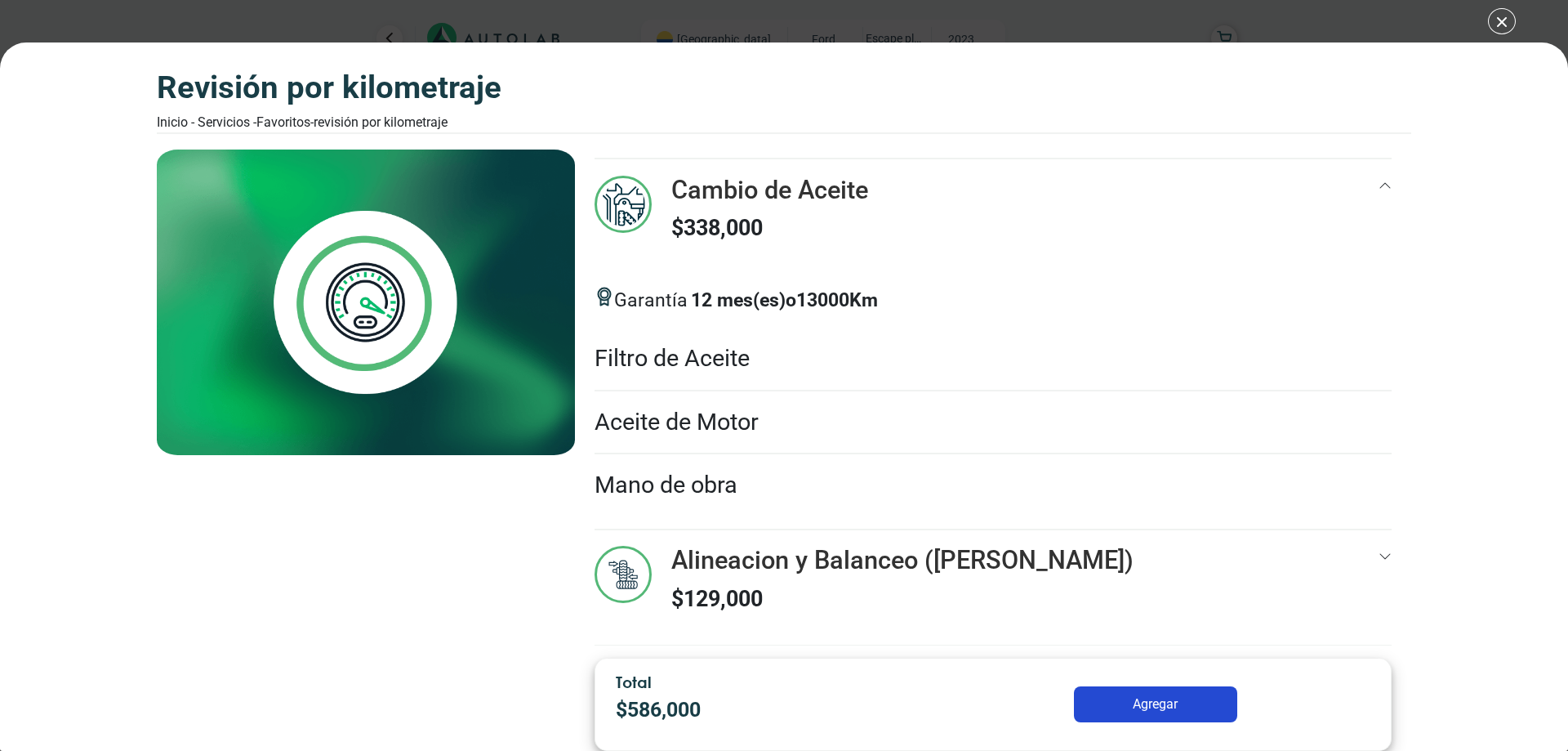
click at [1378, 554] on icon at bounding box center [1384, 555] width 13 height 13
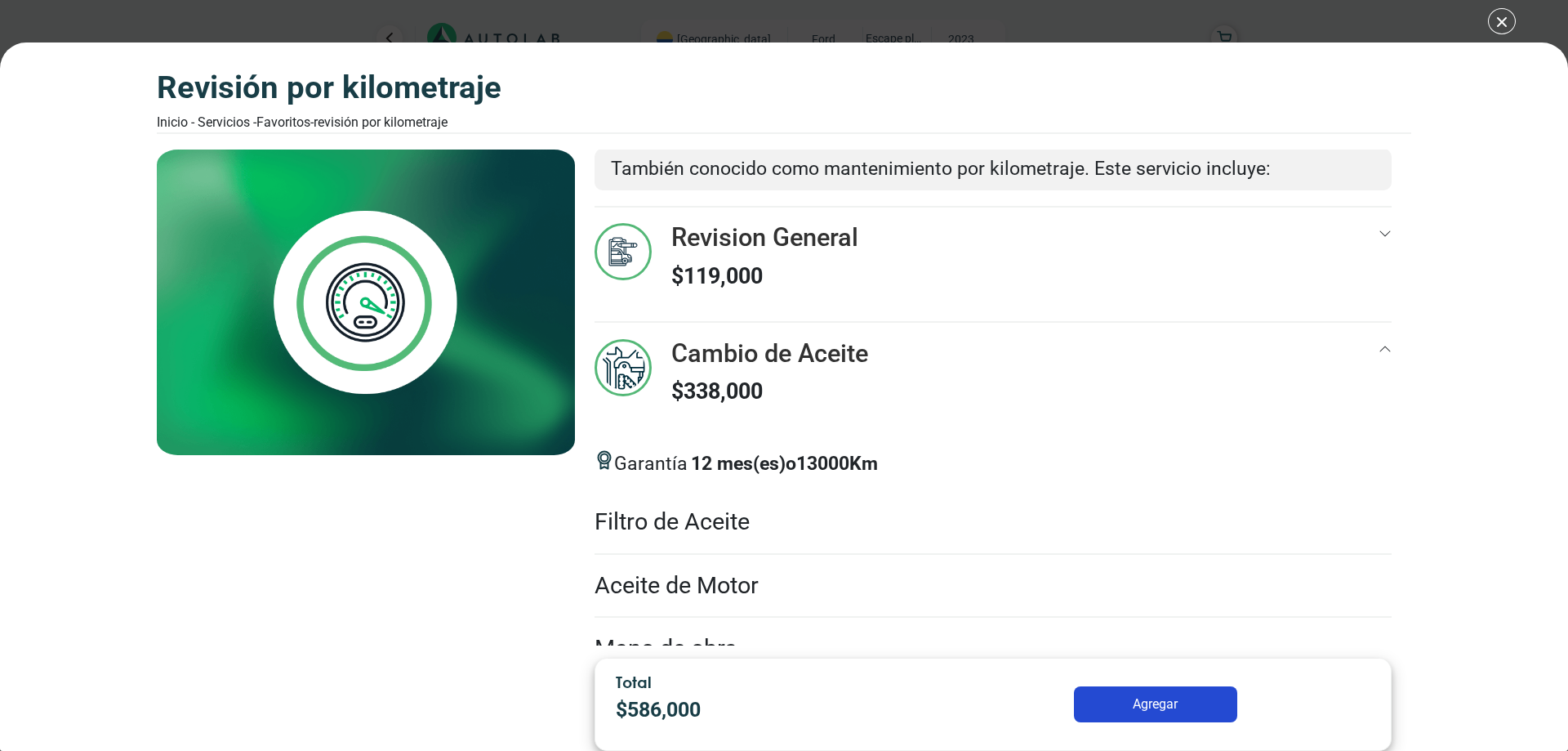
click at [1378, 231] on icon at bounding box center [1384, 233] width 13 height 13
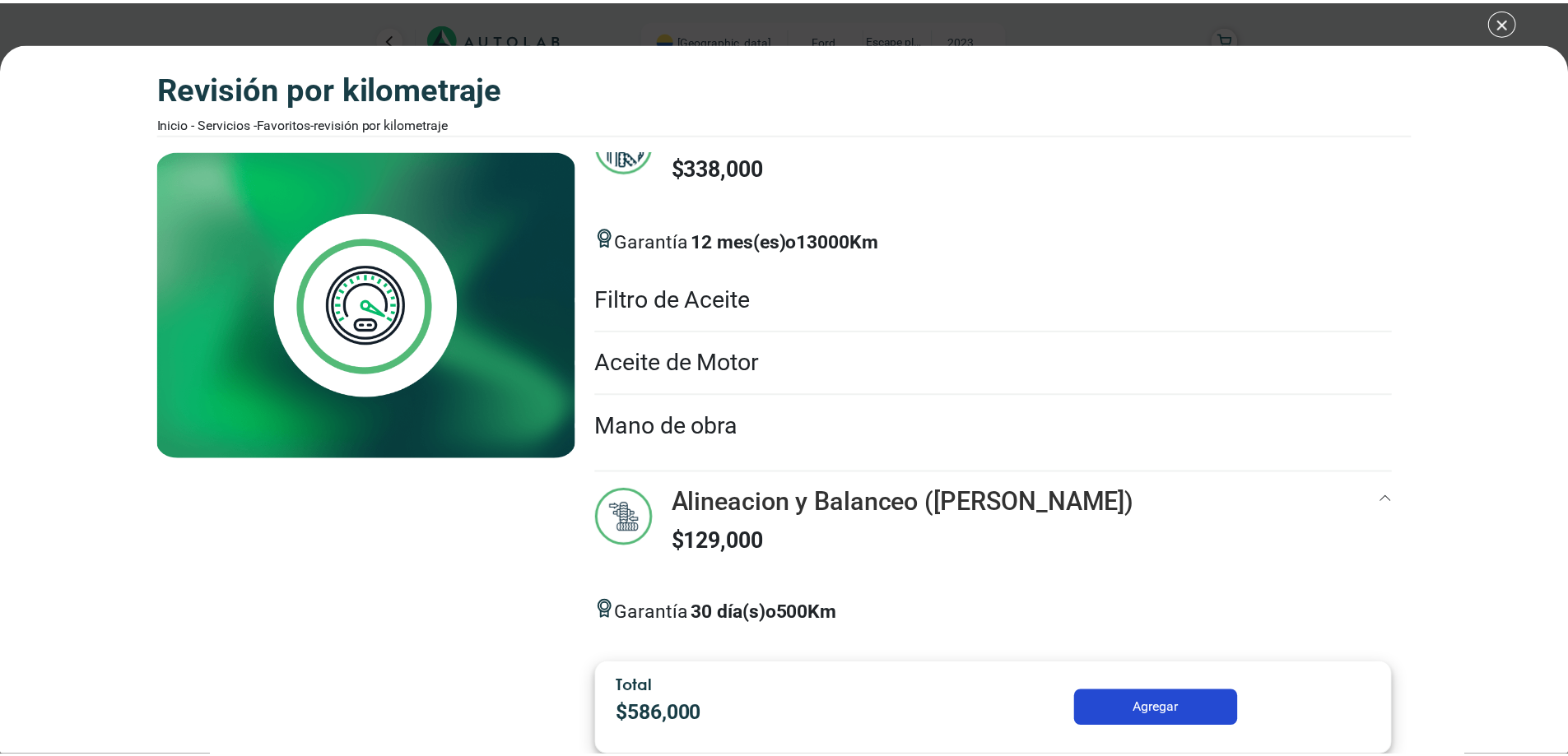
scroll to position [737, 0]
